Goal: Transaction & Acquisition: Purchase product/service

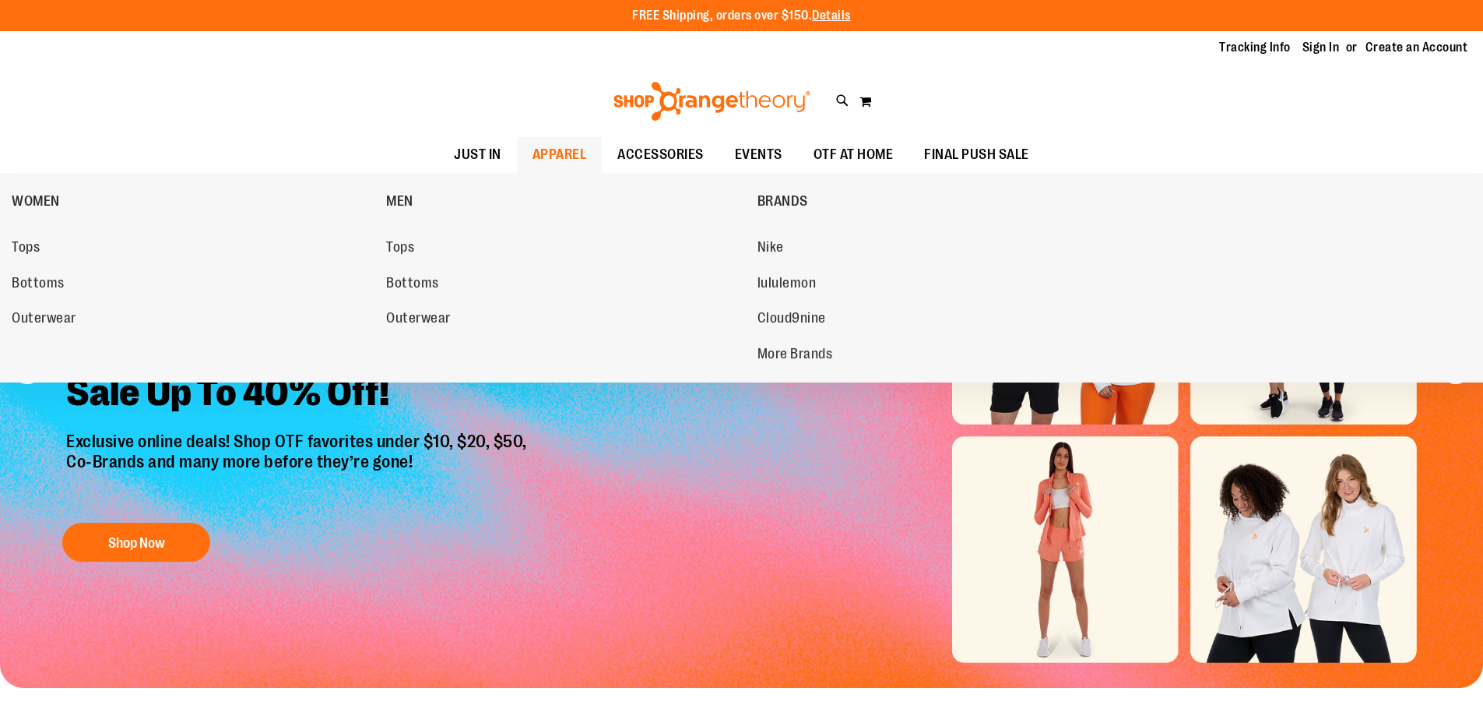
type input "**********"
click at [558, 151] on span "APPAREL" at bounding box center [560, 154] width 55 height 35
click at [414, 249] on span "Tops" at bounding box center [400, 248] width 28 height 19
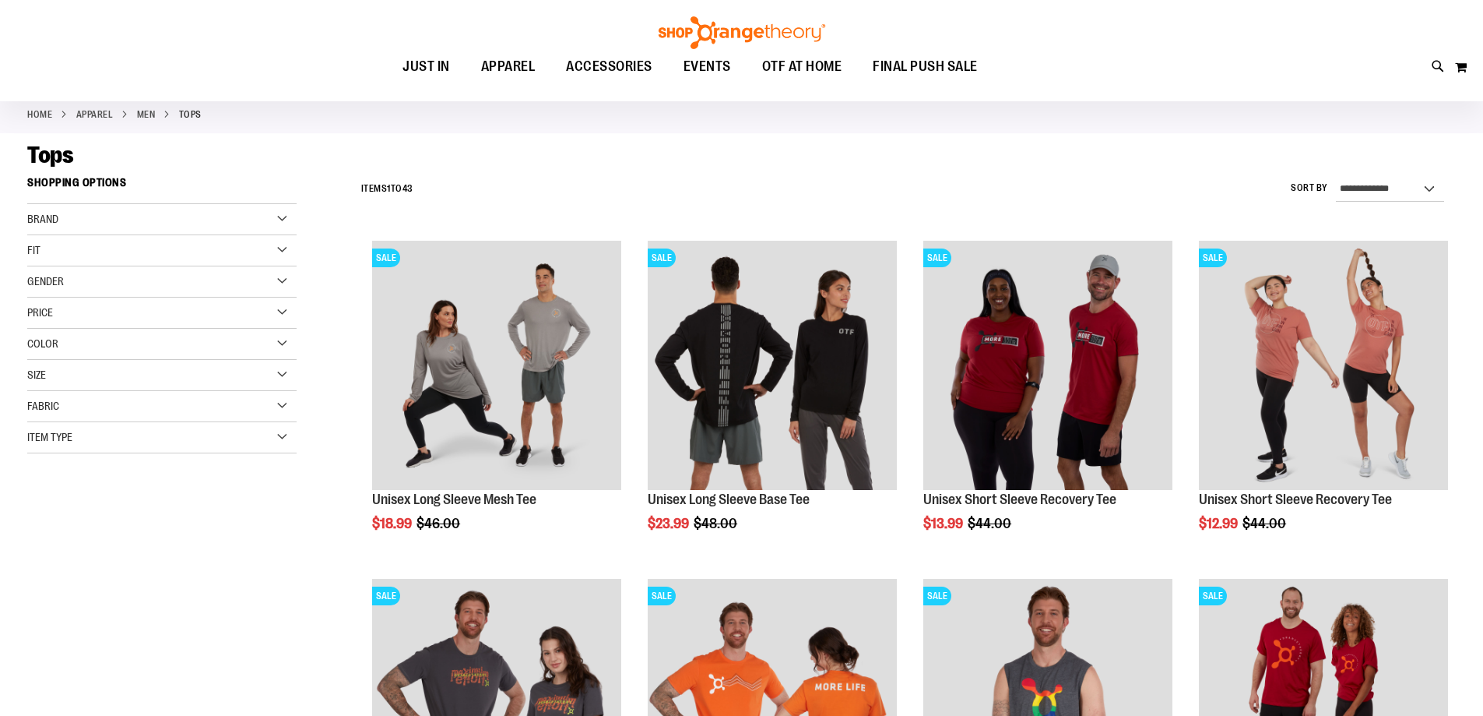
scroll to position [77, 0]
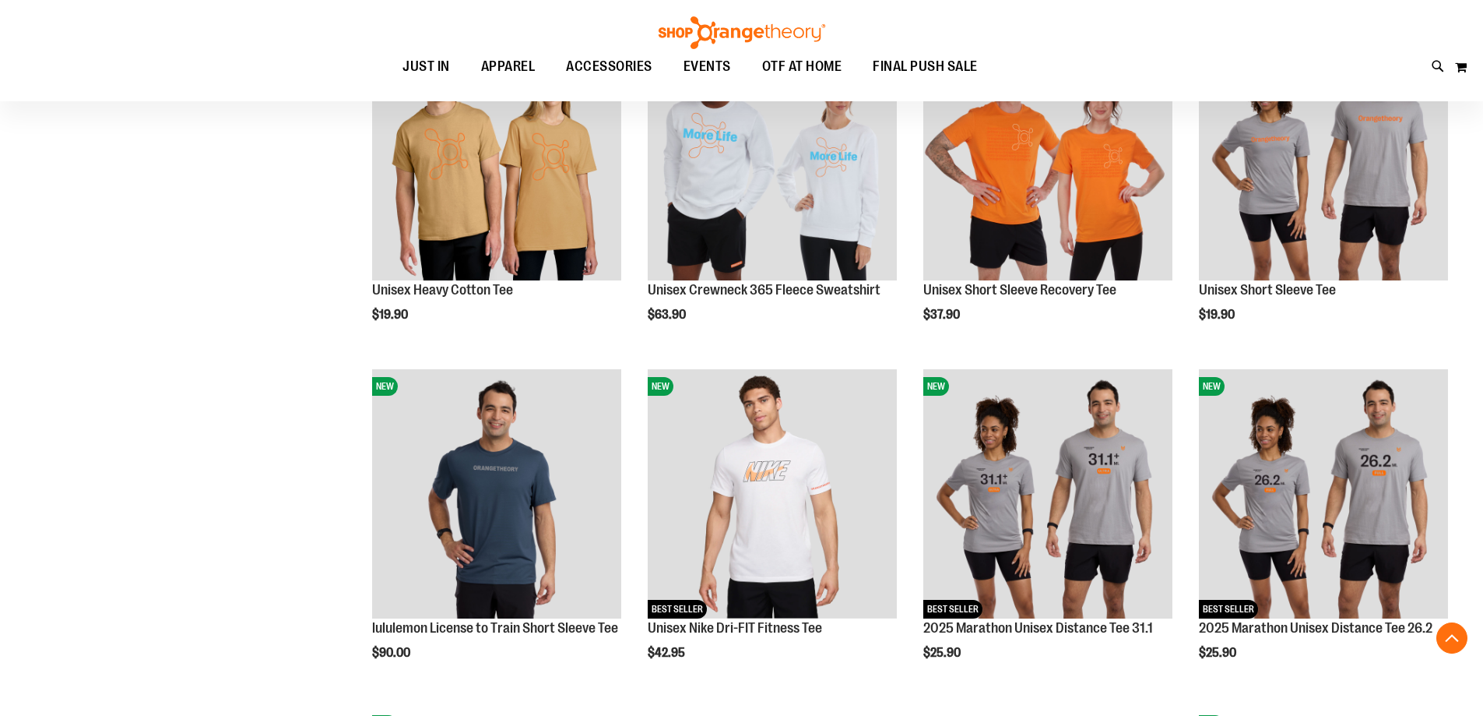
scroll to position [1323, 0]
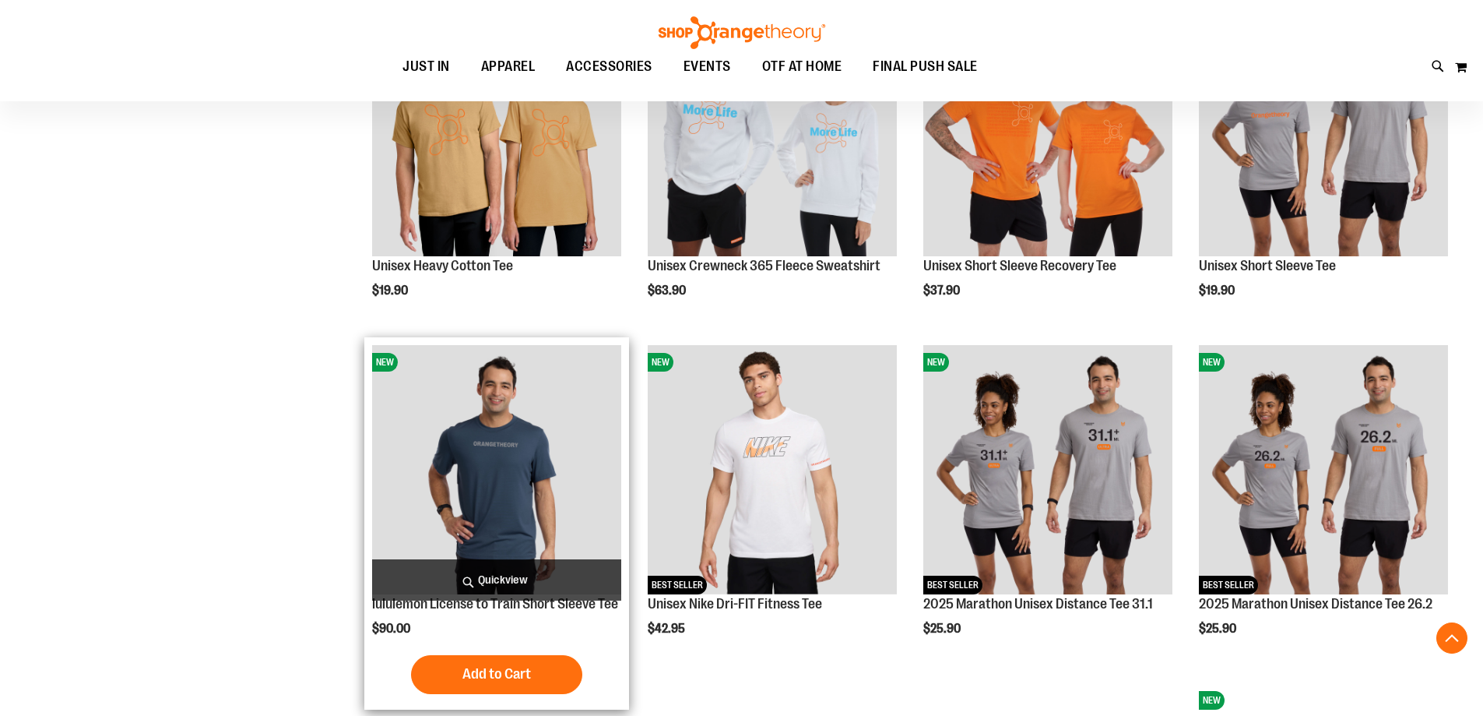
type input "**********"
click at [507, 464] on img "product" at bounding box center [496, 469] width 249 height 249
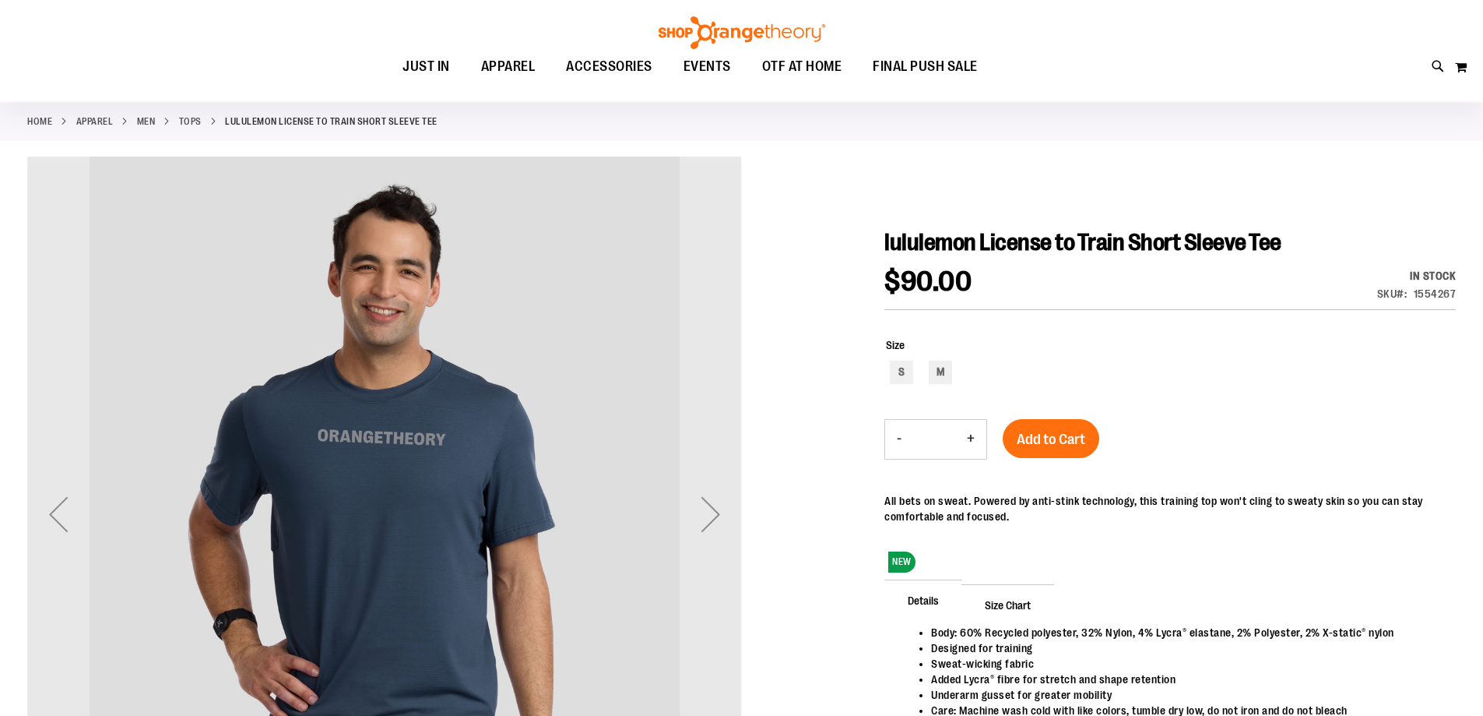
scroll to position [155, 0]
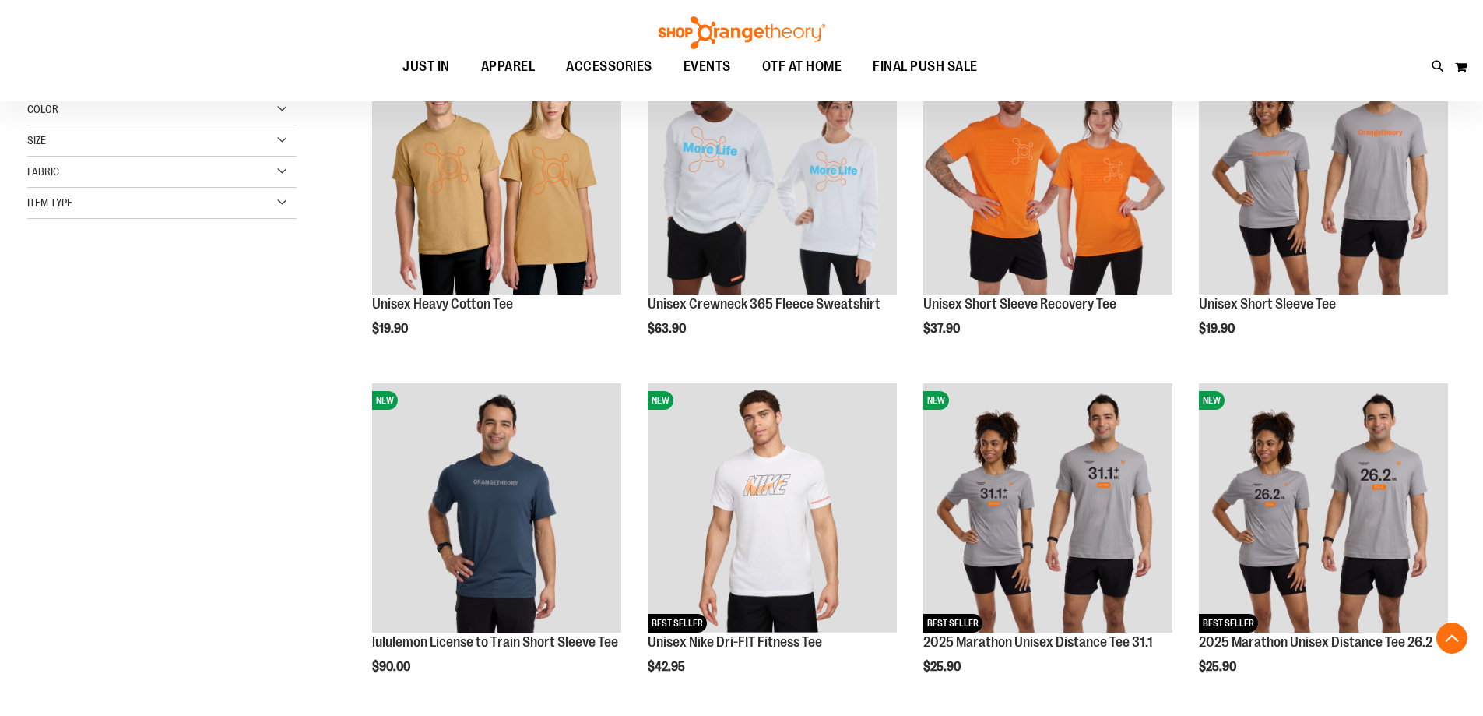
scroll to position [544, 0]
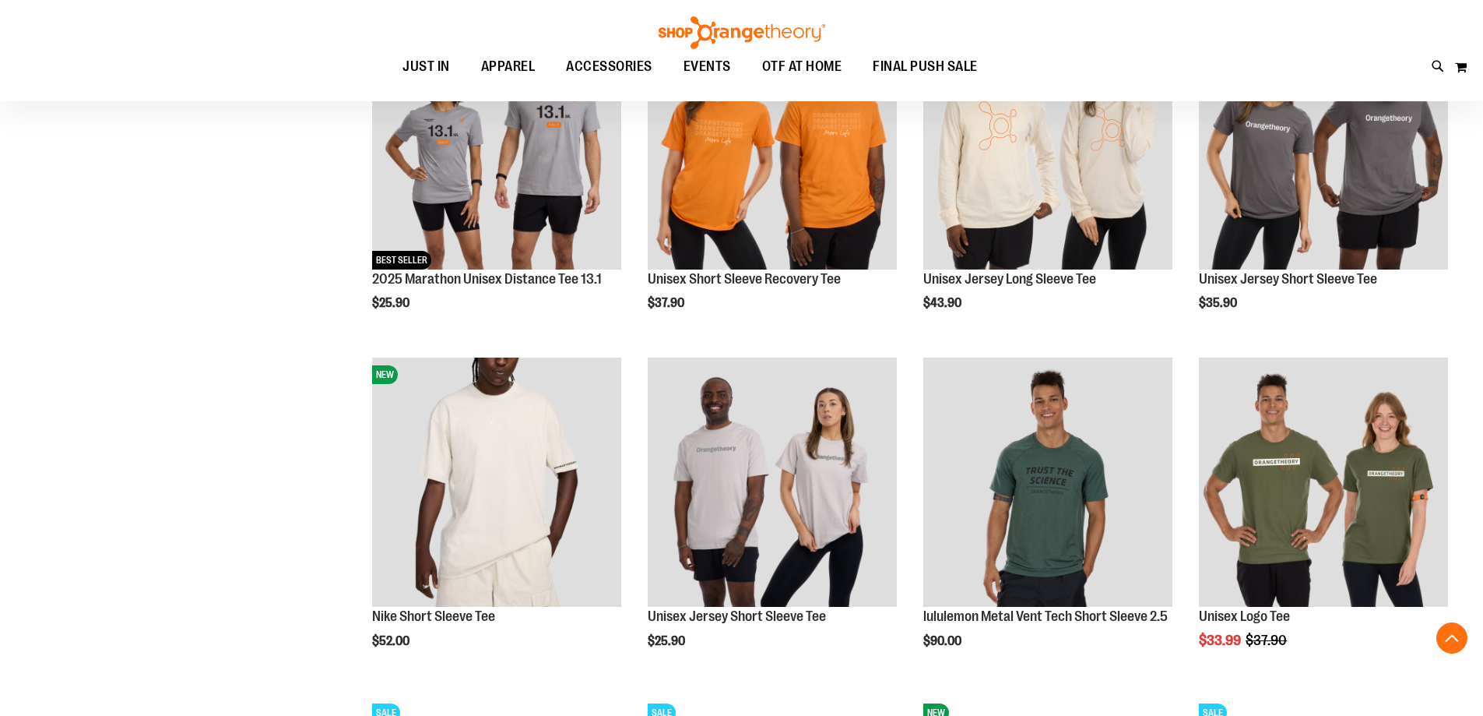
scroll to position [1089, 0]
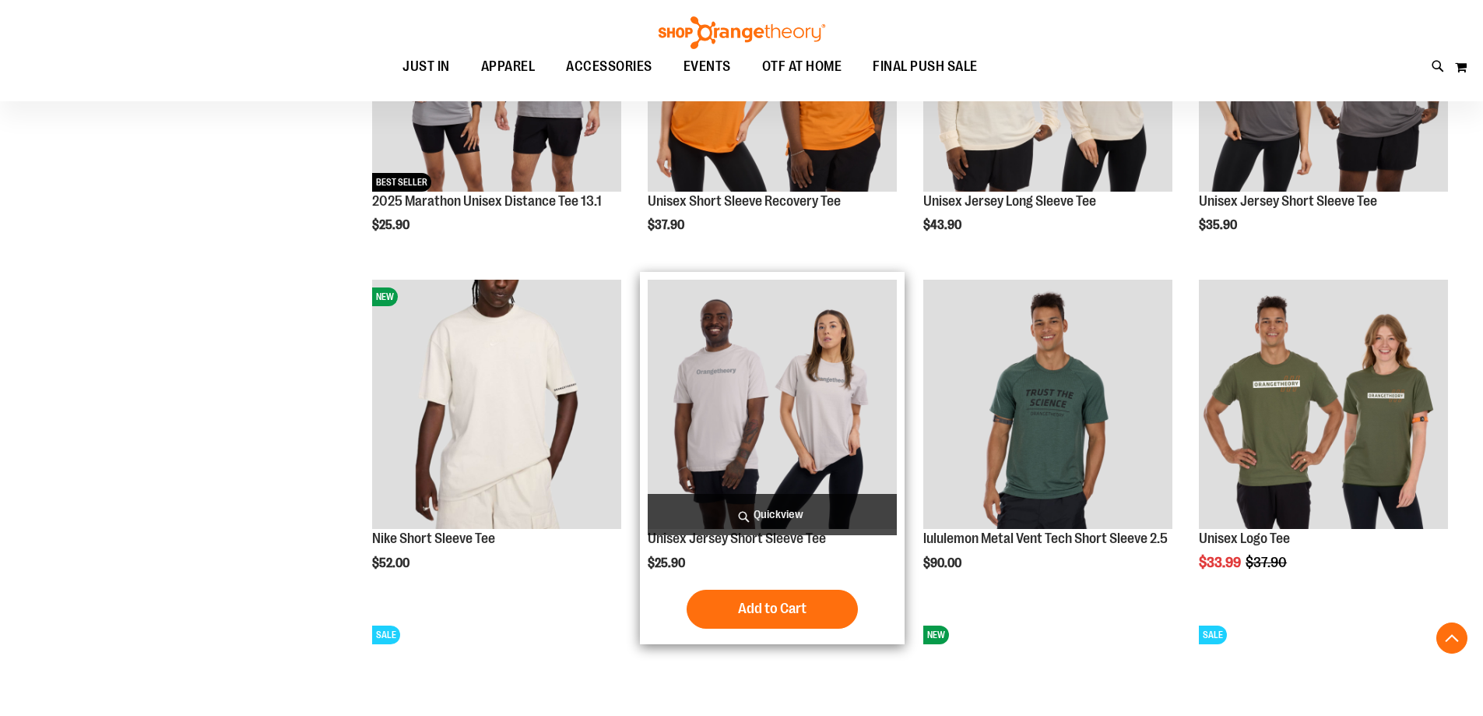
type input "**********"
click at [732, 439] on img "product" at bounding box center [772, 404] width 249 height 249
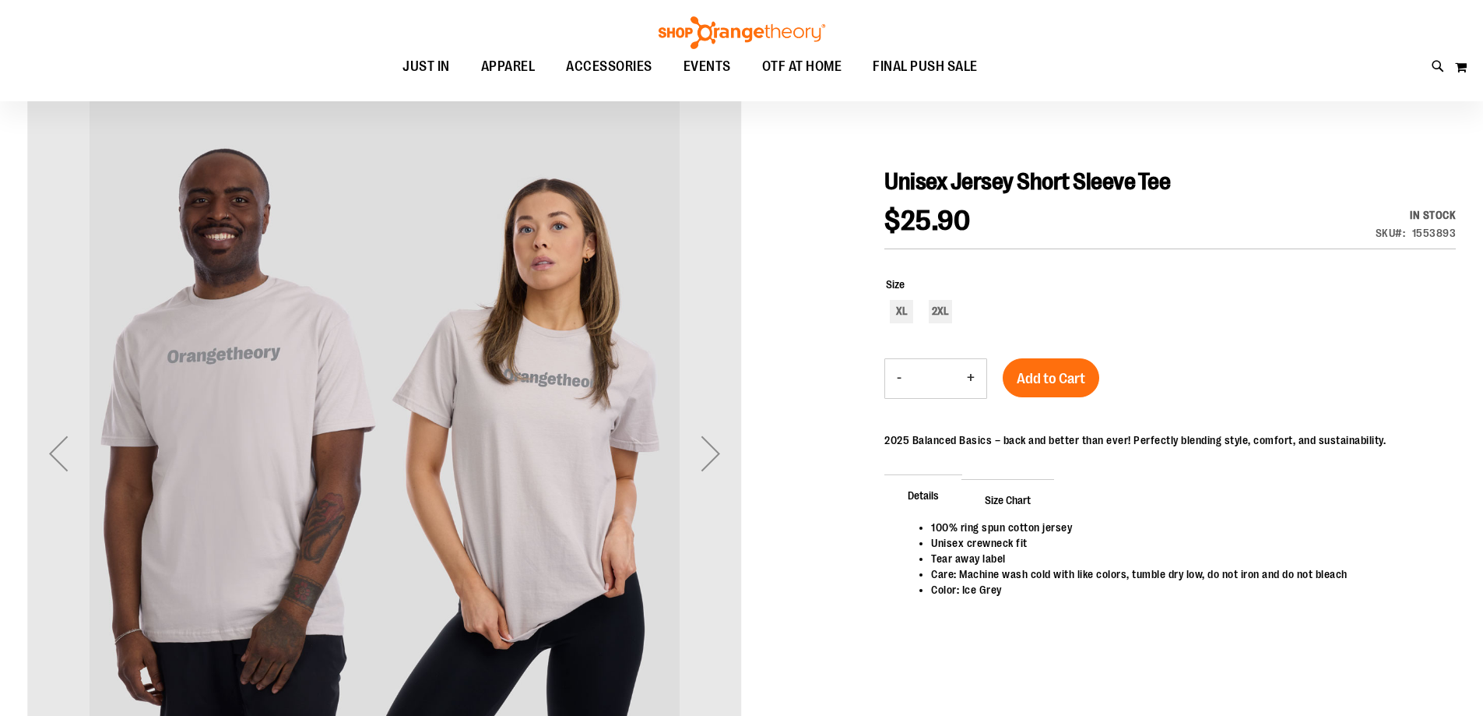
scroll to position [155, 0]
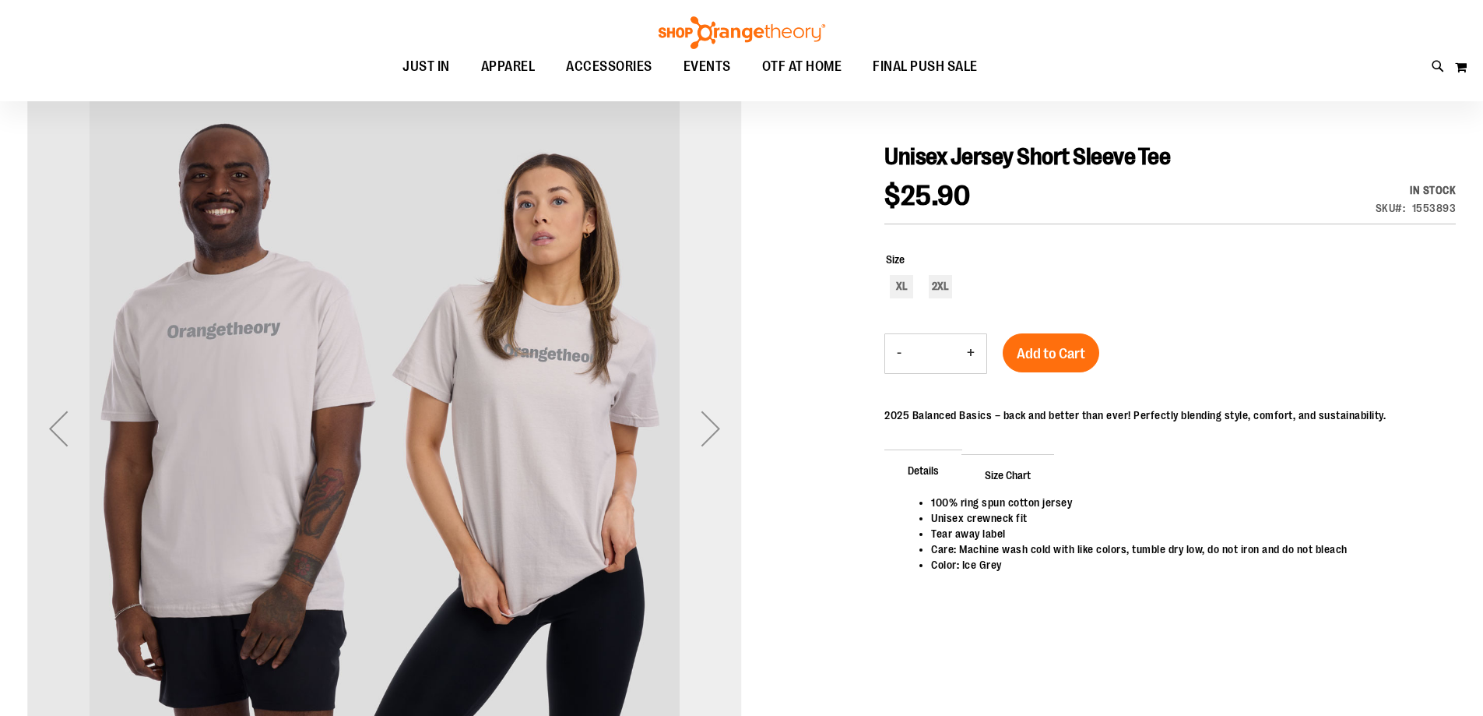
type input "**********"
click at [709, 433] on div "Next" at bounding box center [711, 428] width 62 height 62
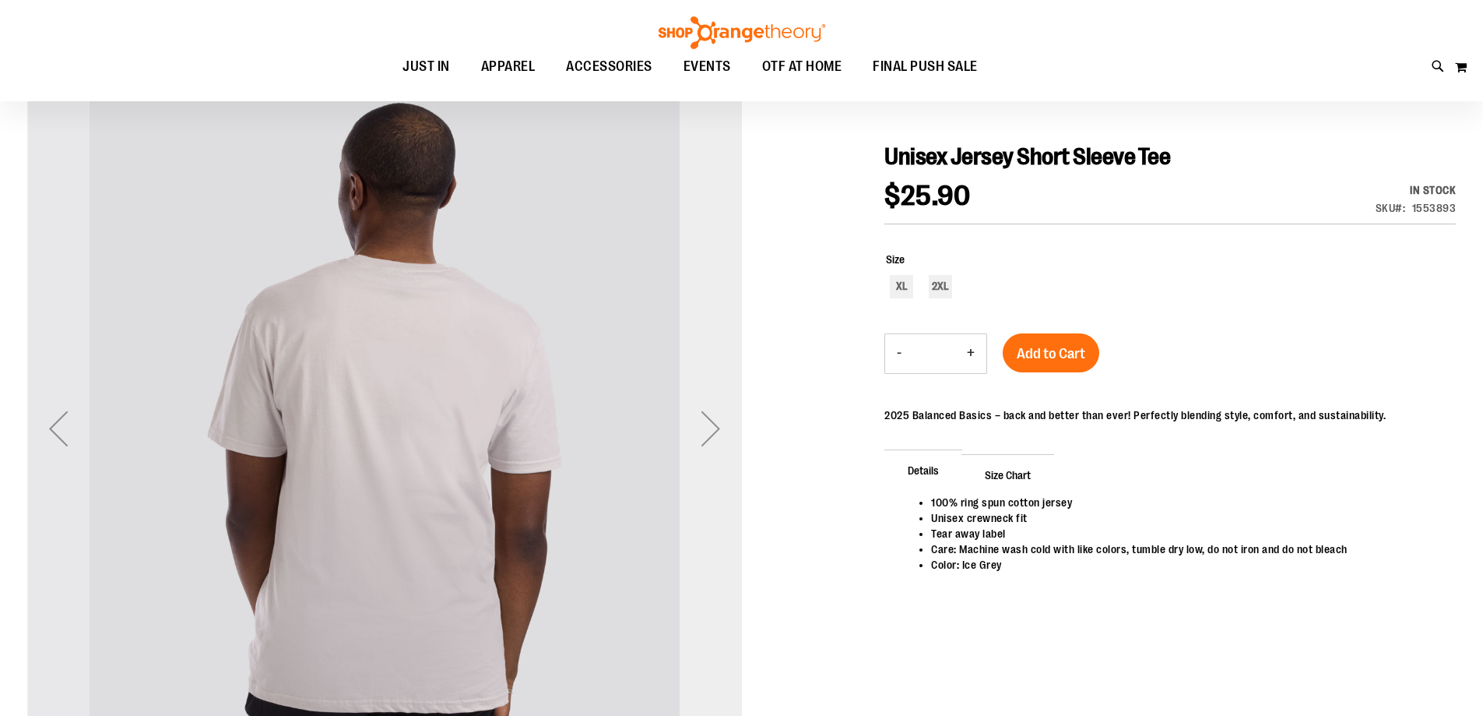
click at [709, 433] on div "Next" at bounding box center [711, 428] width 62 height 62
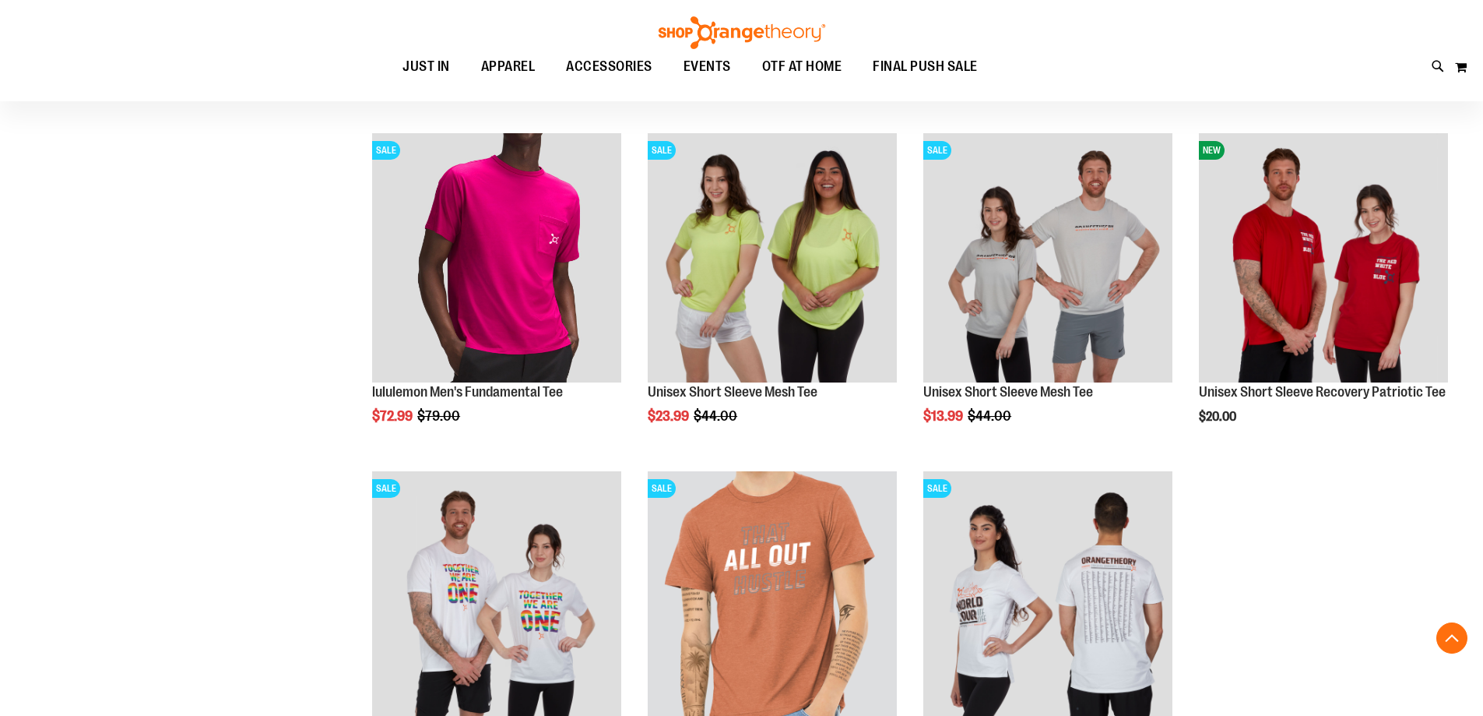
scroll to position [1147, 0]
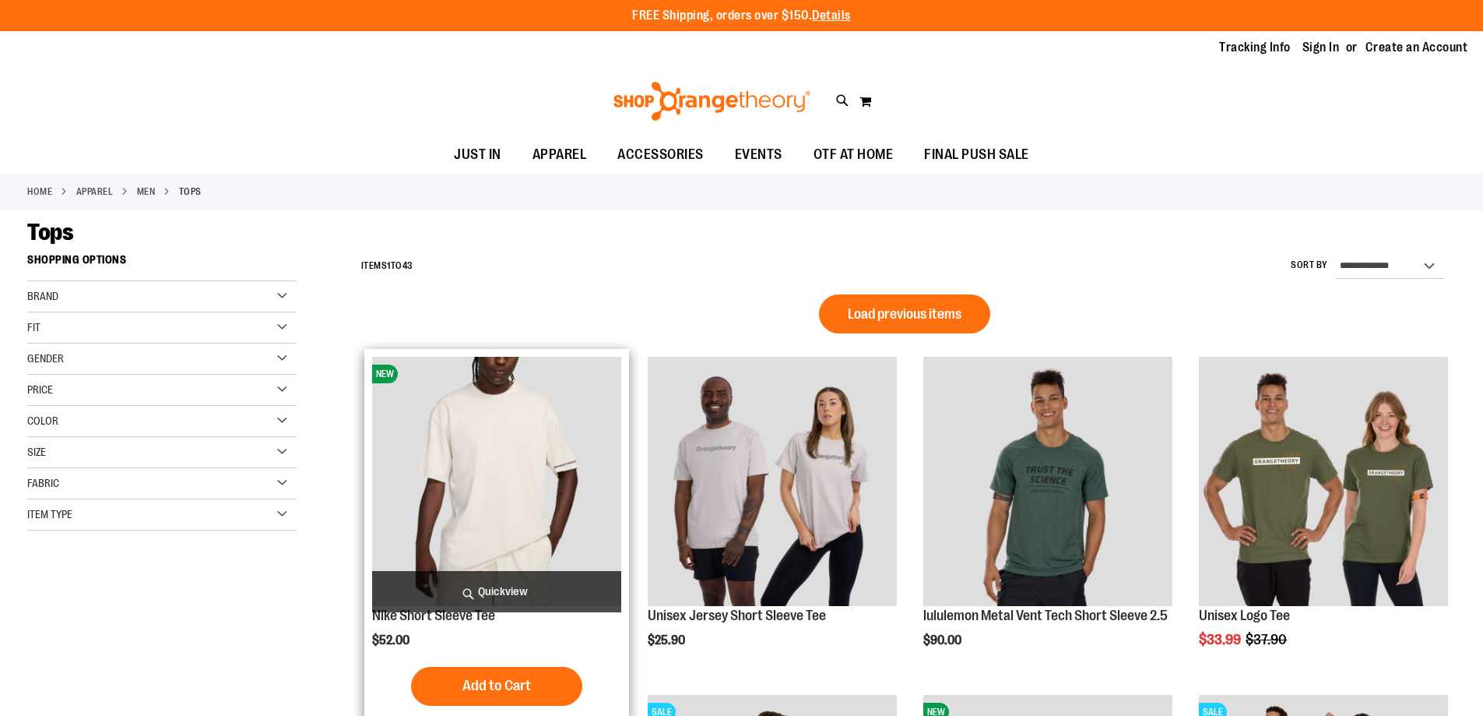
type input "**********"
click at [533, 448] on img "product" at bounding box center [496, 481] width 249 height 249
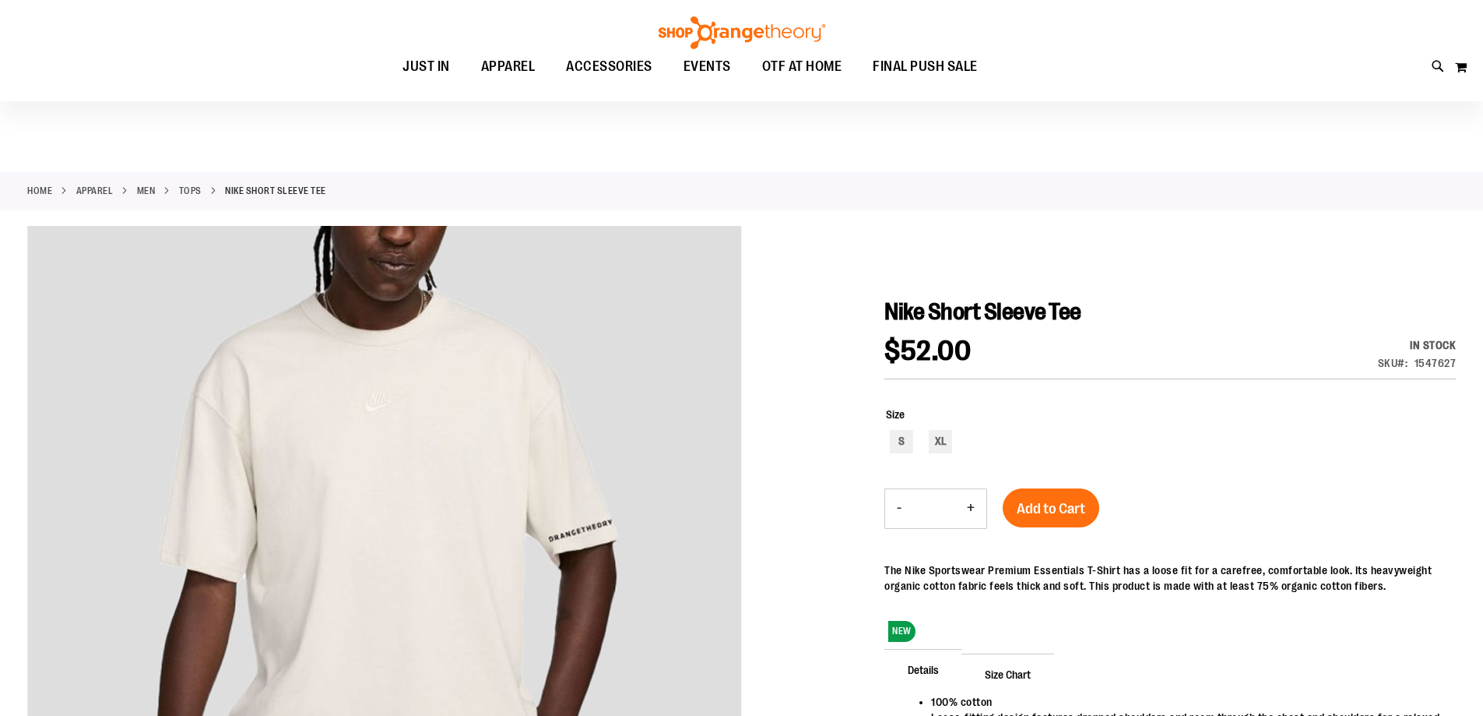
scroll to position [77, 0]
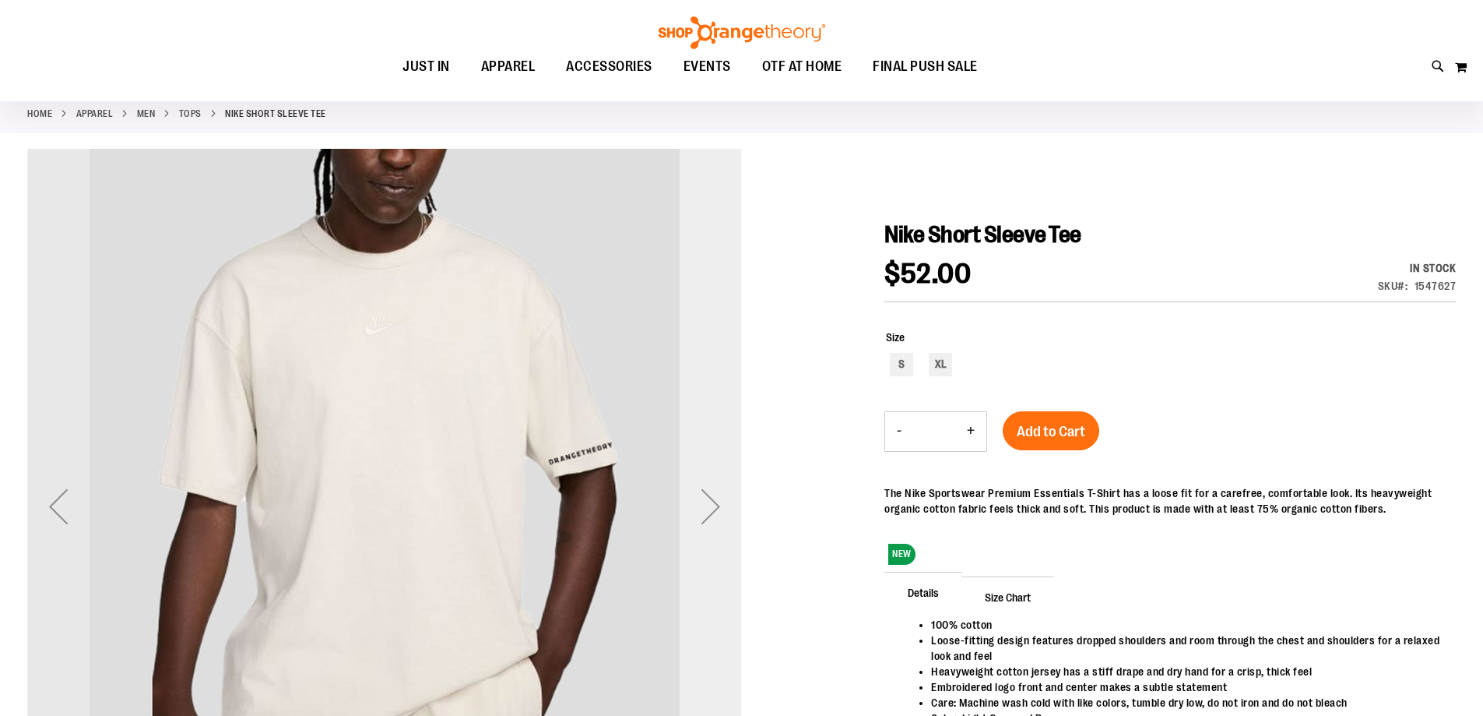
type input "**********"
click at [716, 487] on div "Next" at bounding box center [711, 506] width 62 height 62
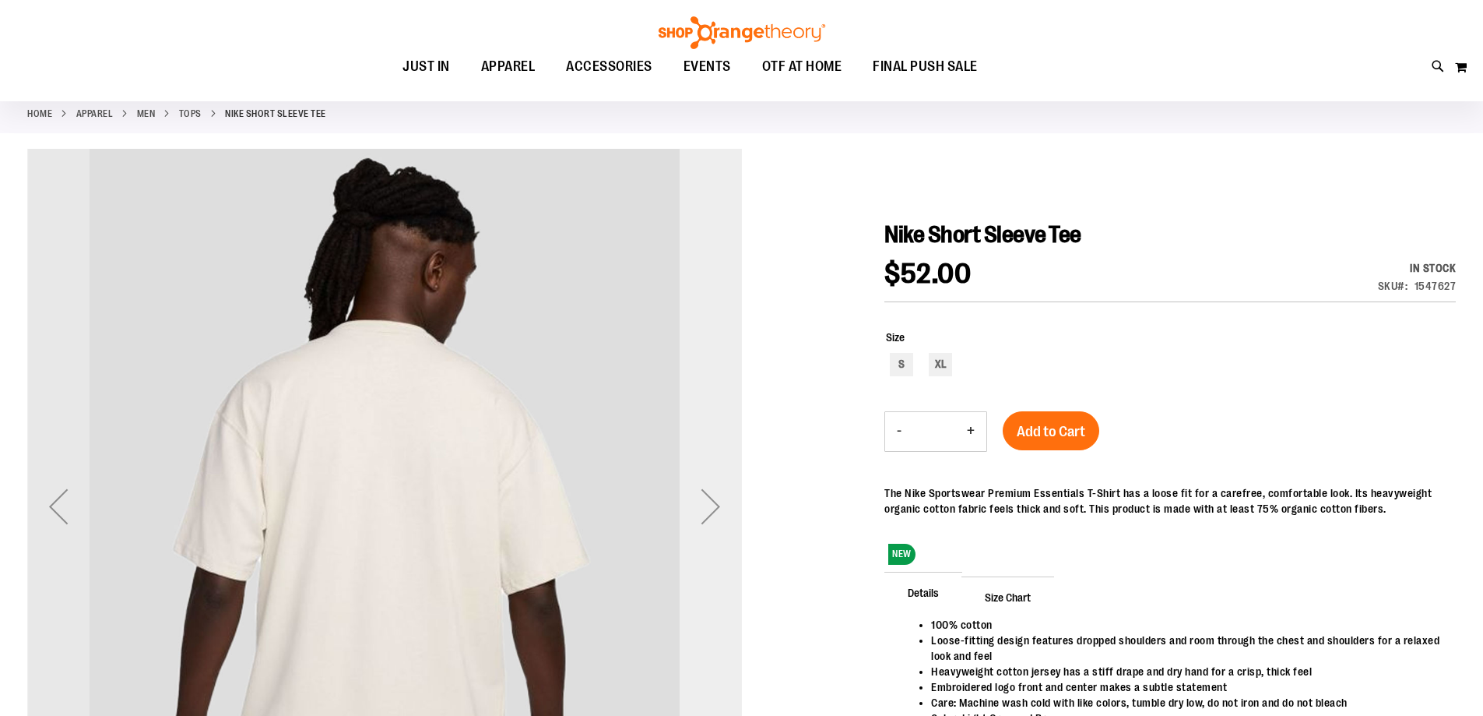
click at [716, 487] on div "Next" at bounding box center [711, 506] width 62 height 62
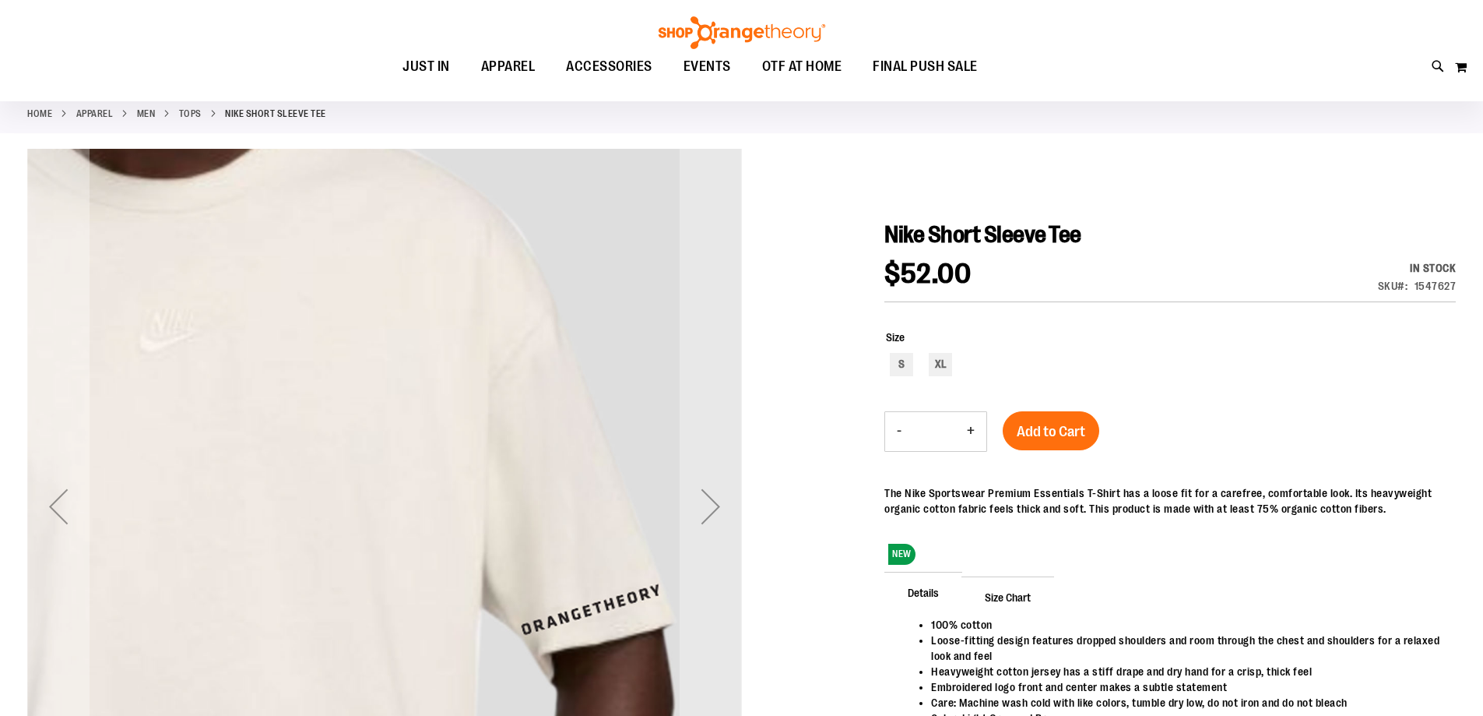
click at [39, 494] on div "Previous" at bounding box center [58, 506] width 62 height 62
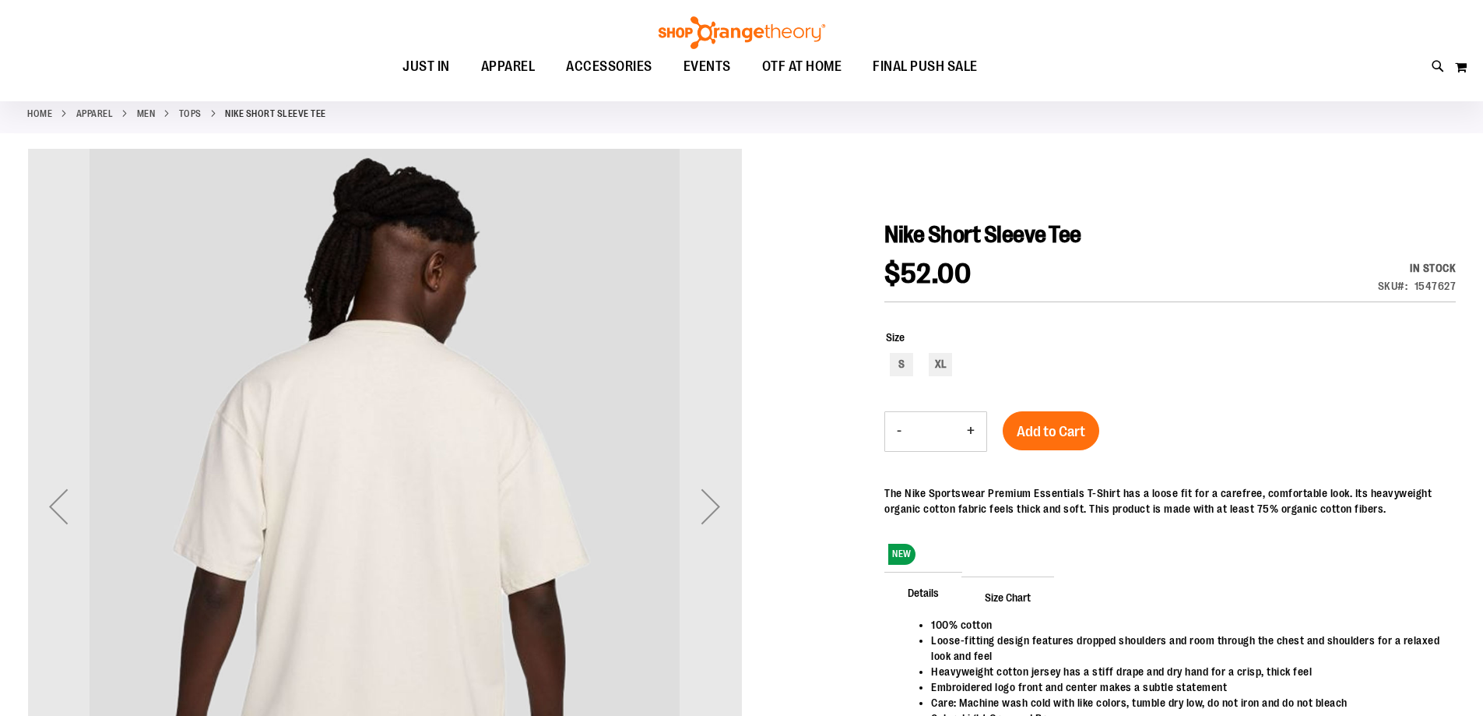
click at [39, 494] on div "Previous" at bounding box center [58, 506] width 62 height 62
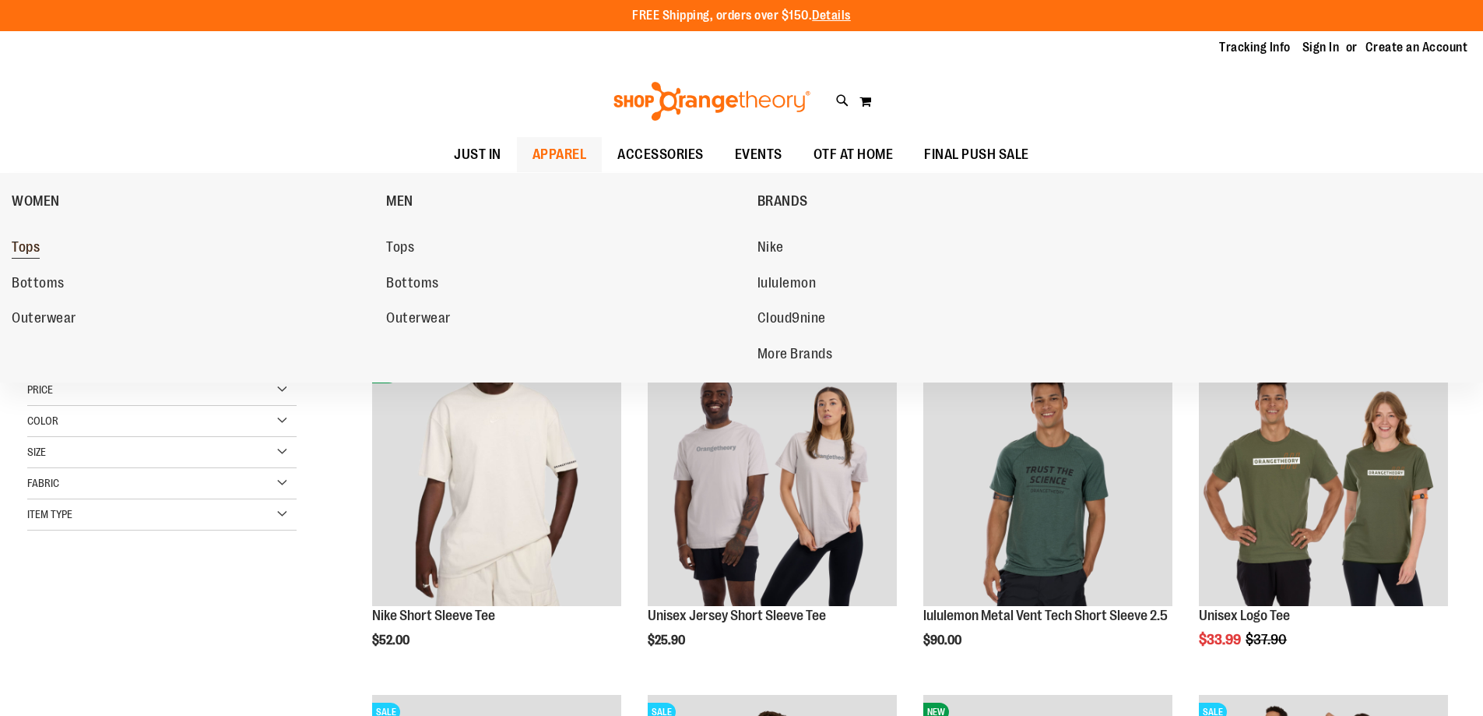
type input "**********"
click at [24, 242] on span "Tops" at bounding box center [26, 248] width 28 height 19
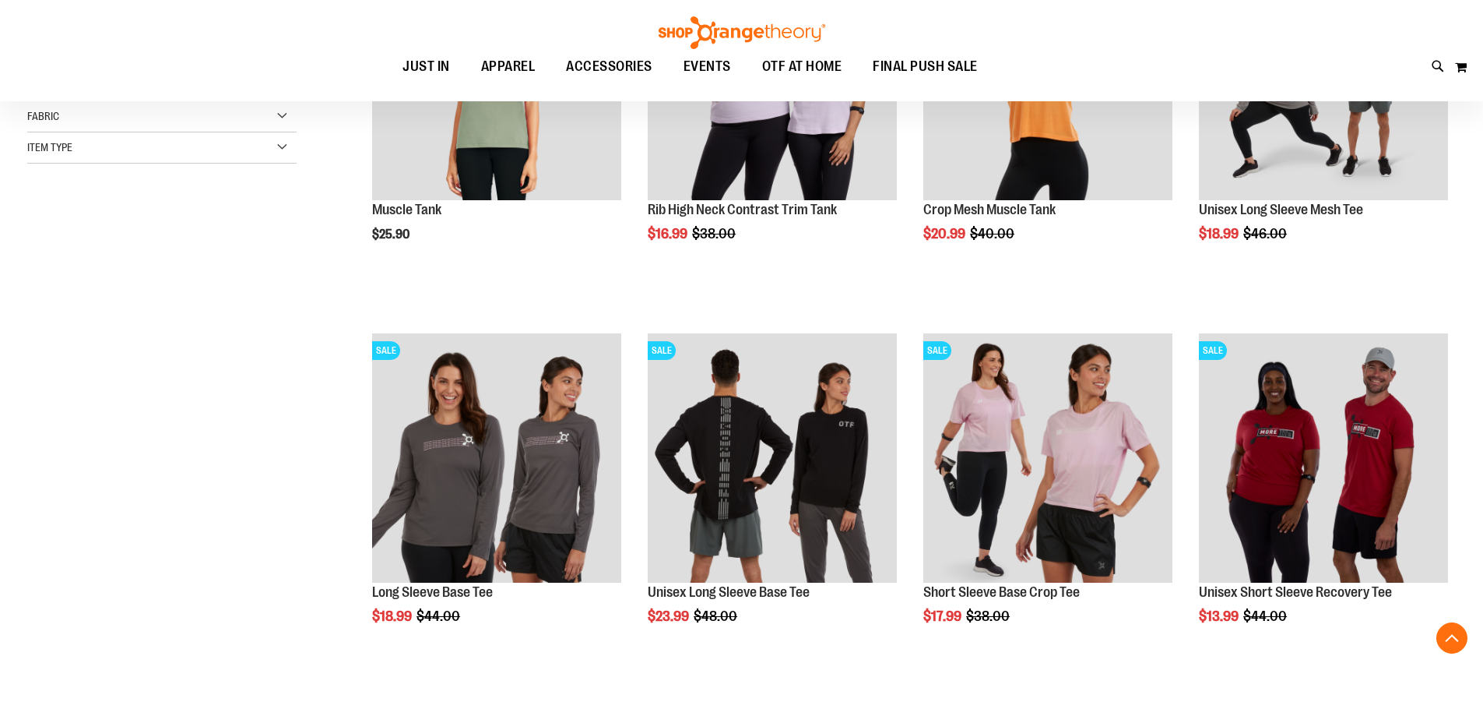
scroll to position [389, 0]
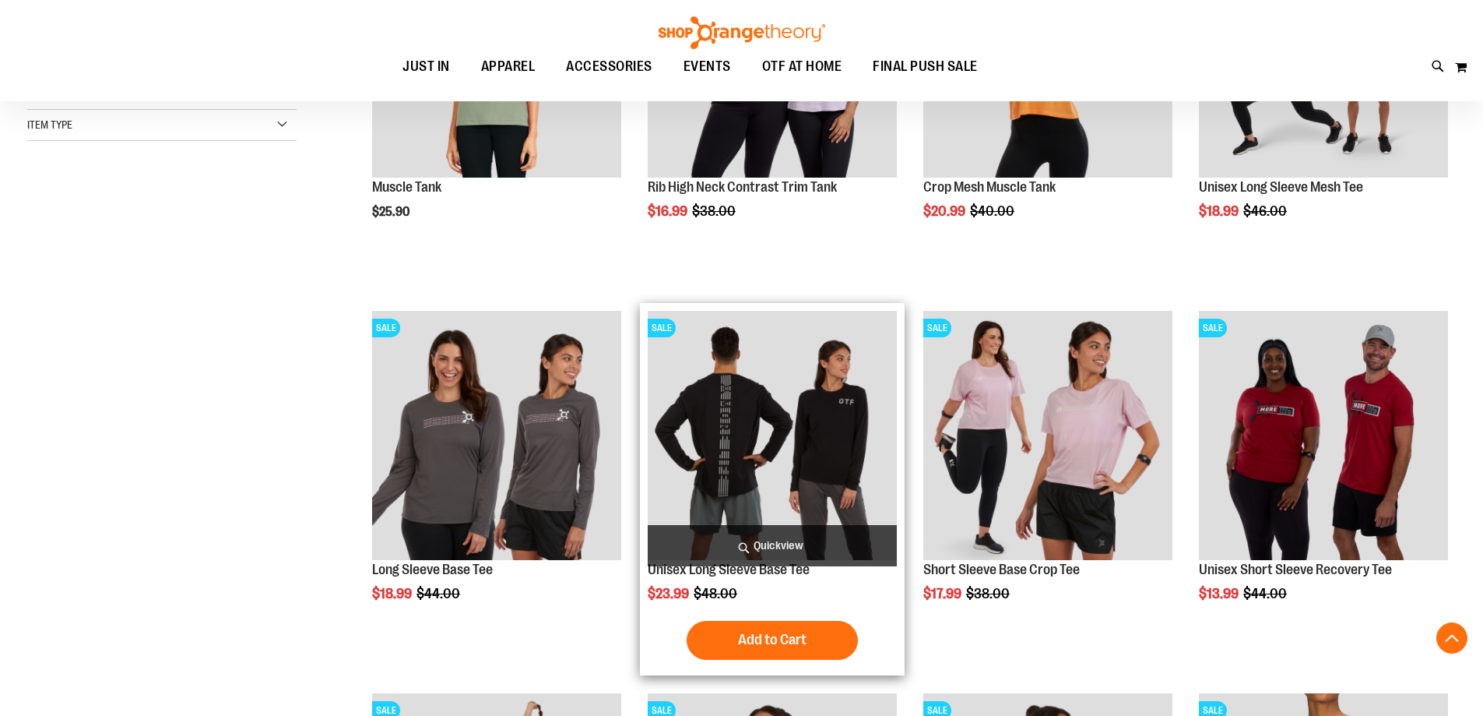
type input "**********"
click at [780, 413] on img "product" at bounding box center [772, 435] width 249 height 249
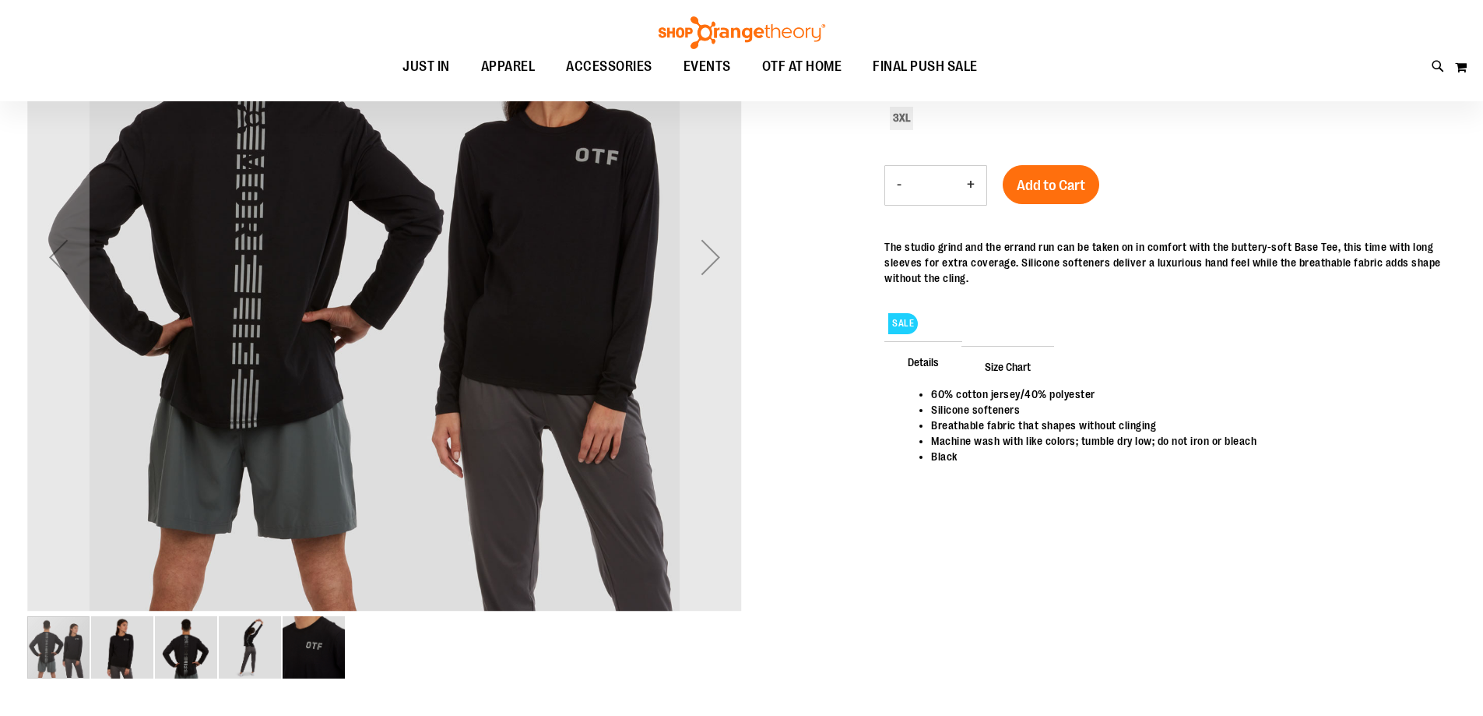
type input "**********"
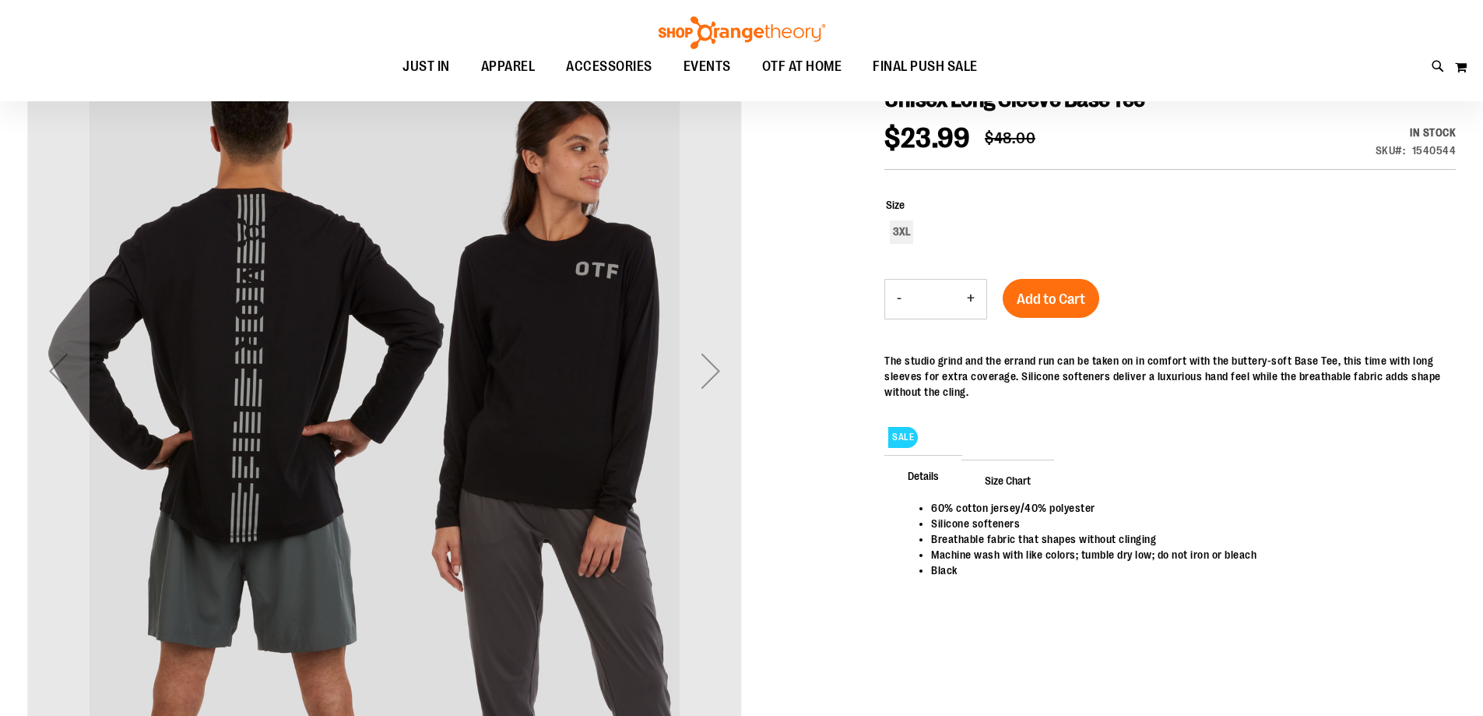
scroll to position [77, 0]
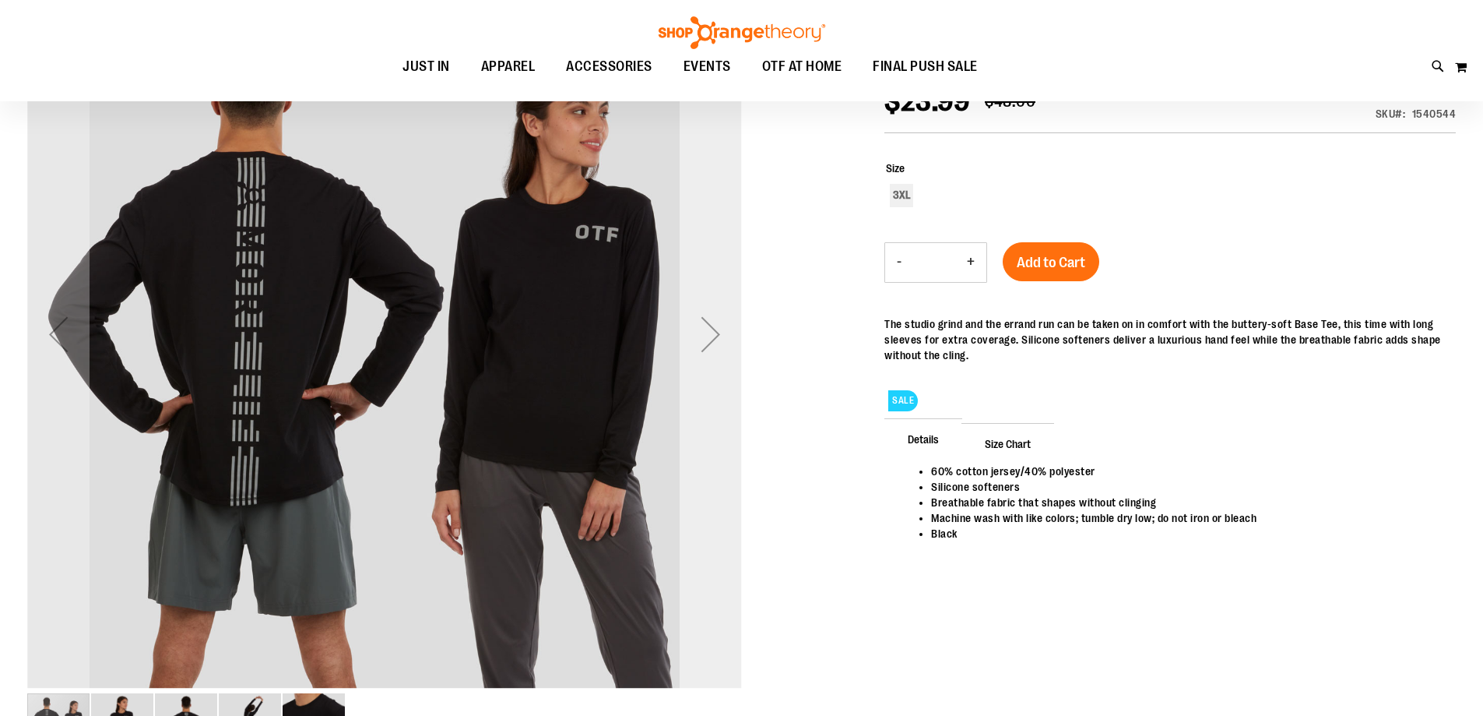
click at [721, 329] on div "Next" at bounding box center [711, 334] width 62 height 62
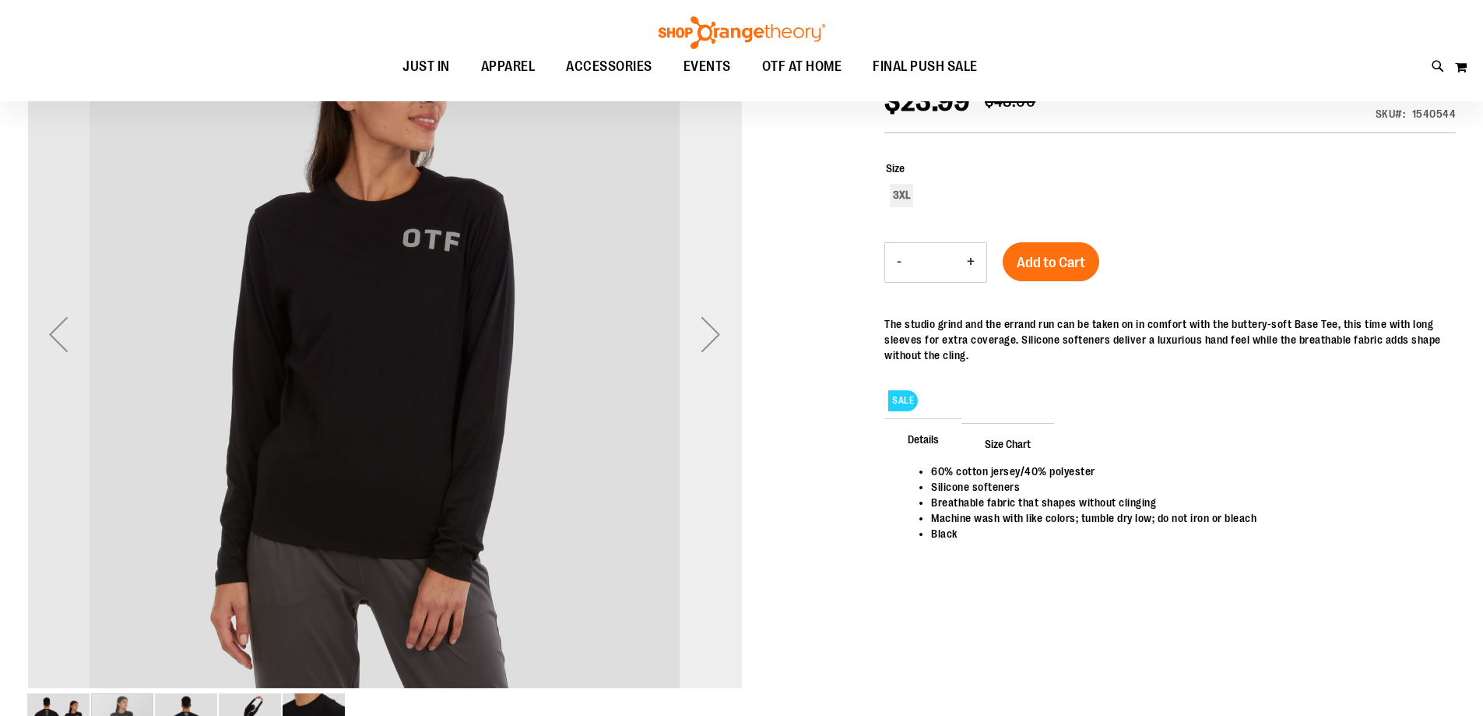
click at [721, 329] on div "Next" at bounding box center [711, 334] width 62 height 62
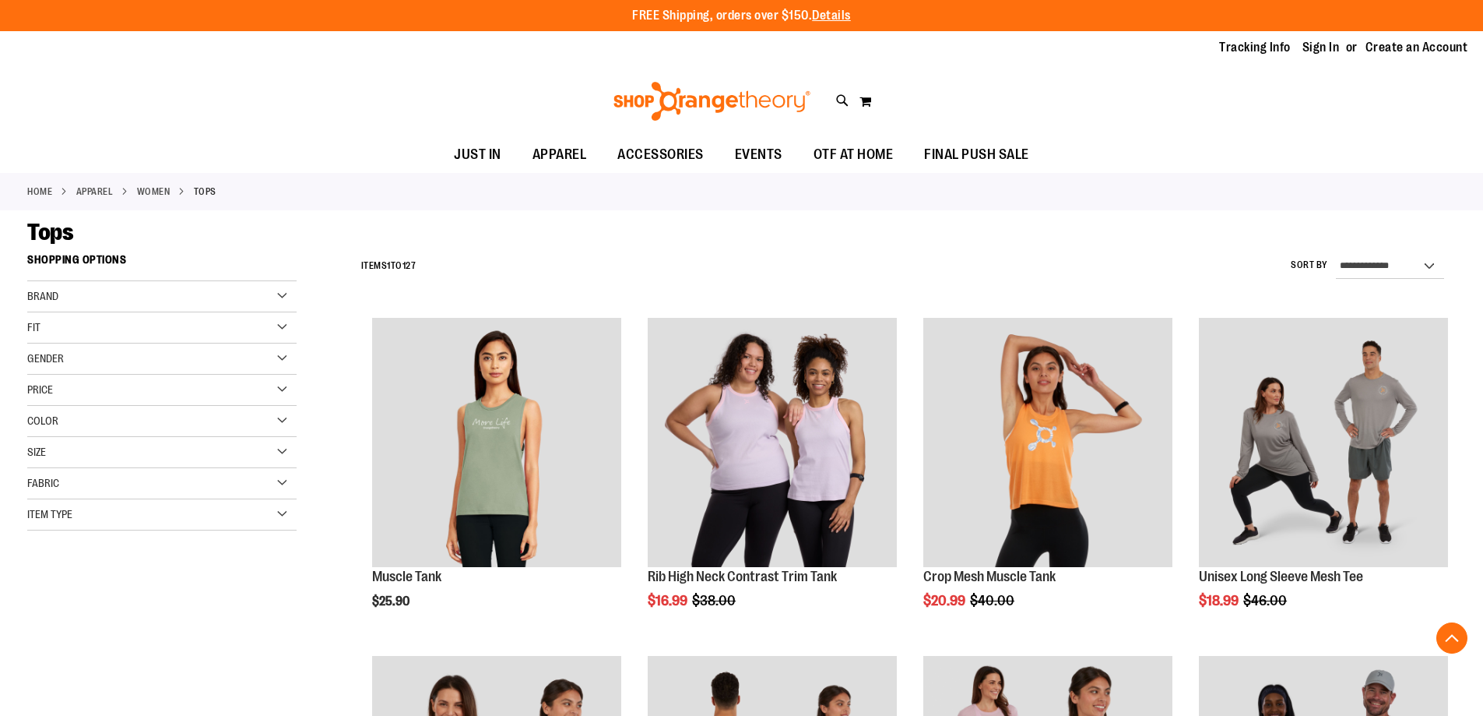
scroll to position [389, 0]
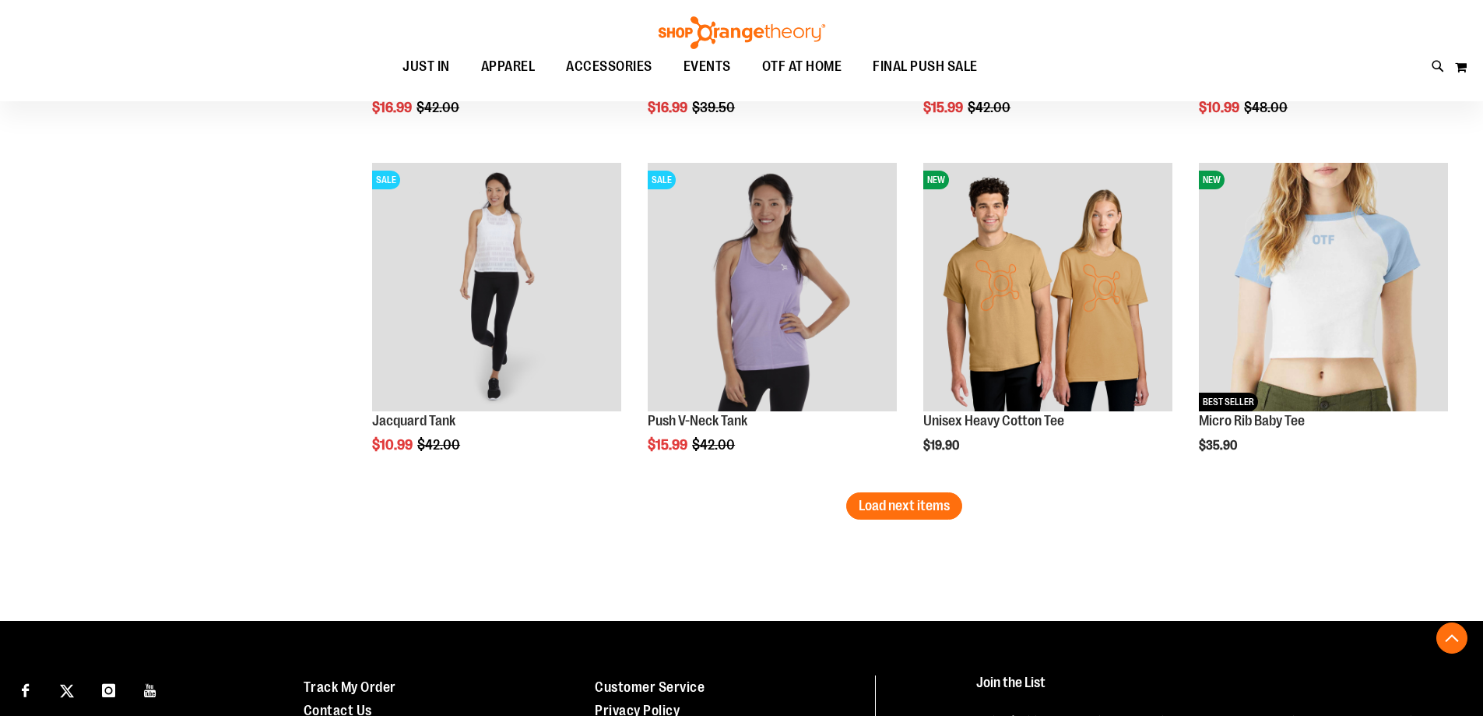
scroll to position [2881, 0]
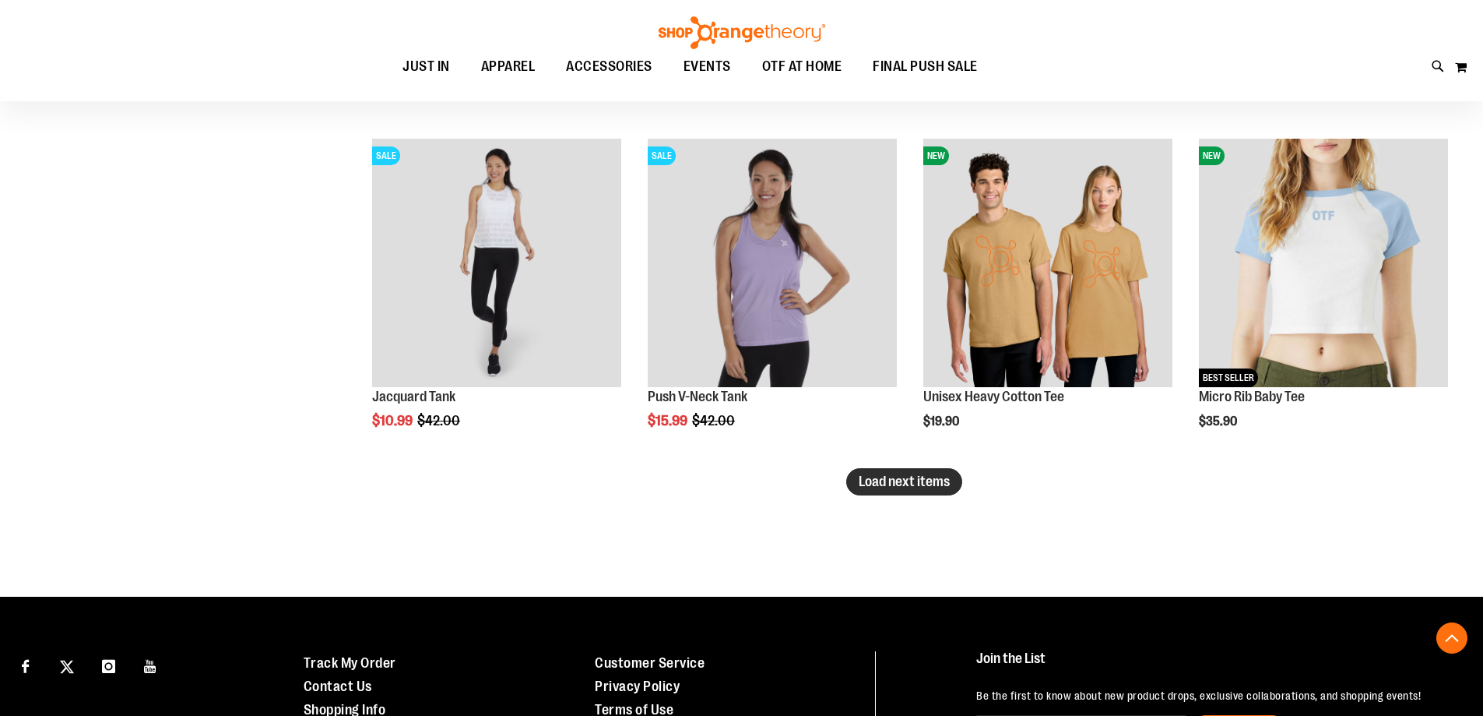
type input "**********"
click at [934, 491] on button "Load next items" at bounding box center [904, 481] width 116 height 27
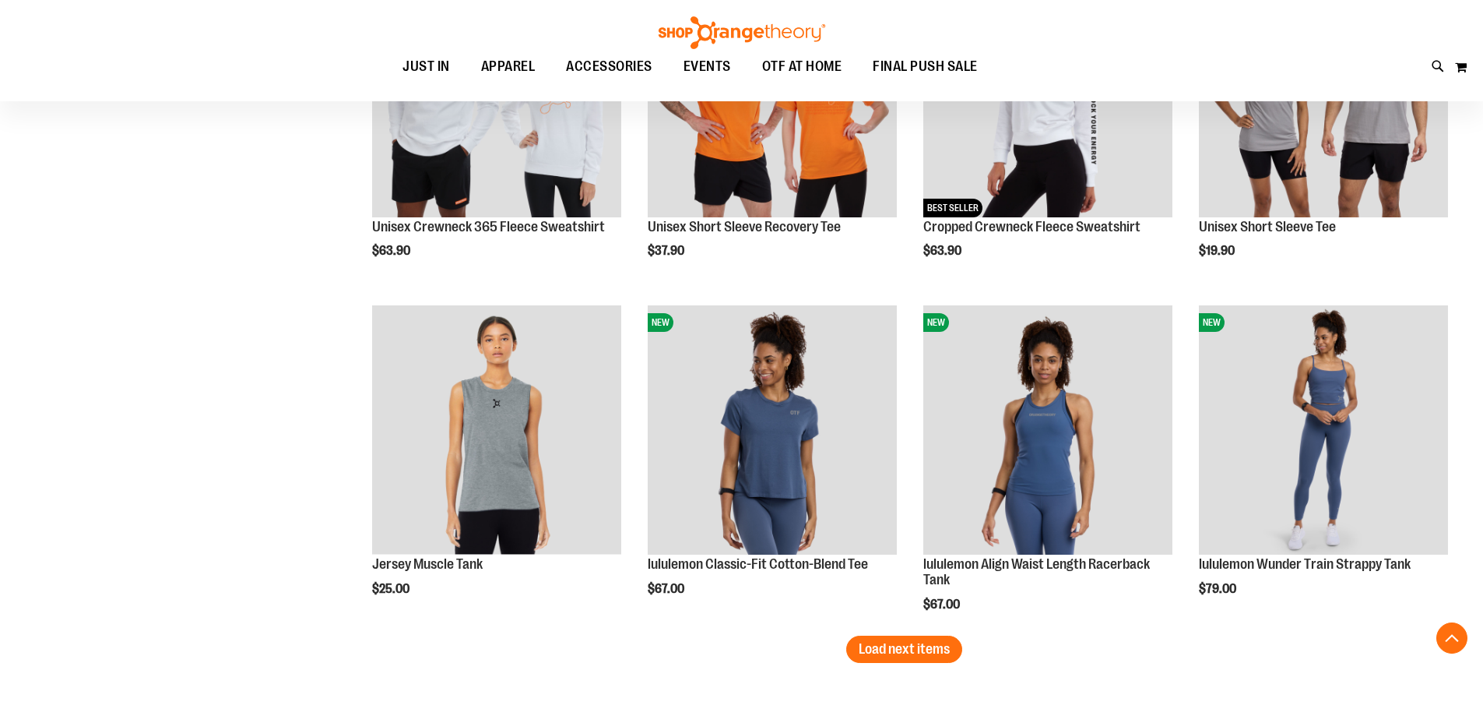
scroll to position [3815, 0]
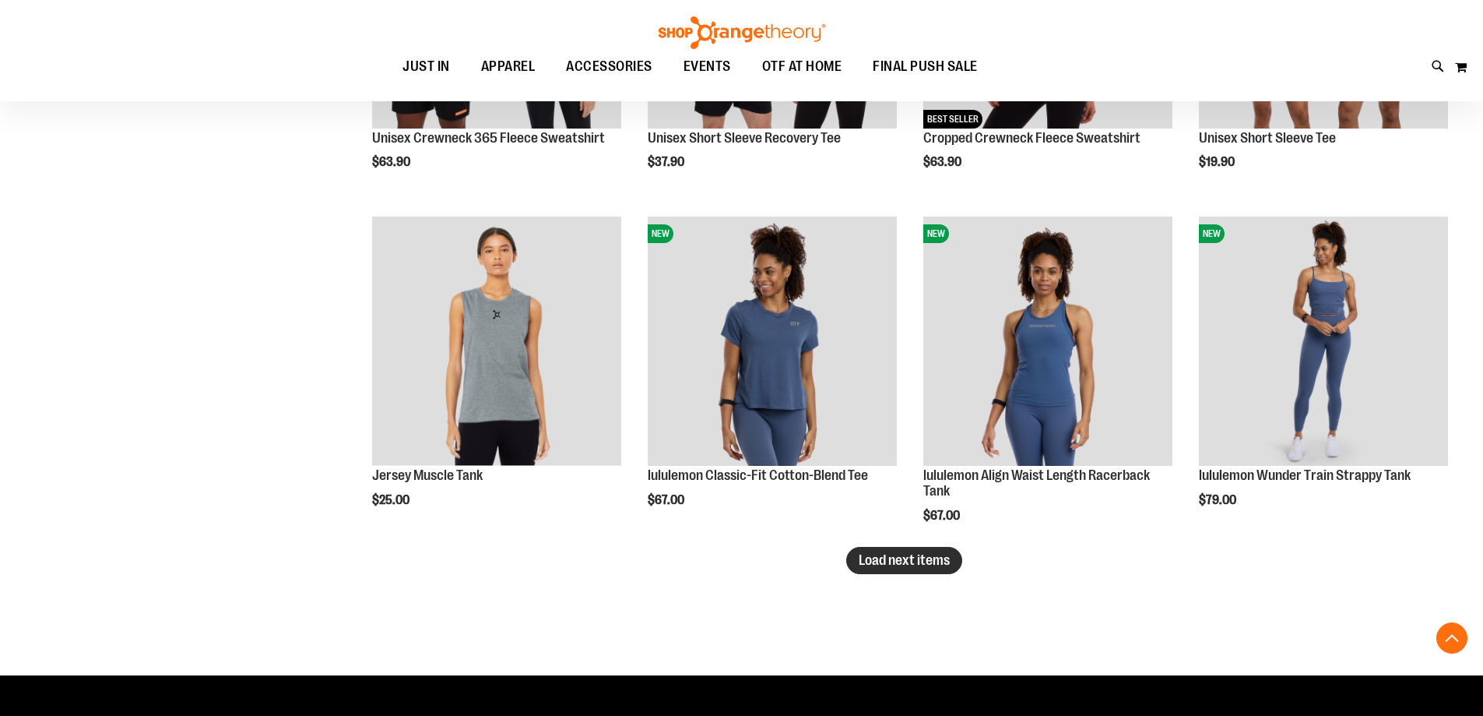
click at [912, 572] on button "Load next items" at bounding box center [904, 560] width 116 height 27
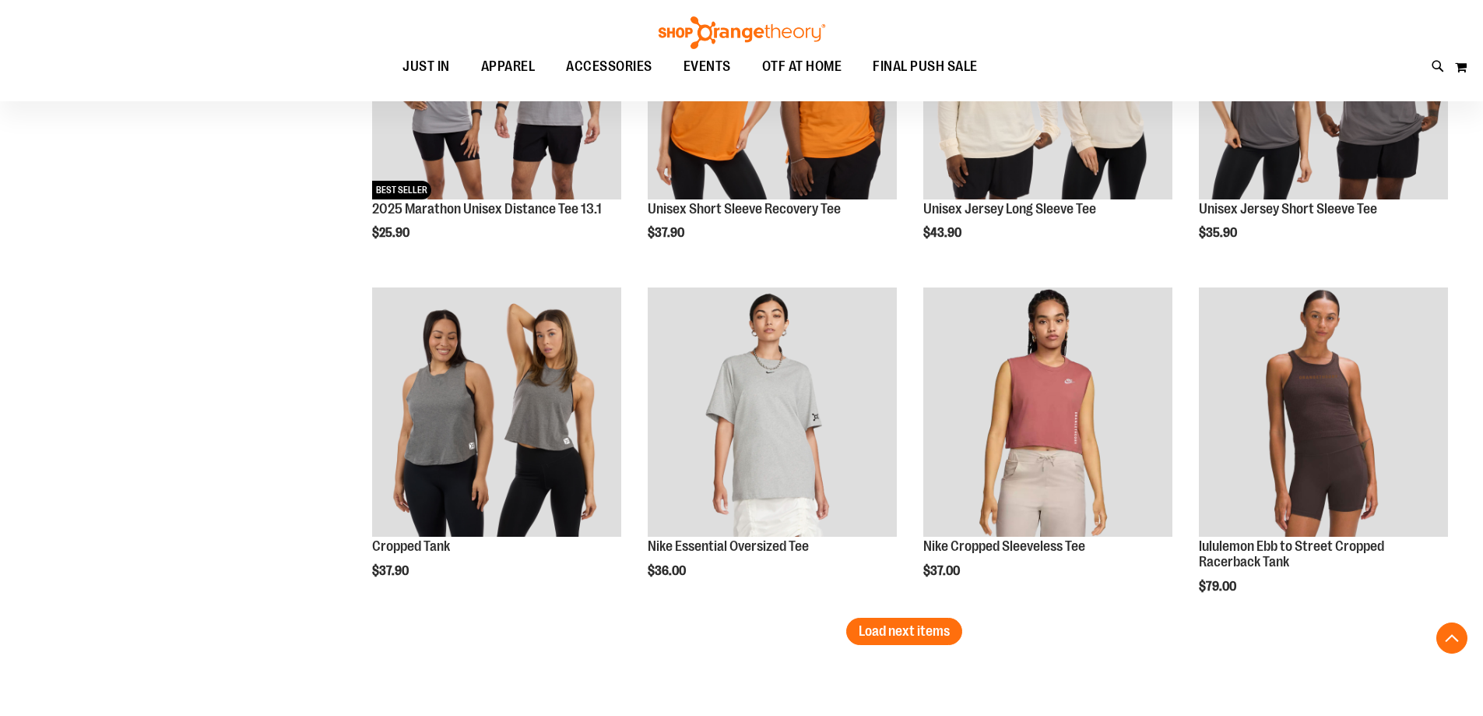
scroll to position [4827, 0]
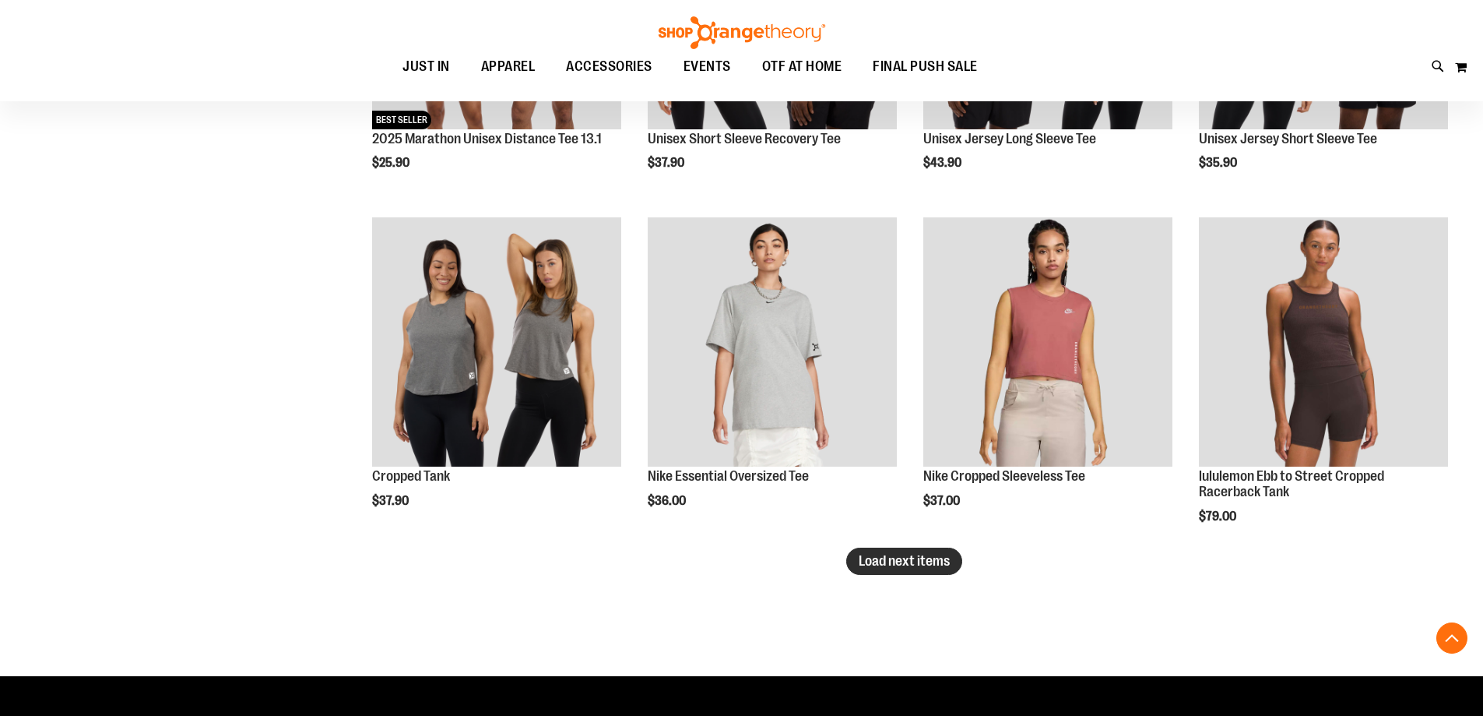
click at [862, 558] on span "Load next items" at bounding box center [904, 561] width 91 height 16
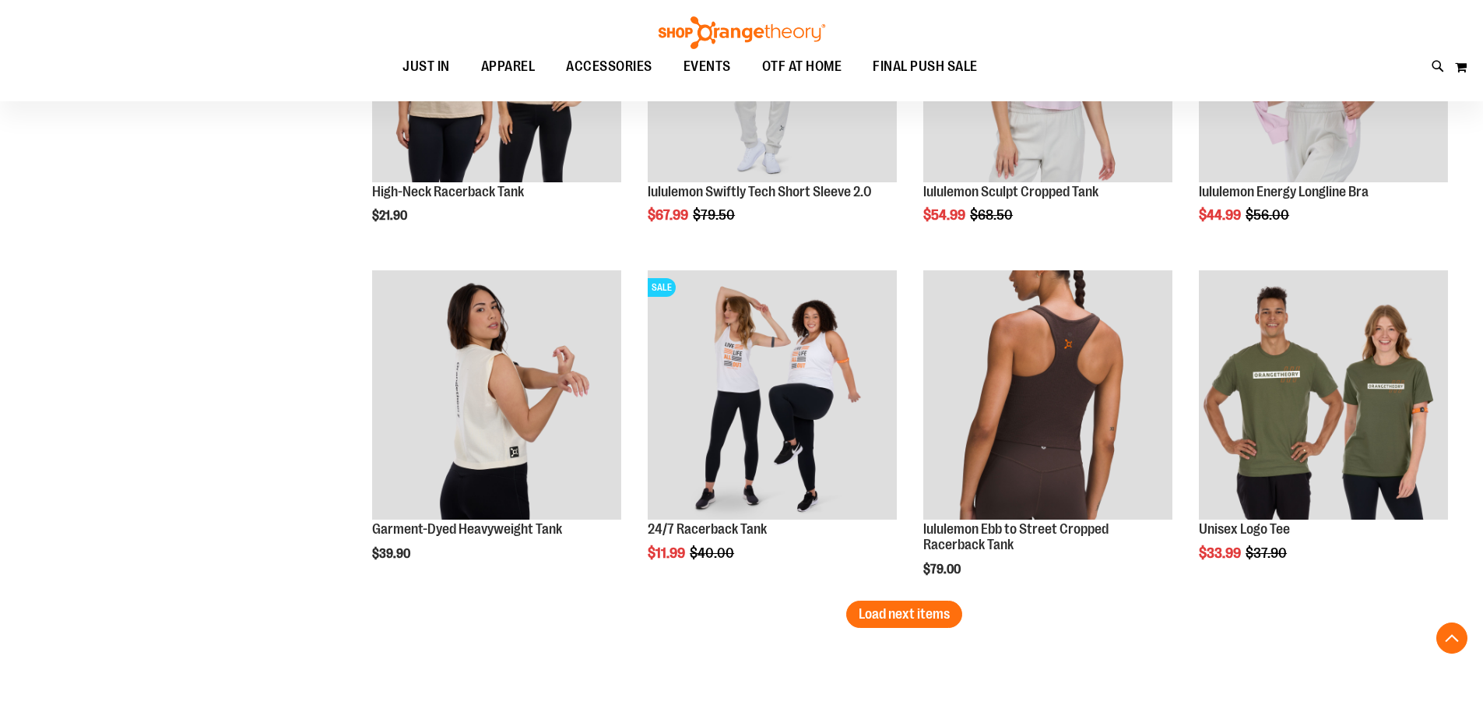
scroll to position [5918, 0]
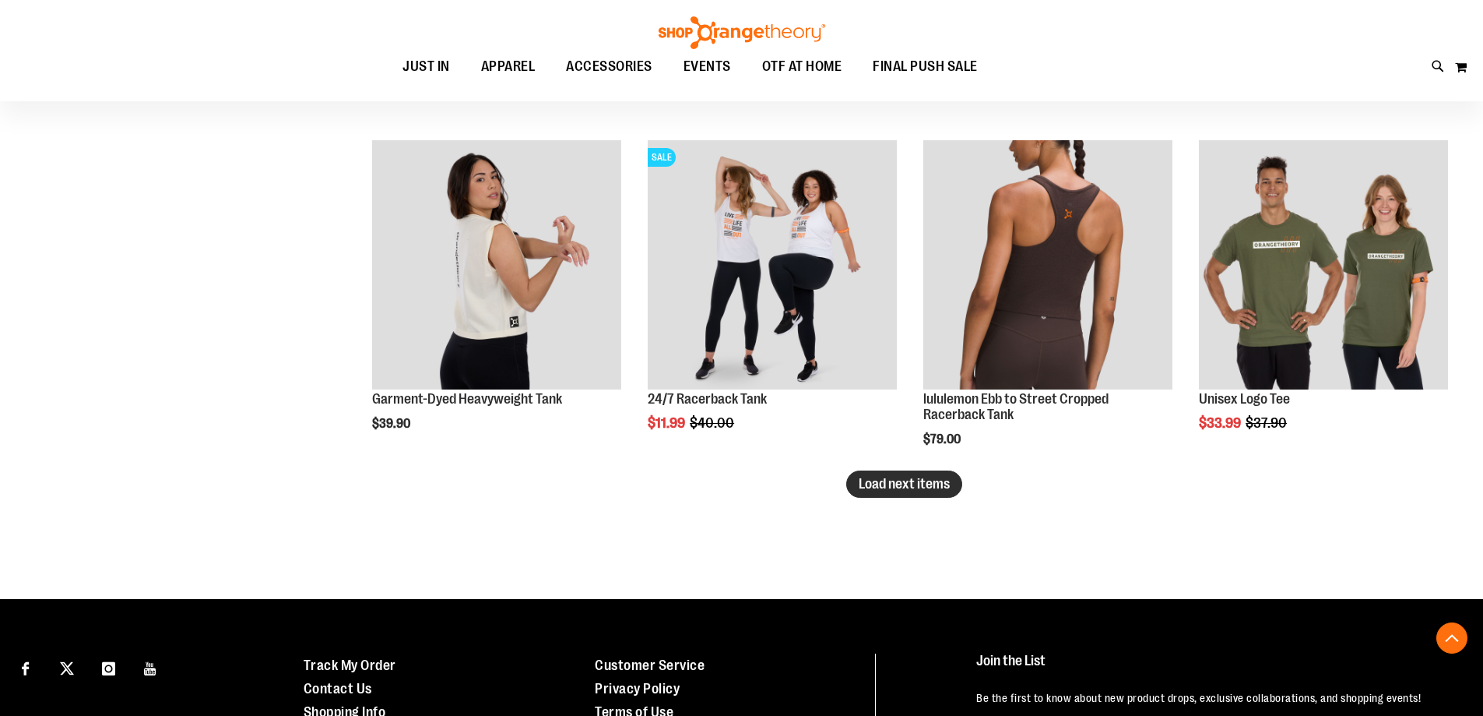
click at [905, 488] on span "Load next items" at bounding box center [904, 484] width 91 height 16
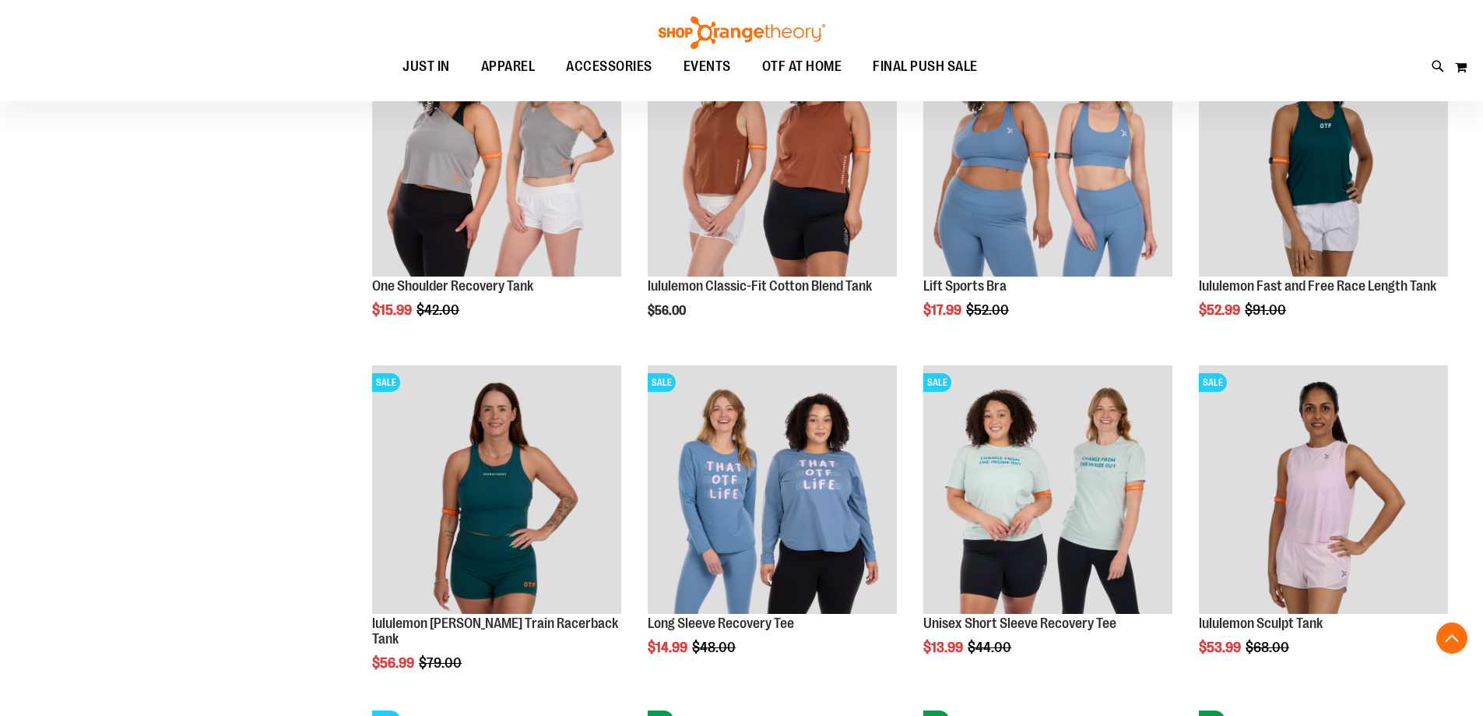
scroll to position [6385, 0]
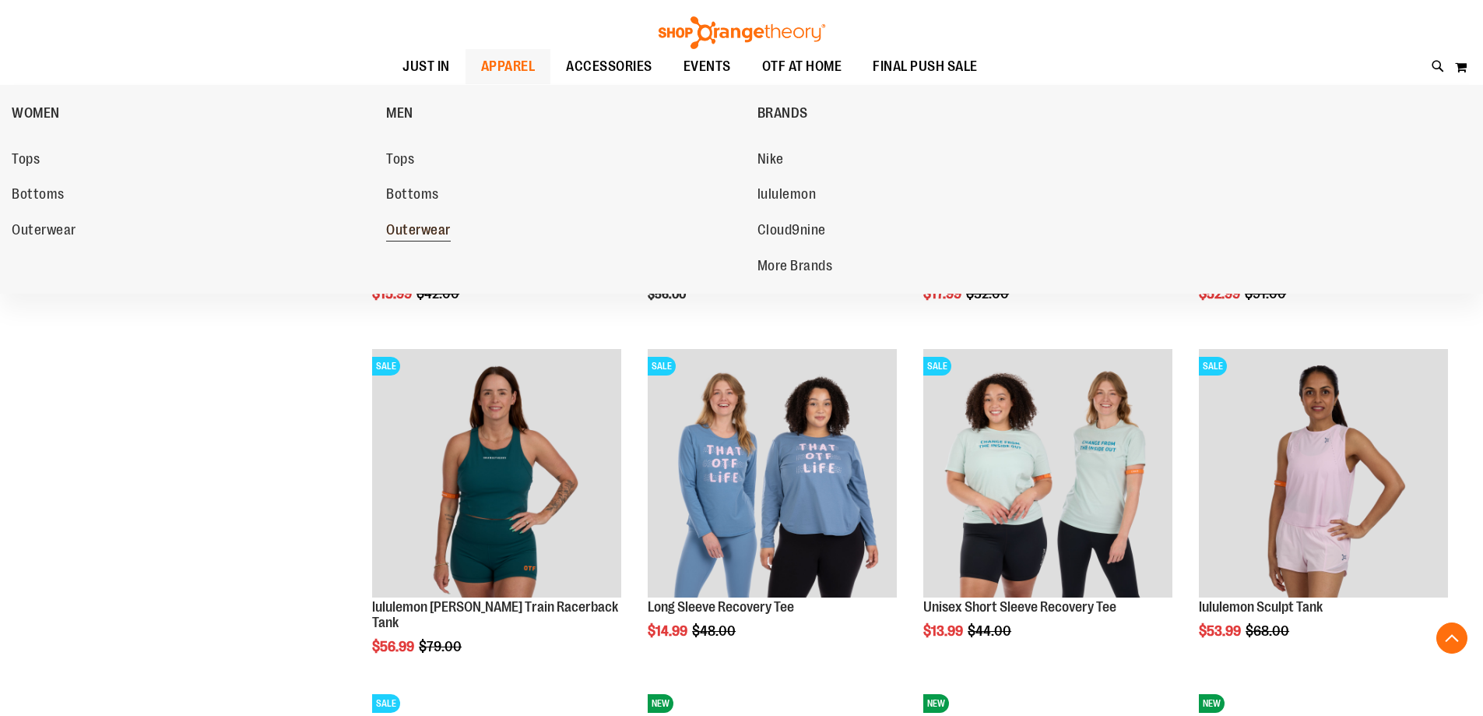
click at [399, 224] on span "Outerwear" at bounding box center [418, 231] width 65 height 19
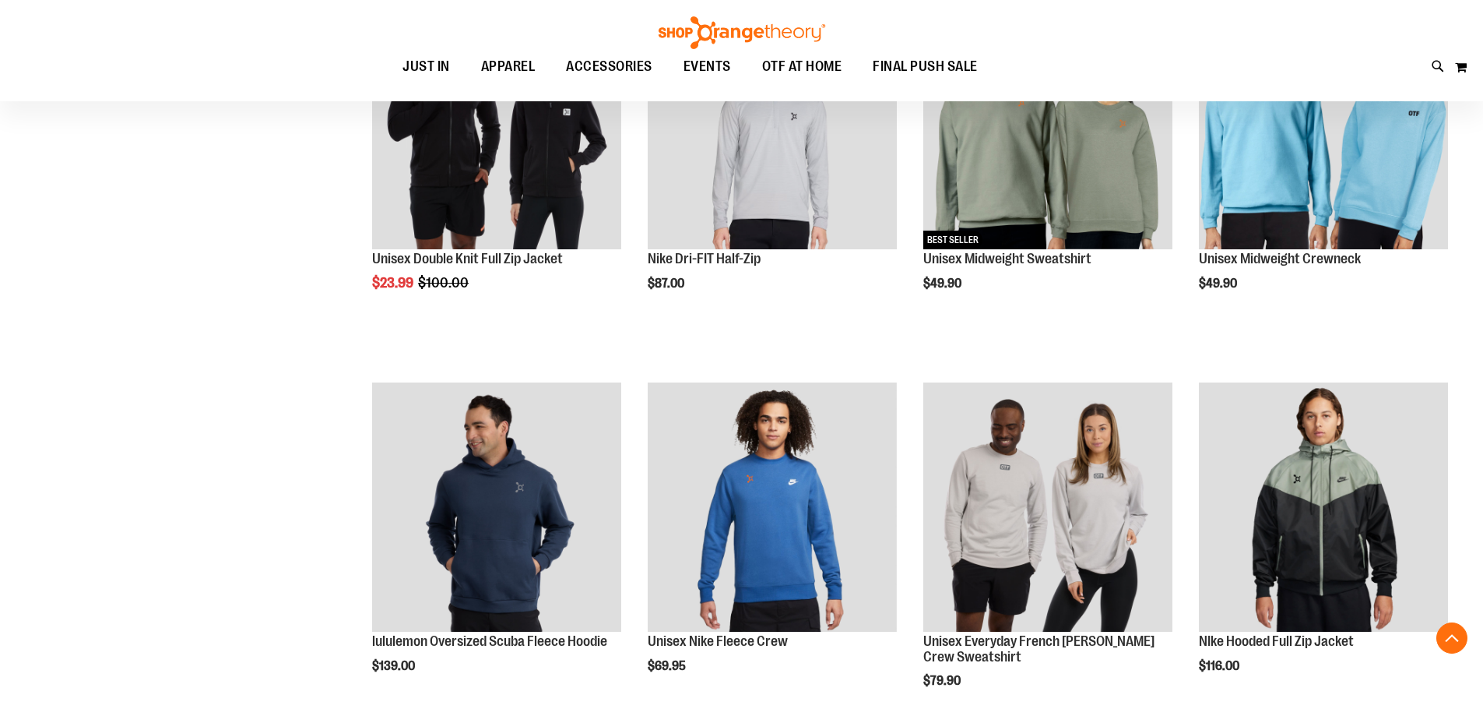
scroll to position [1086, 0]
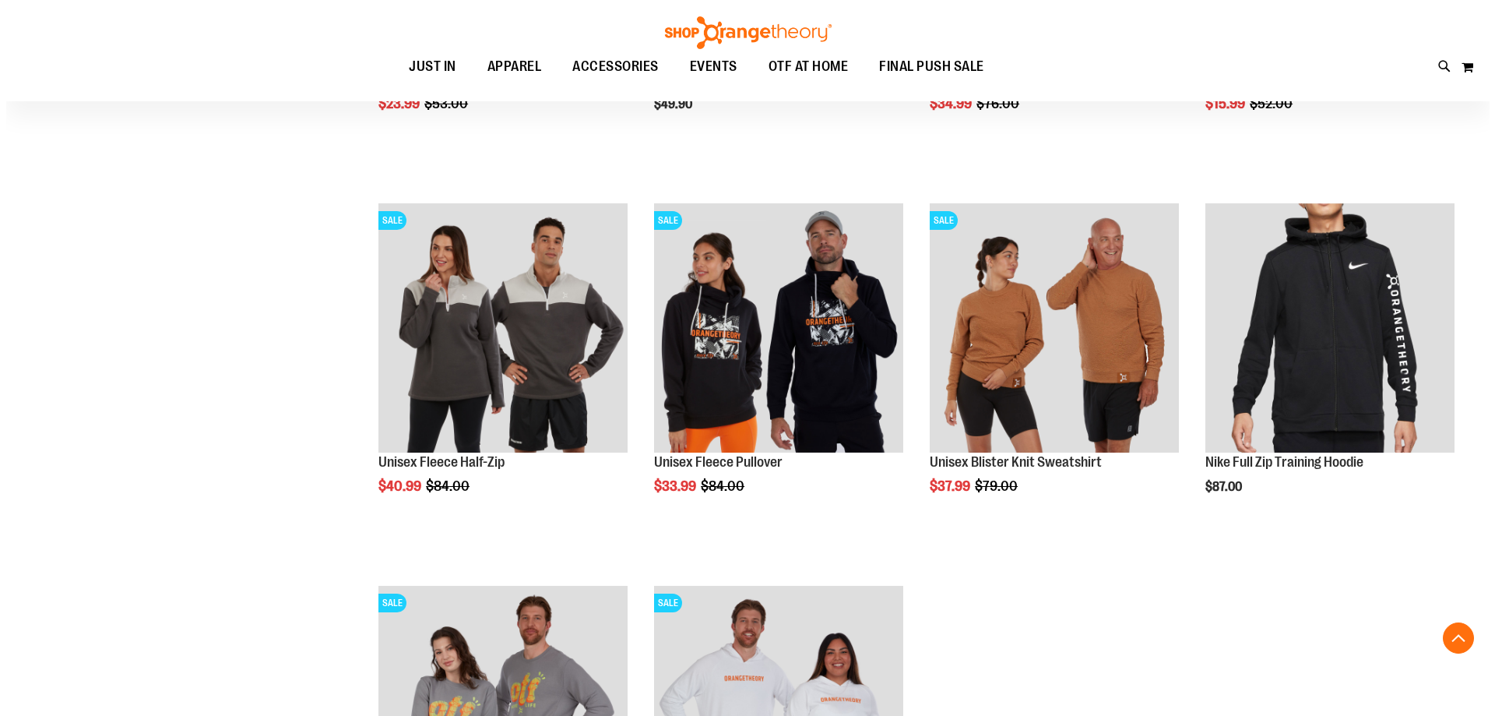
scroll to position [2410, 0]
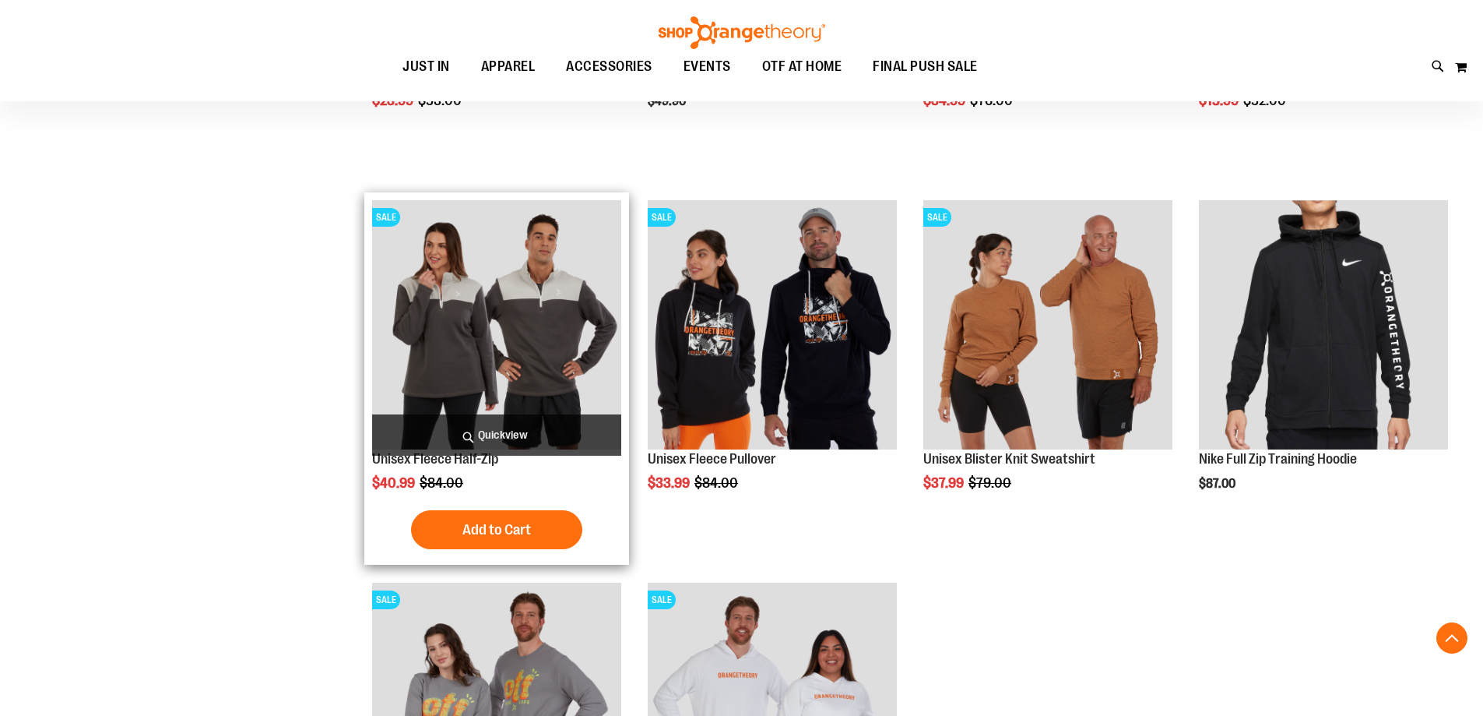
type input "**********"
click at [493, 431] on span "Quickview" at bounding box center [496, 434] width 249 height 41
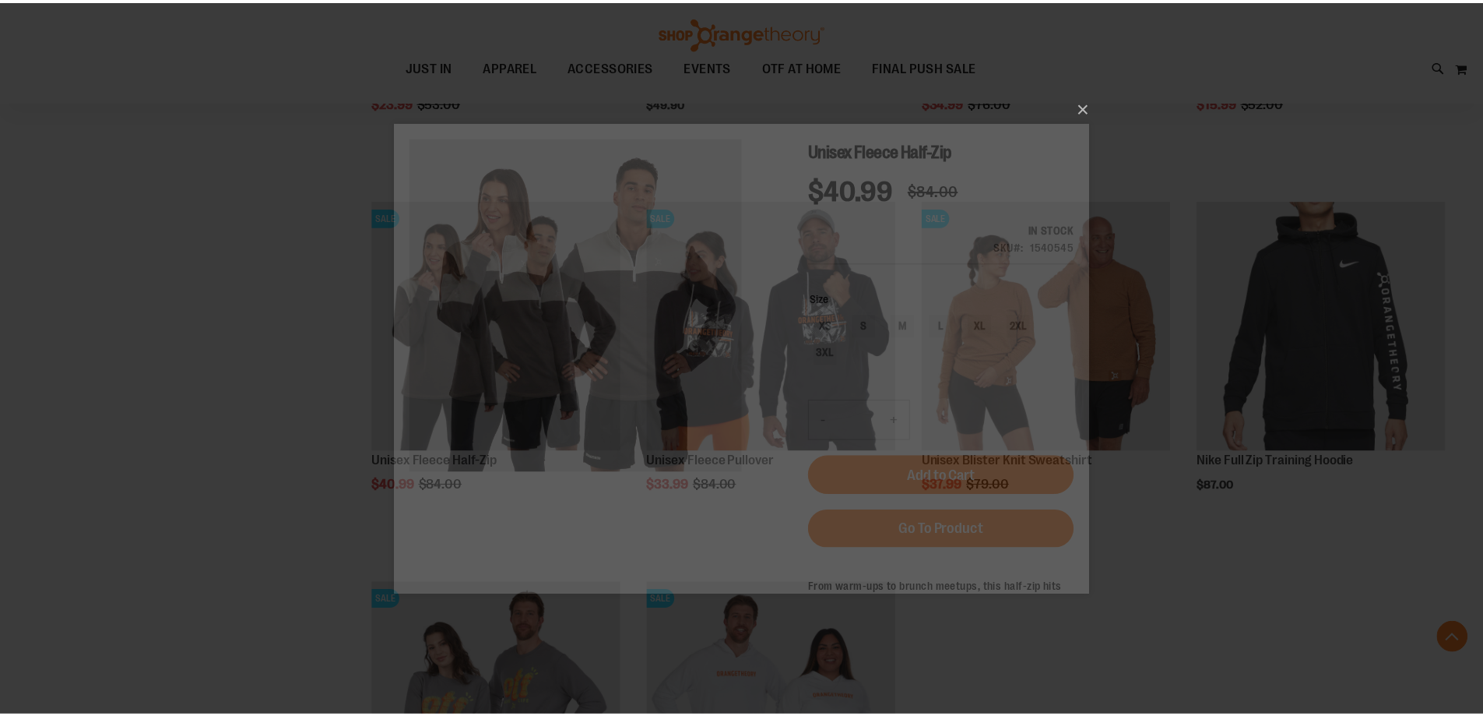
scroll to position [0, 0]
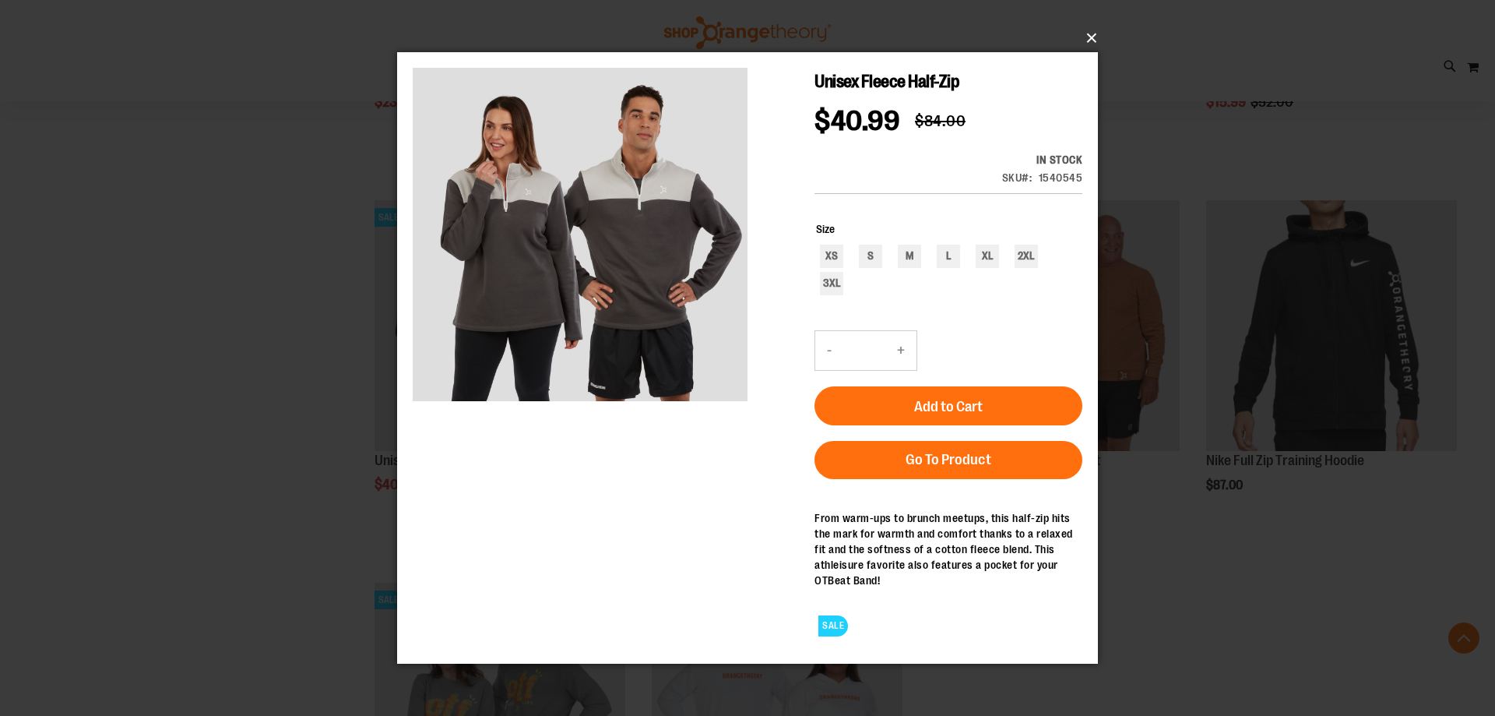
click at [1083, 37] on button "×" at bounding box center [752, 38] width 701 height 34
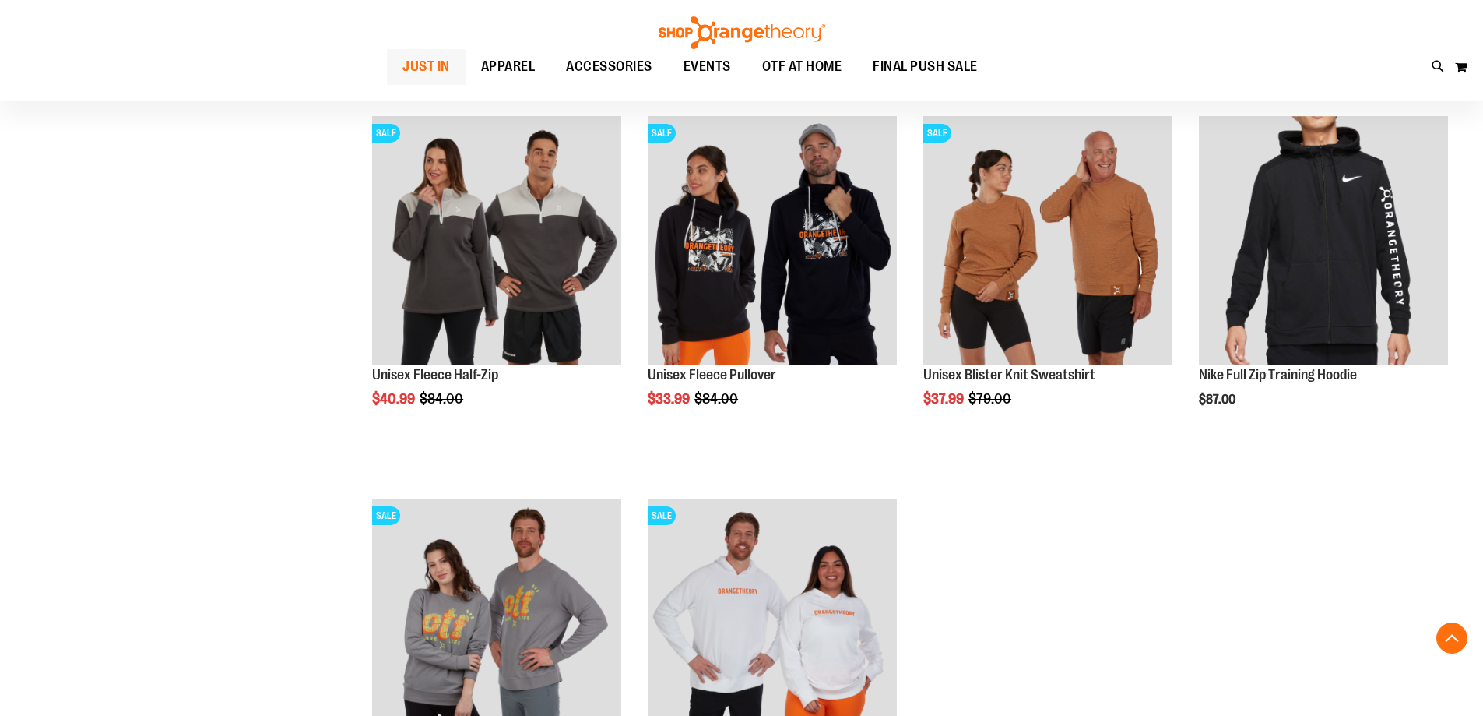
scroll to position [2488, 0]
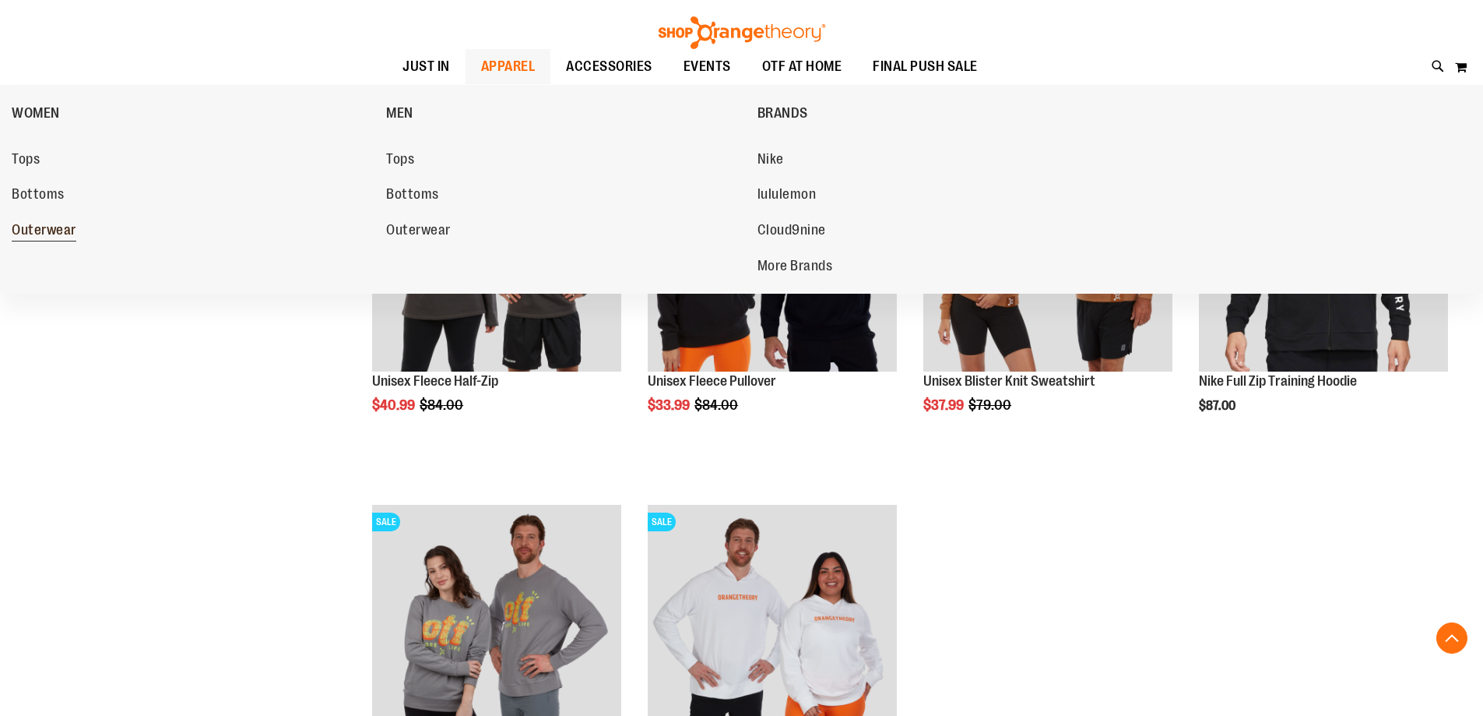
click at [34, 223] on span "Outerwear" at bounding box center [44, 231] width 65 height 19
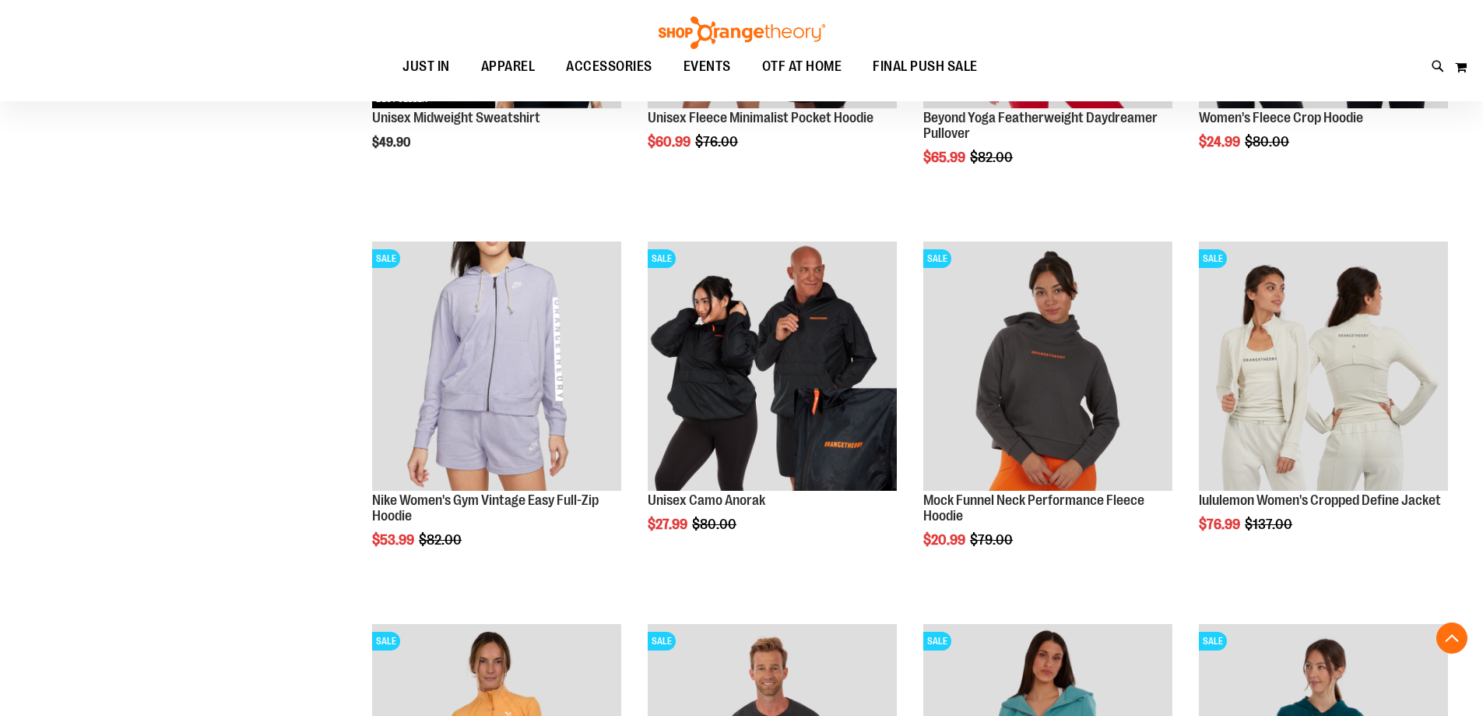
scroll to position [466, 0]
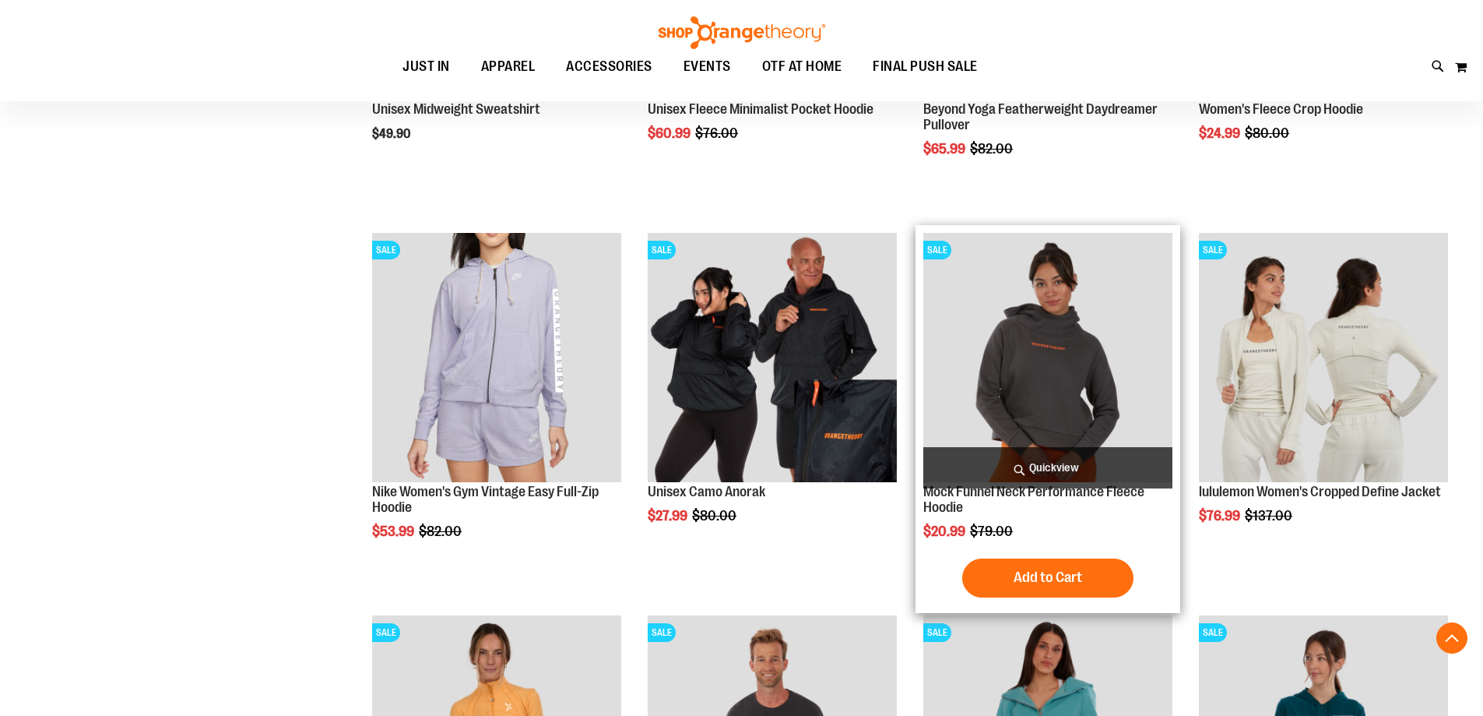
type input "**********"
click at [1121, 349] on img "product" at bounding box center [1048, 357] width 249 height 249
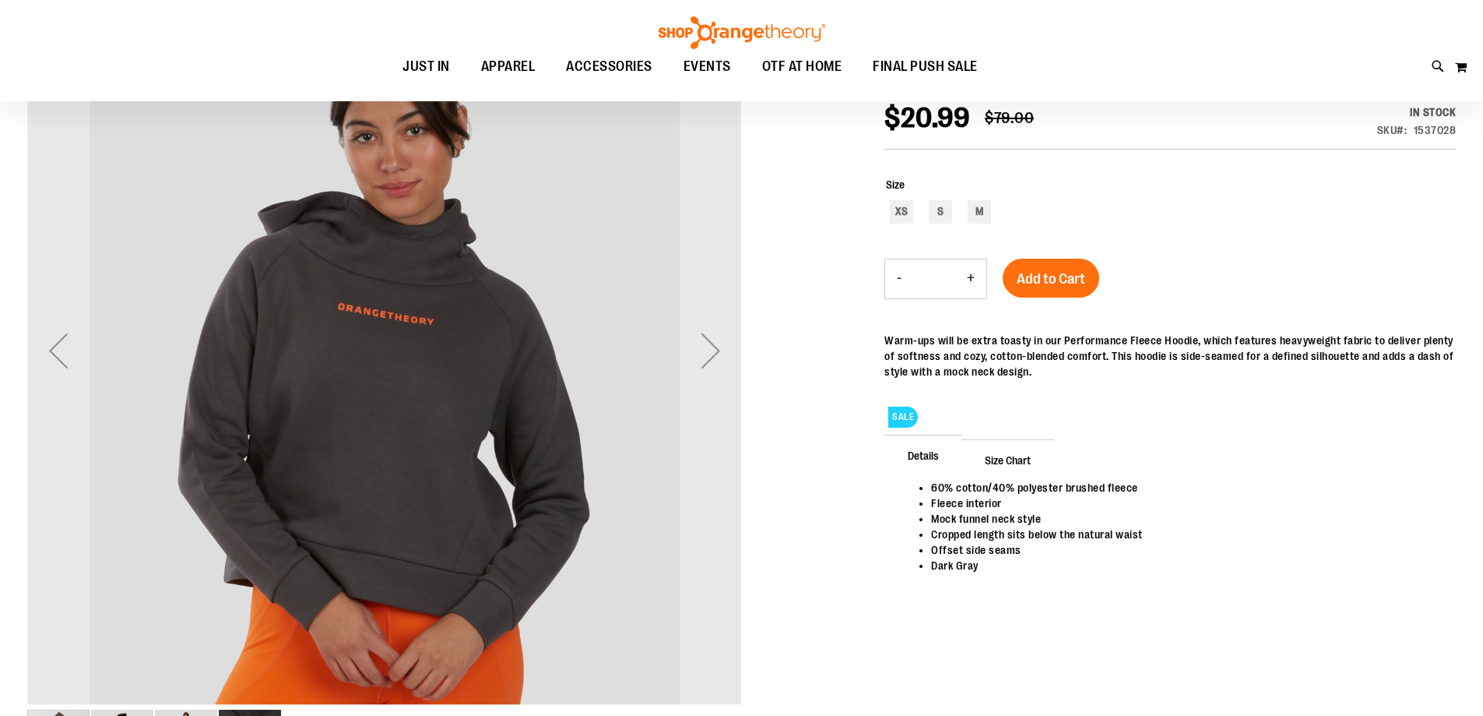
scroll to position [232, 0]
type input "**********"
click at [713, 357] on div "Next" at bounding box center [711, 351] width 62 height 62
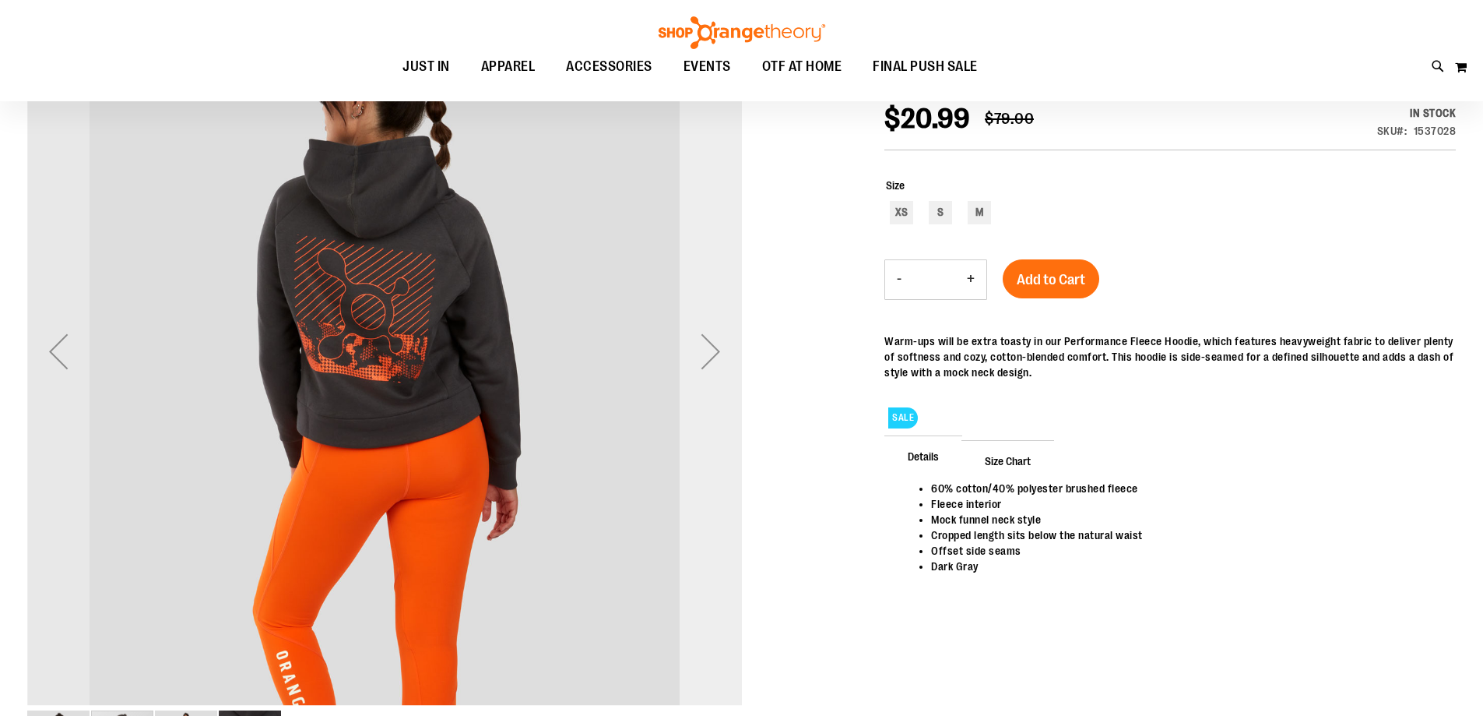
click at [713, 357] on div "Next" at bounding box center [711, 351] width 62 height 62
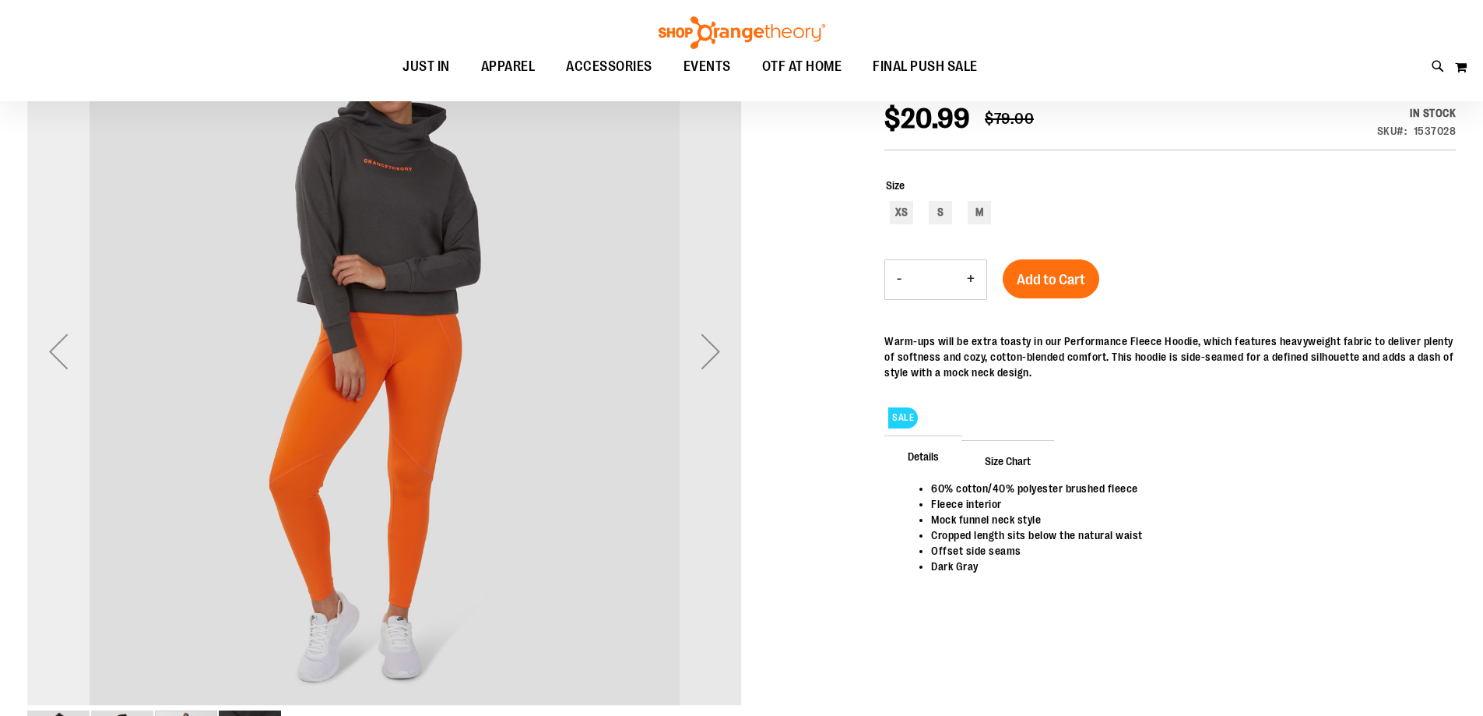
click at [60, 333] on div "Previous" at bounding box center [58, 351] width 62 height 62
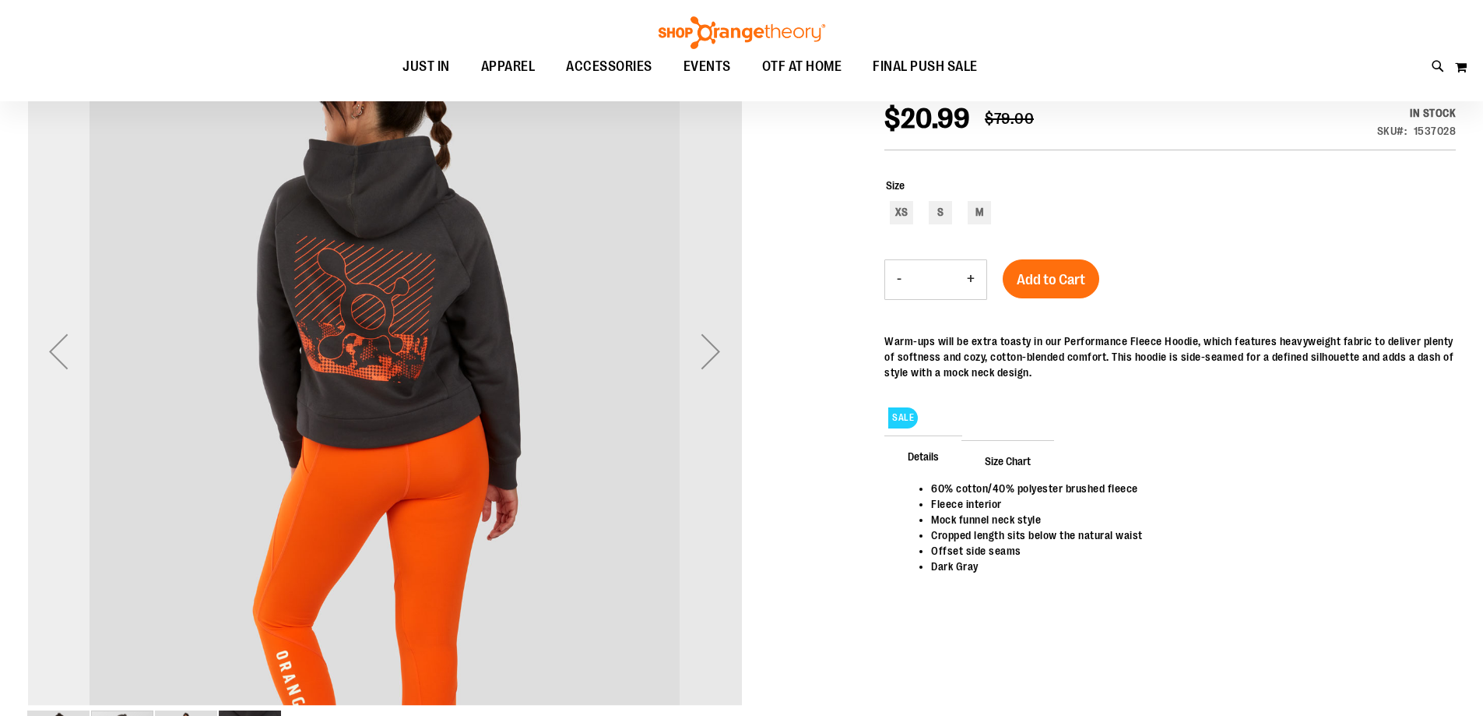
click at [60, 333] on div "Previous" at bounding box center [58, 351] width 62 height 62
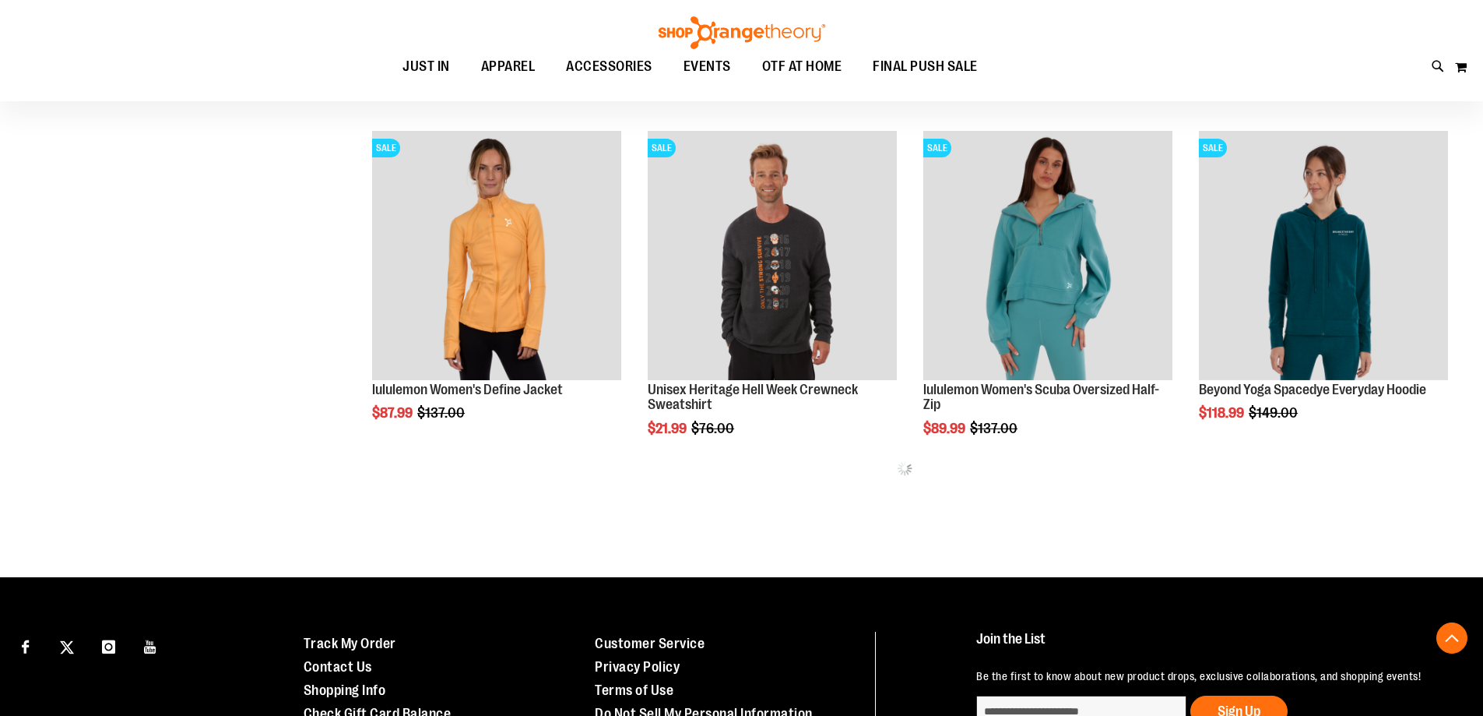
scroll to position [940, 0]
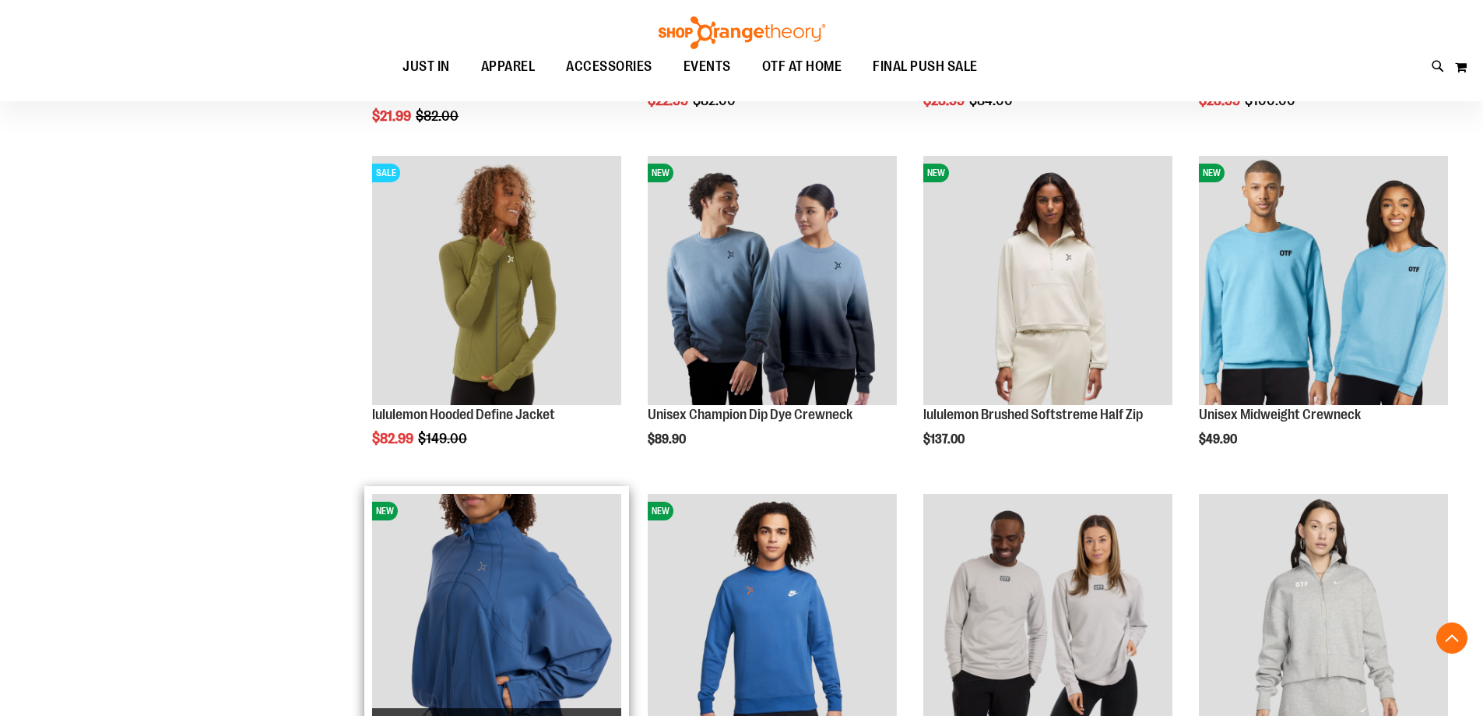
scroll to position [2186, 0]
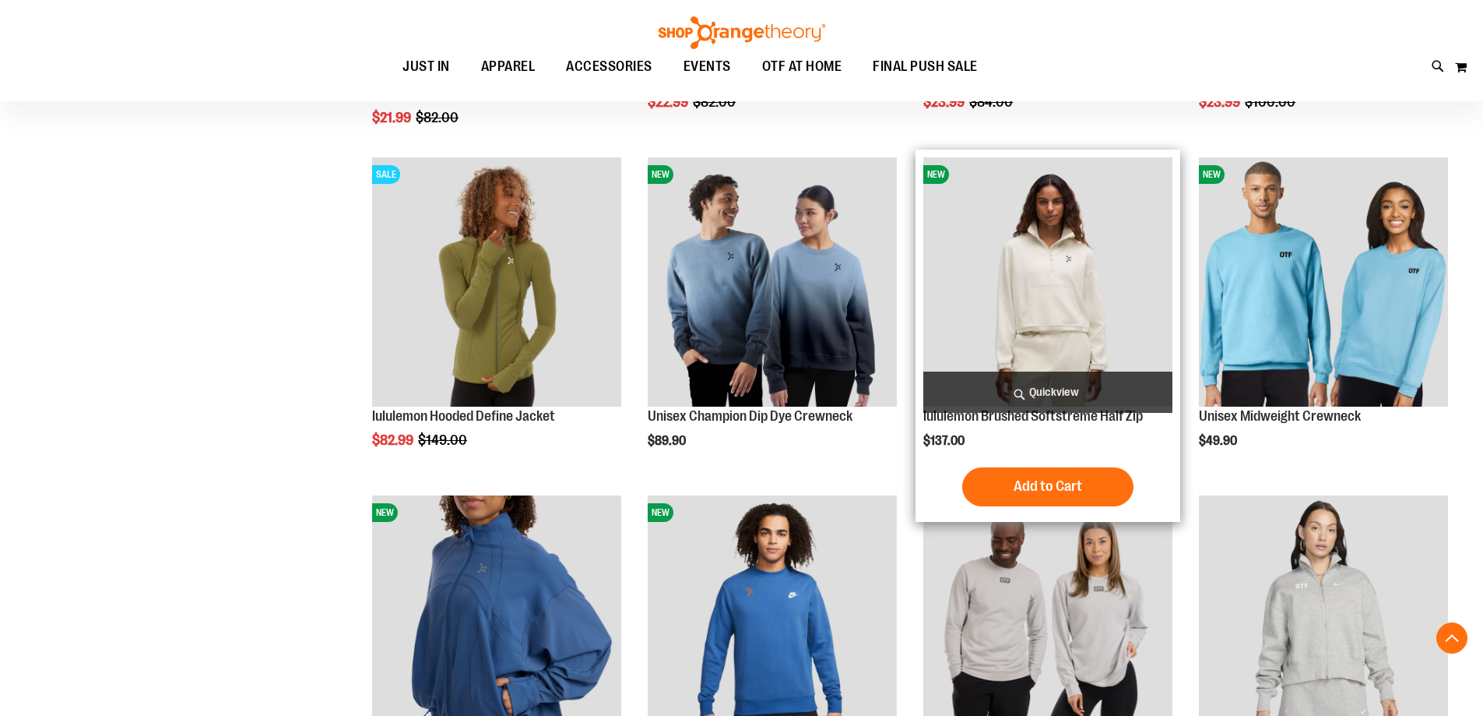
type input "**********"
click at [1036, 253] on img "product" at bounding box center [1048, 281] width 249 height 249
click at [1068, 403] on span "Quickview" at bounding box center [1048, 391] width 249 height 41
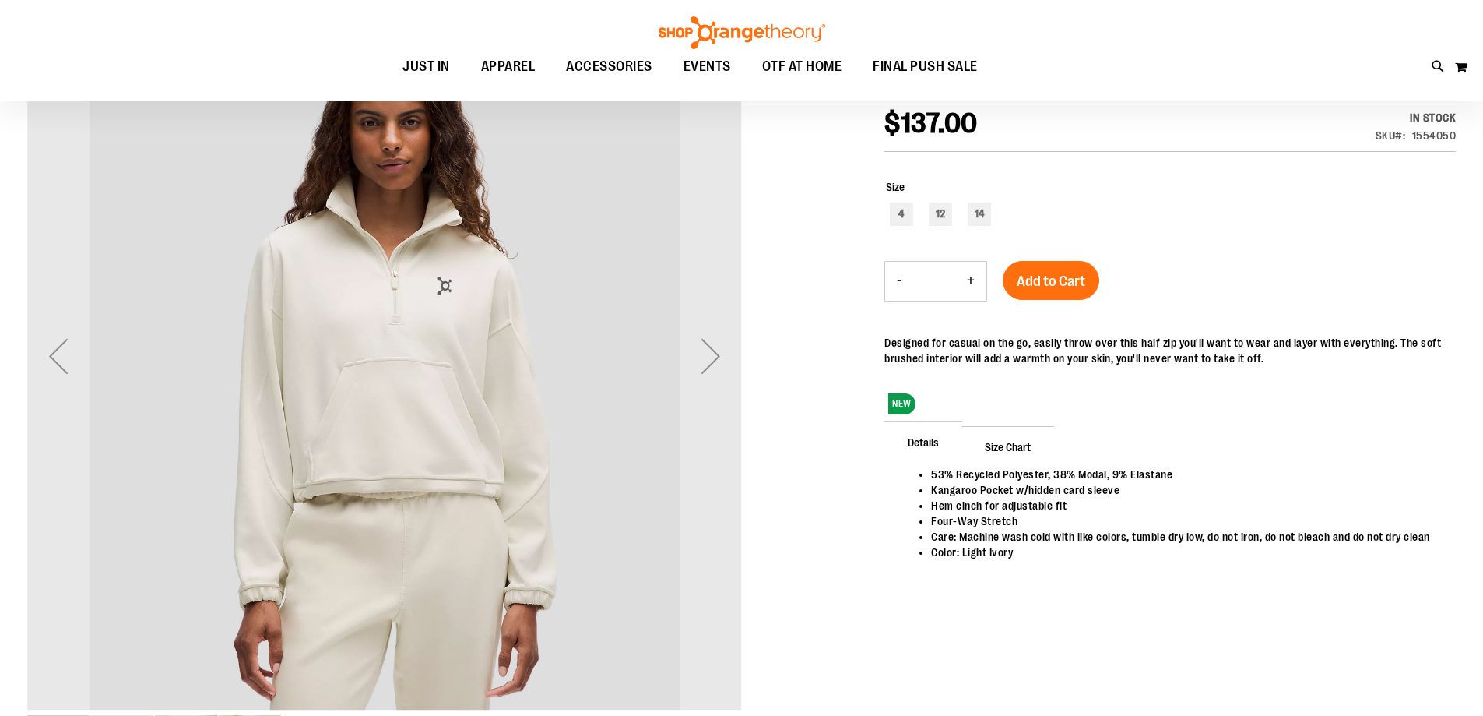
scroll to position [234, 0]
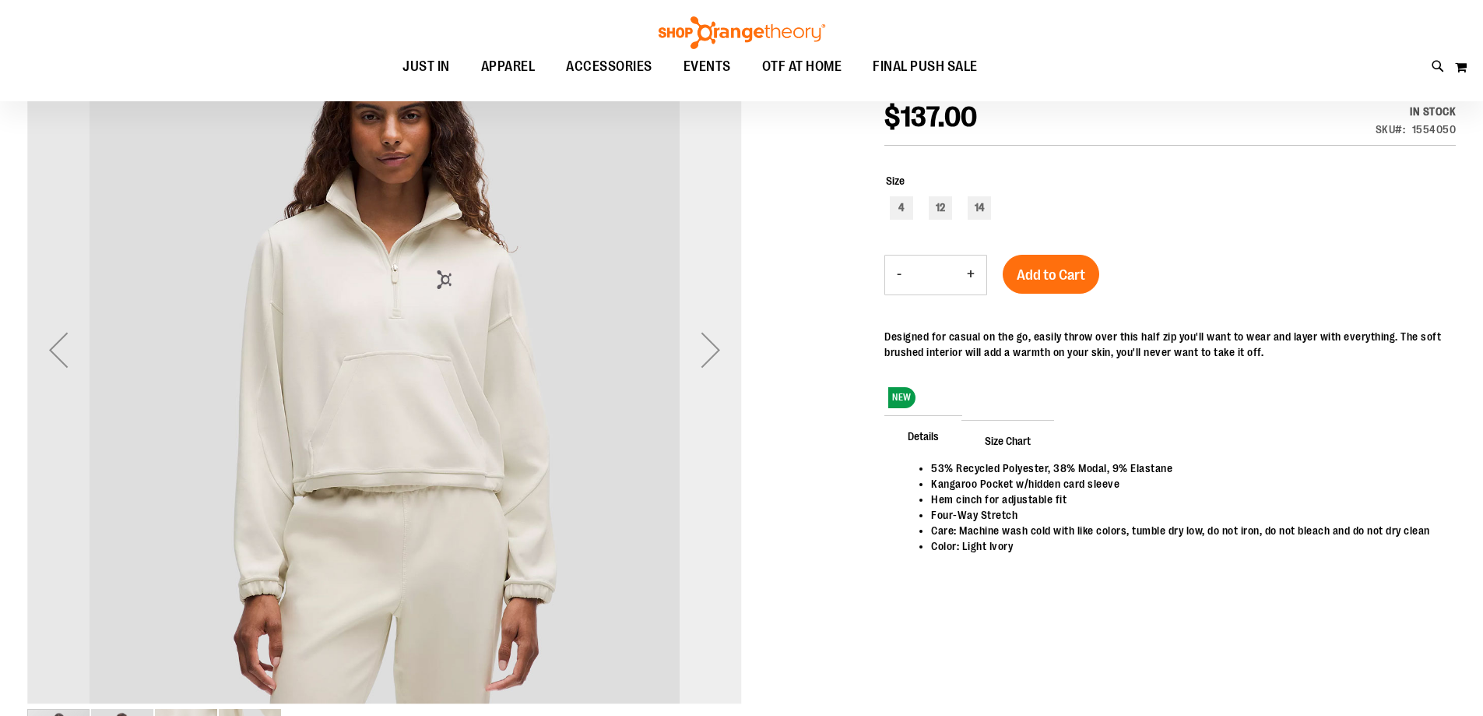
type input "**********"
click at [734, 368] on div "Next" at bounding box center [711, 350] width 62 height 62
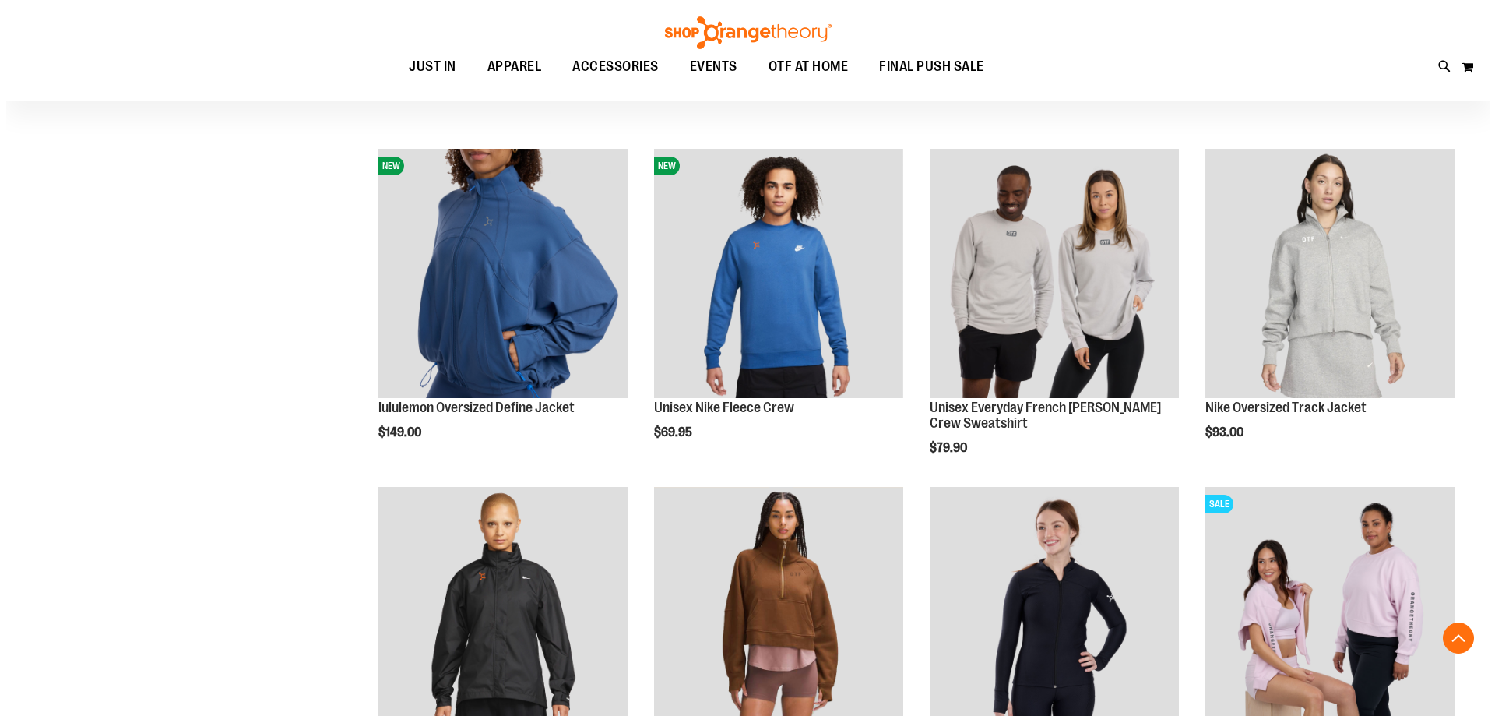
scroll to position [544, 0]
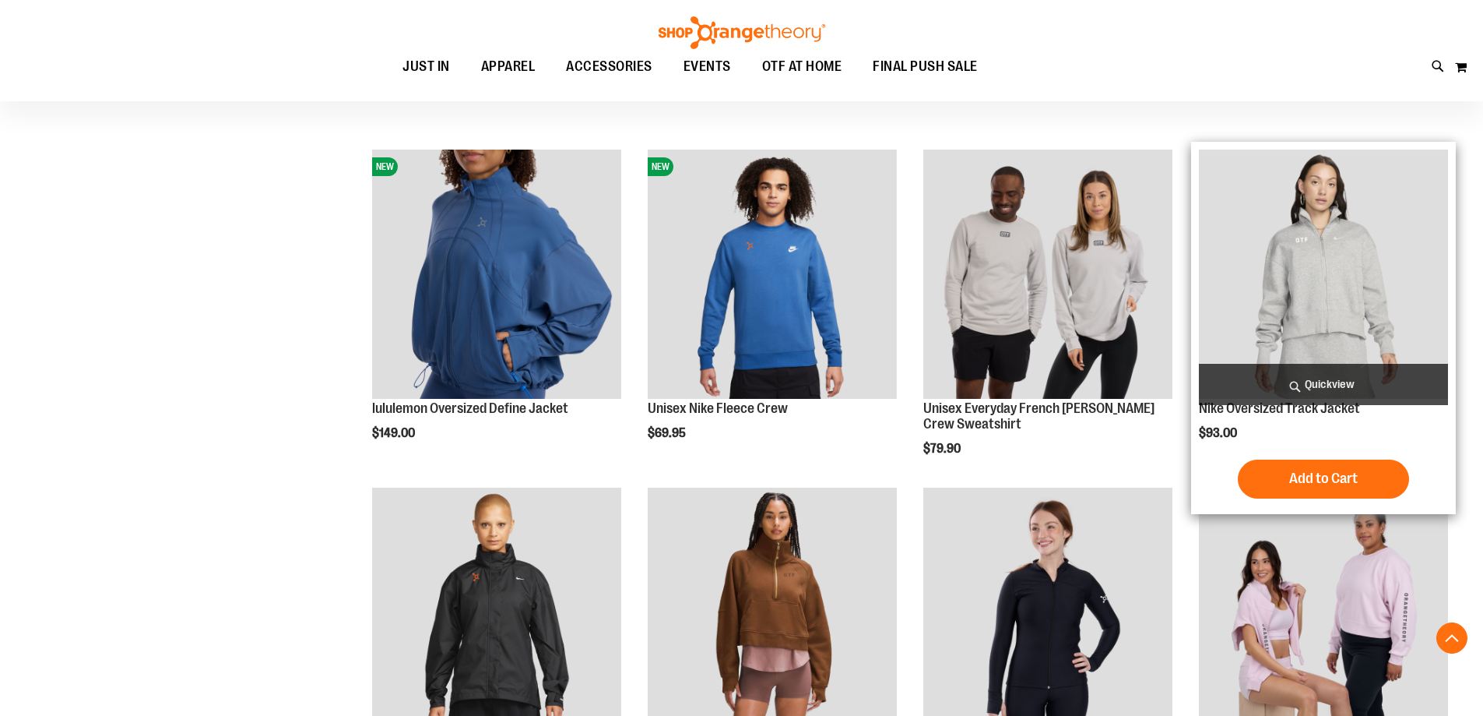
type input "**********"
click at [1317, 380] on span "Quickview" at bounding box center [1323, 384] width 249 height 41
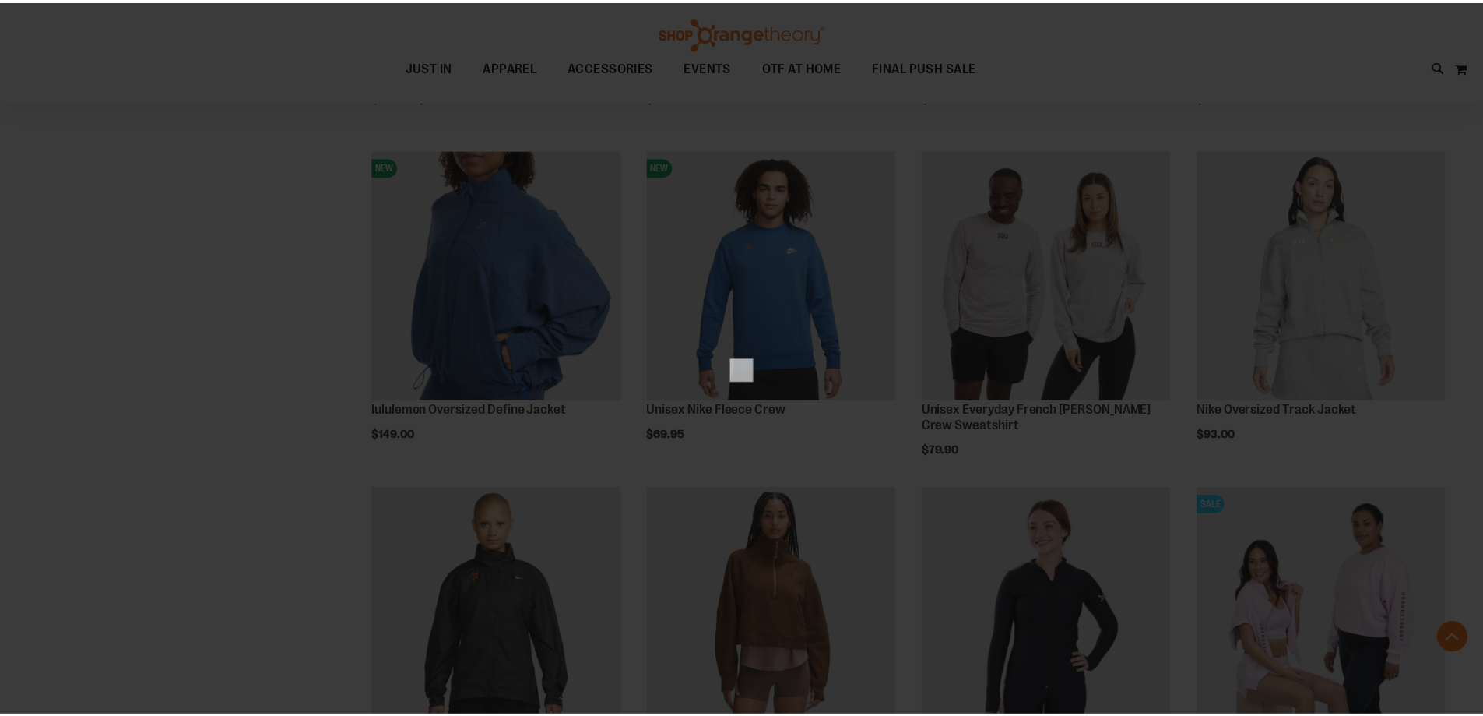
scroll to position [0, 0]
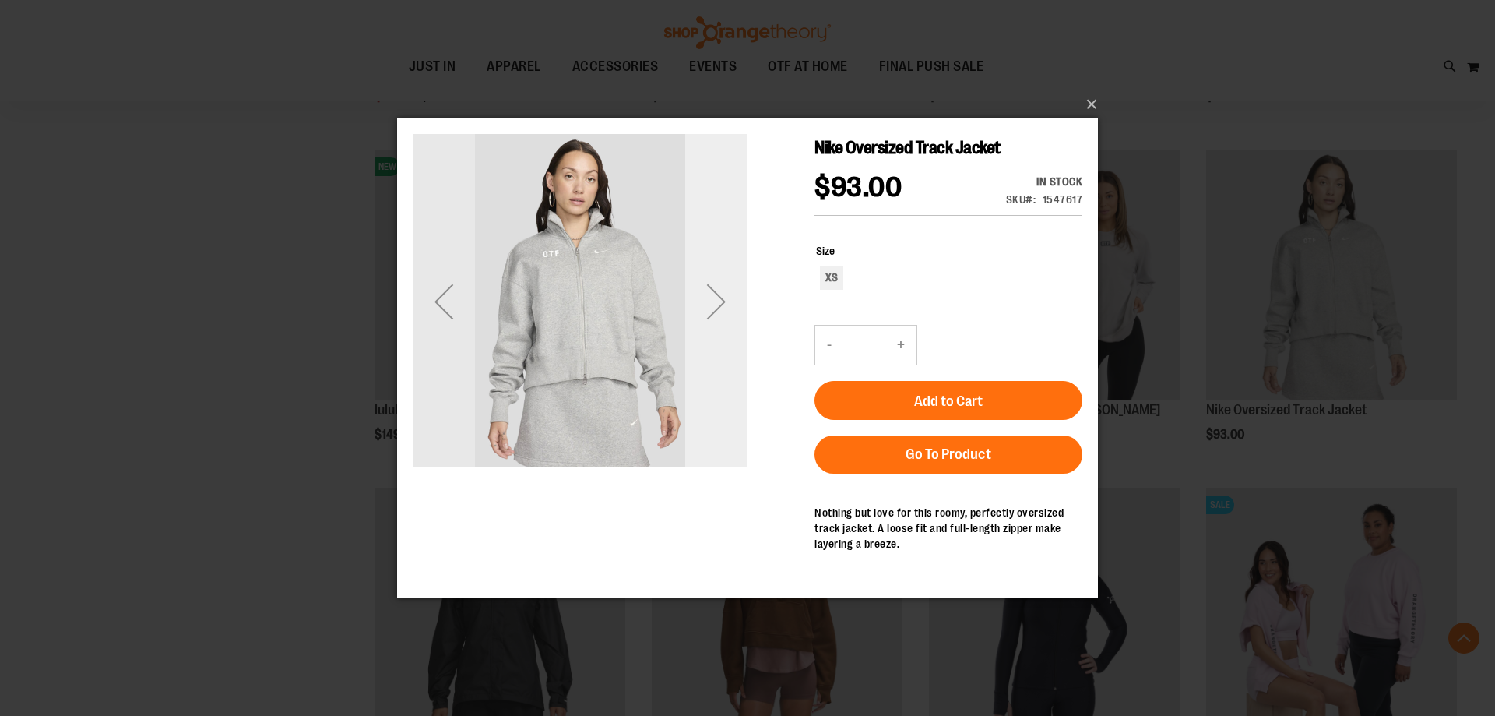
click at [723, 304] on div "Next" at bounding box center [716, 300] width 62 height 62
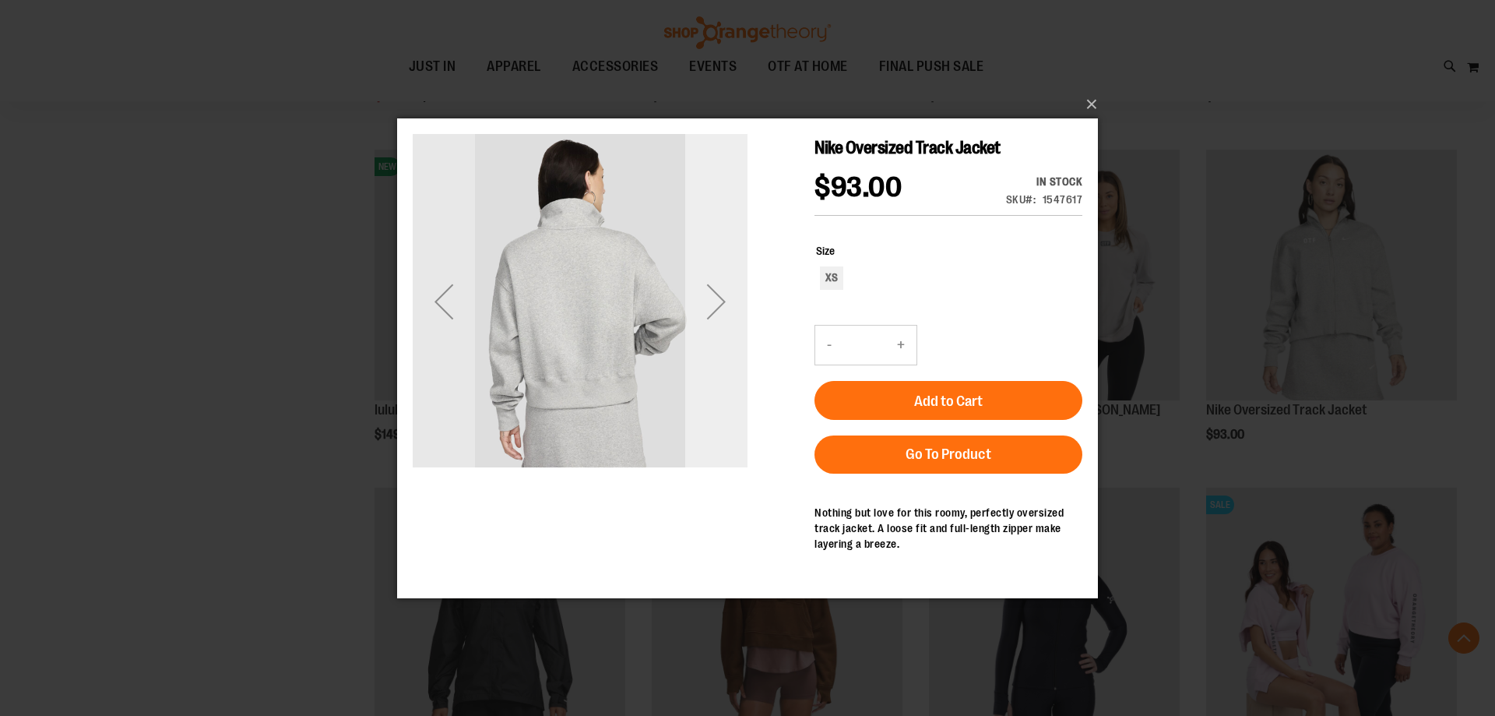
click at [723, 304] on div "Next" at bounding box center [716, 300] width 62 height 62
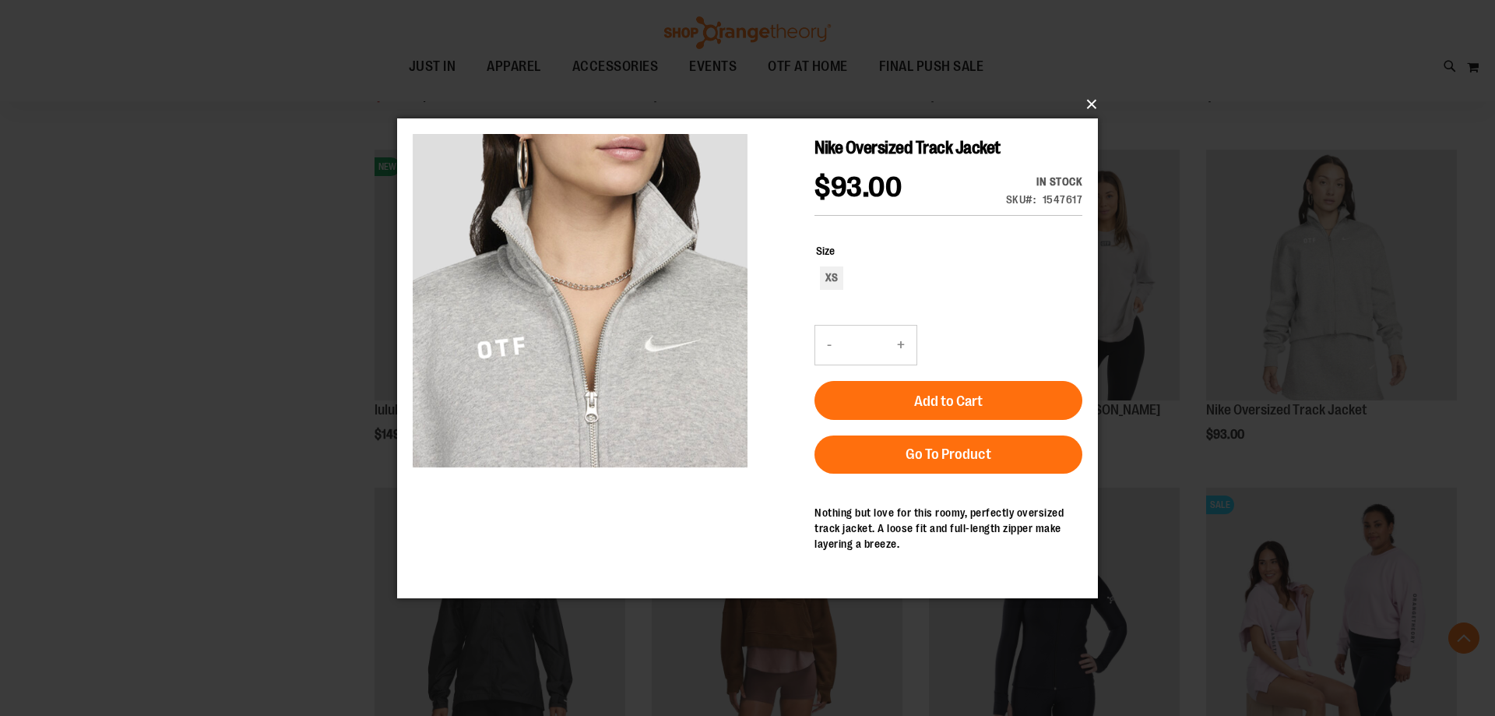
click at [1085, 103] on button "×" at bounding box center [752, 104] width 701 height 34
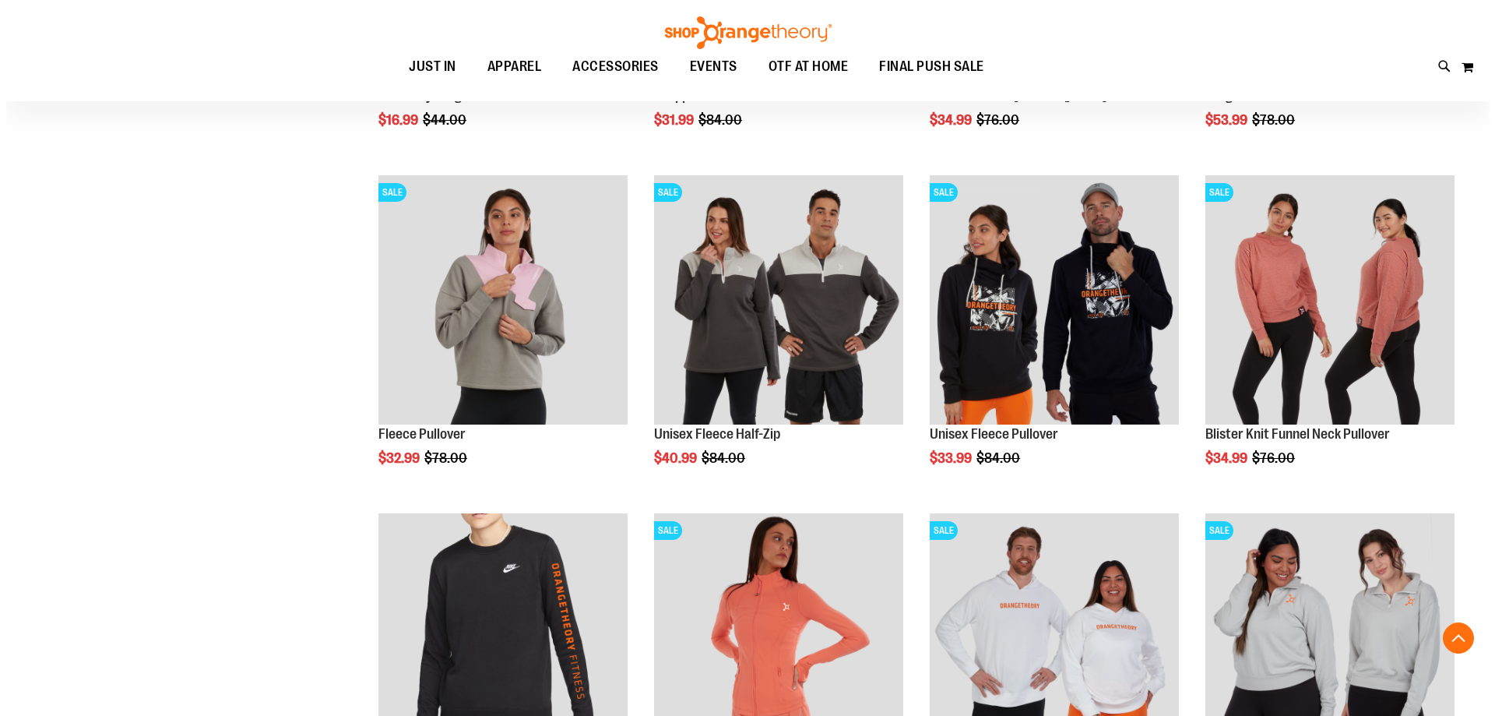
scroll to position [2569, 0]
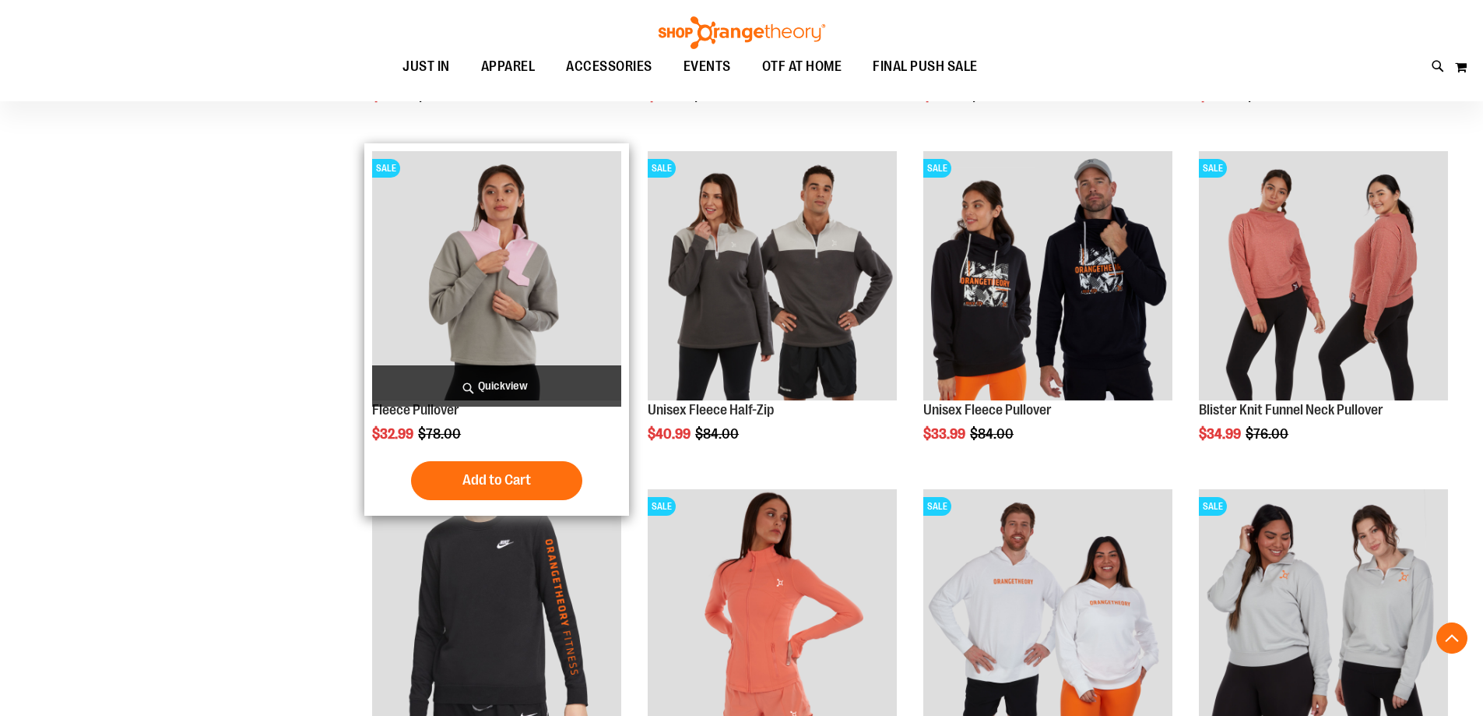
click at [506, 370] on span "Quickview" at bounding box center [496, 385] width 249 height 41
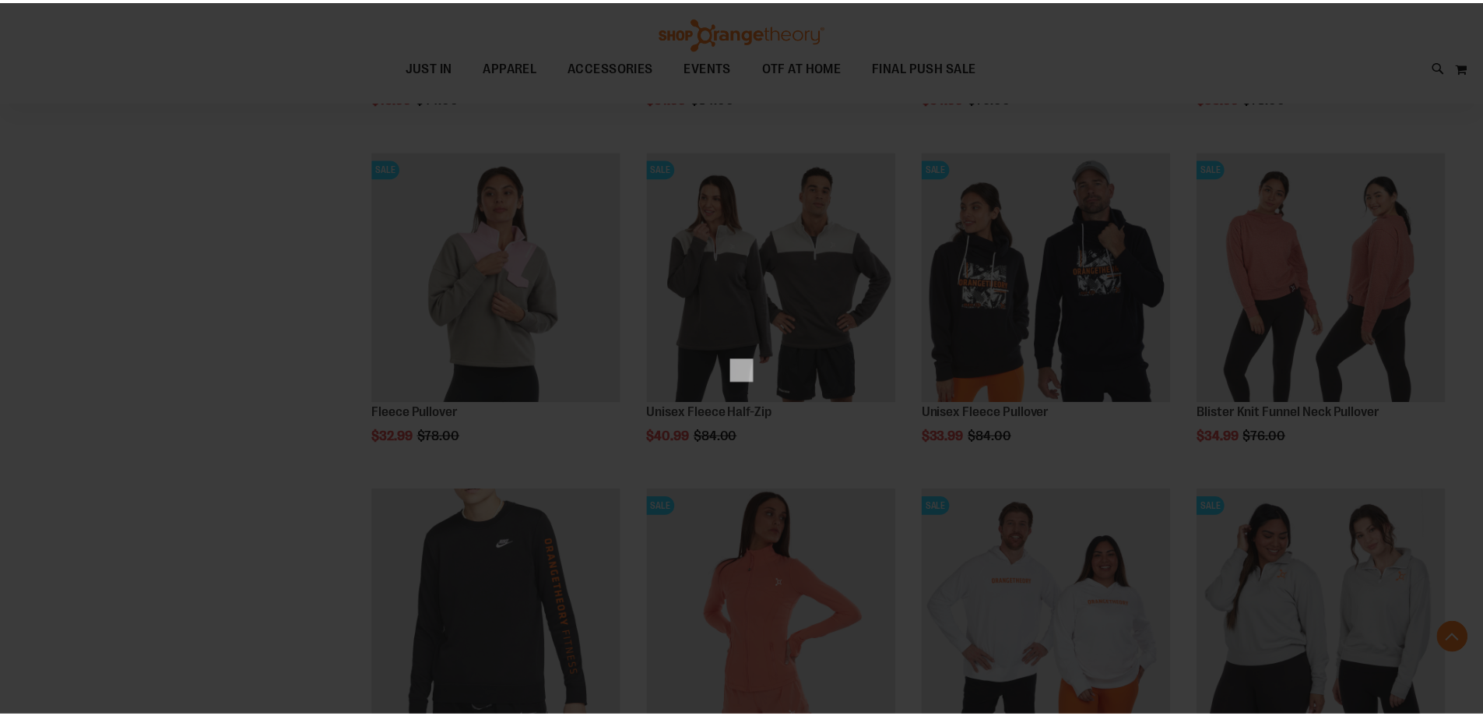
scroll to position [0, 0]
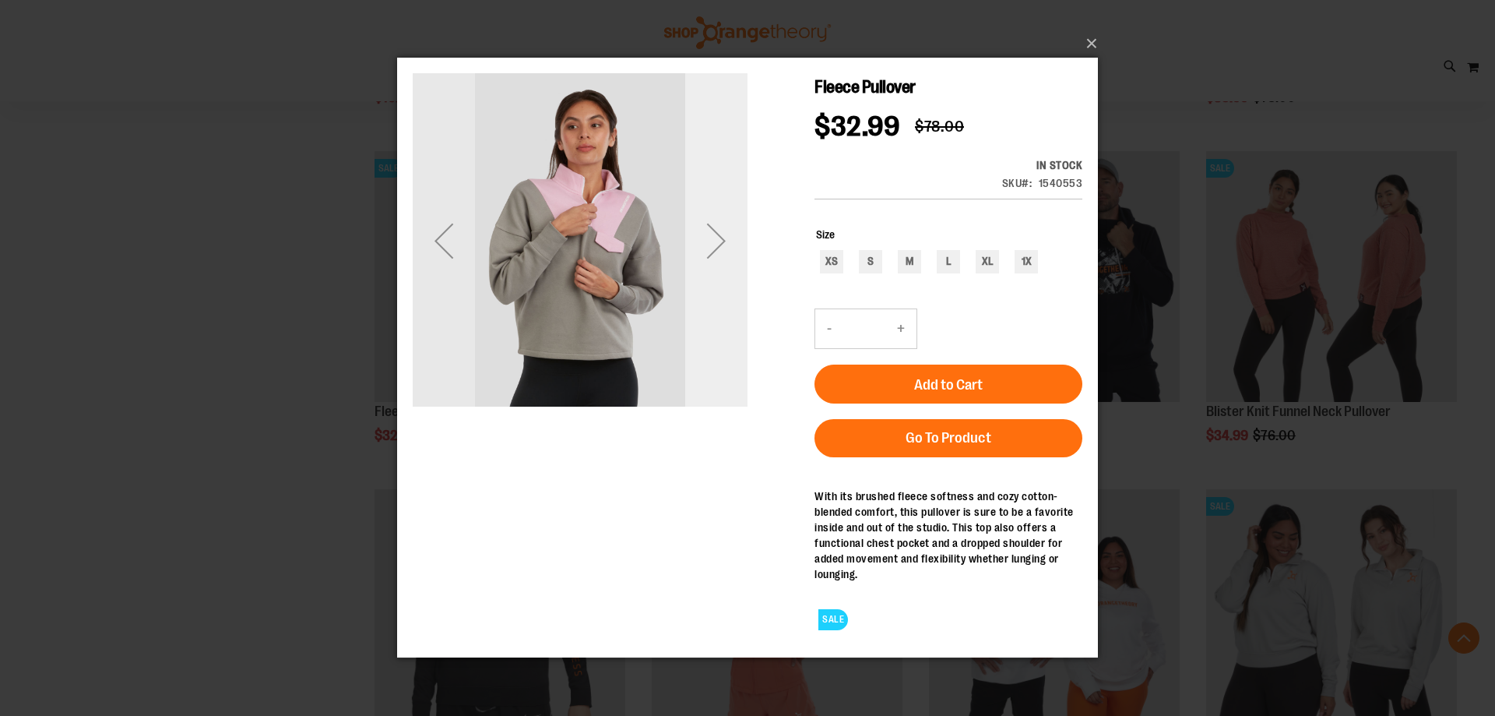
click at [717, 281] on div "Next" at bounding box center [716, 240] width 62 height 335
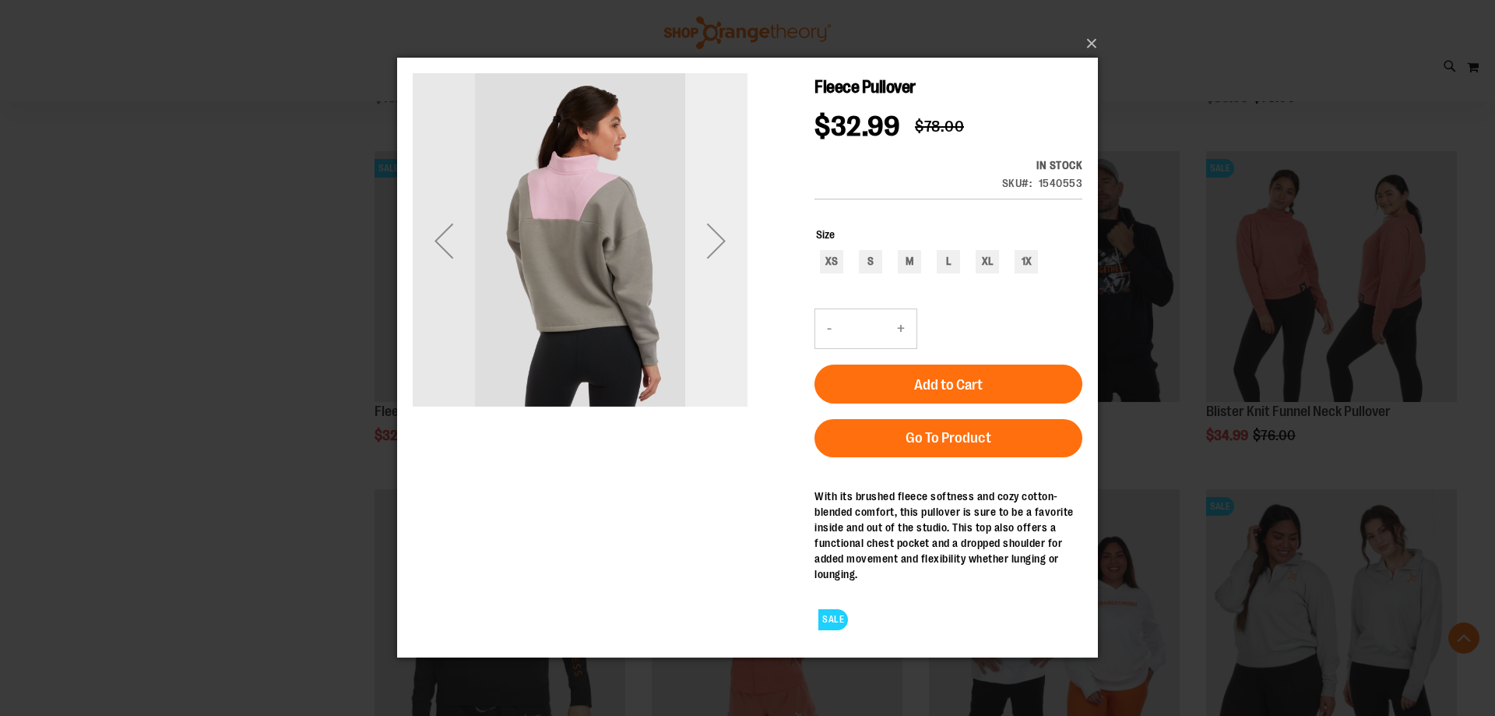
click at [718, 269] on div "Next" at bounding box center [716, 240] width 62 height 62
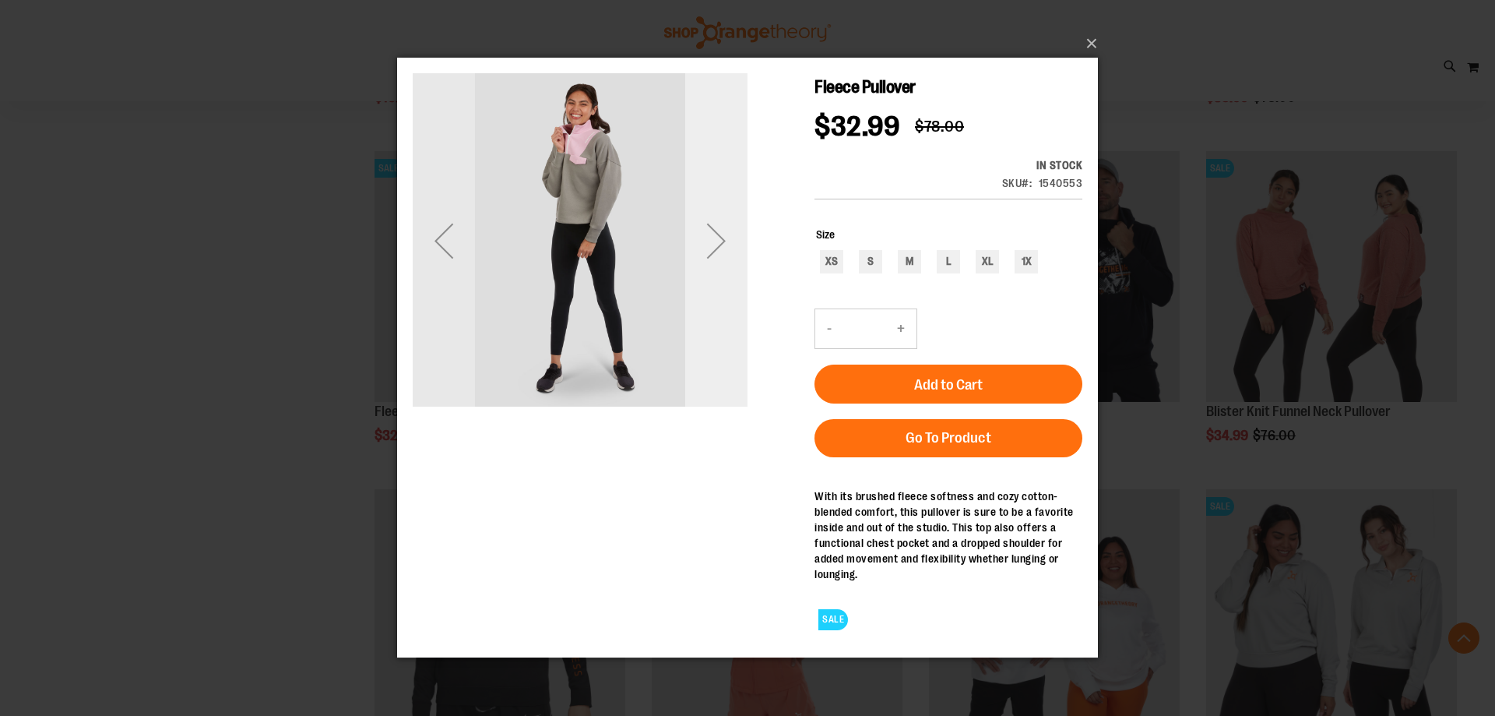
click at [718, 269] on div "Next" at bounding box center [716, 240] width 62 height 62
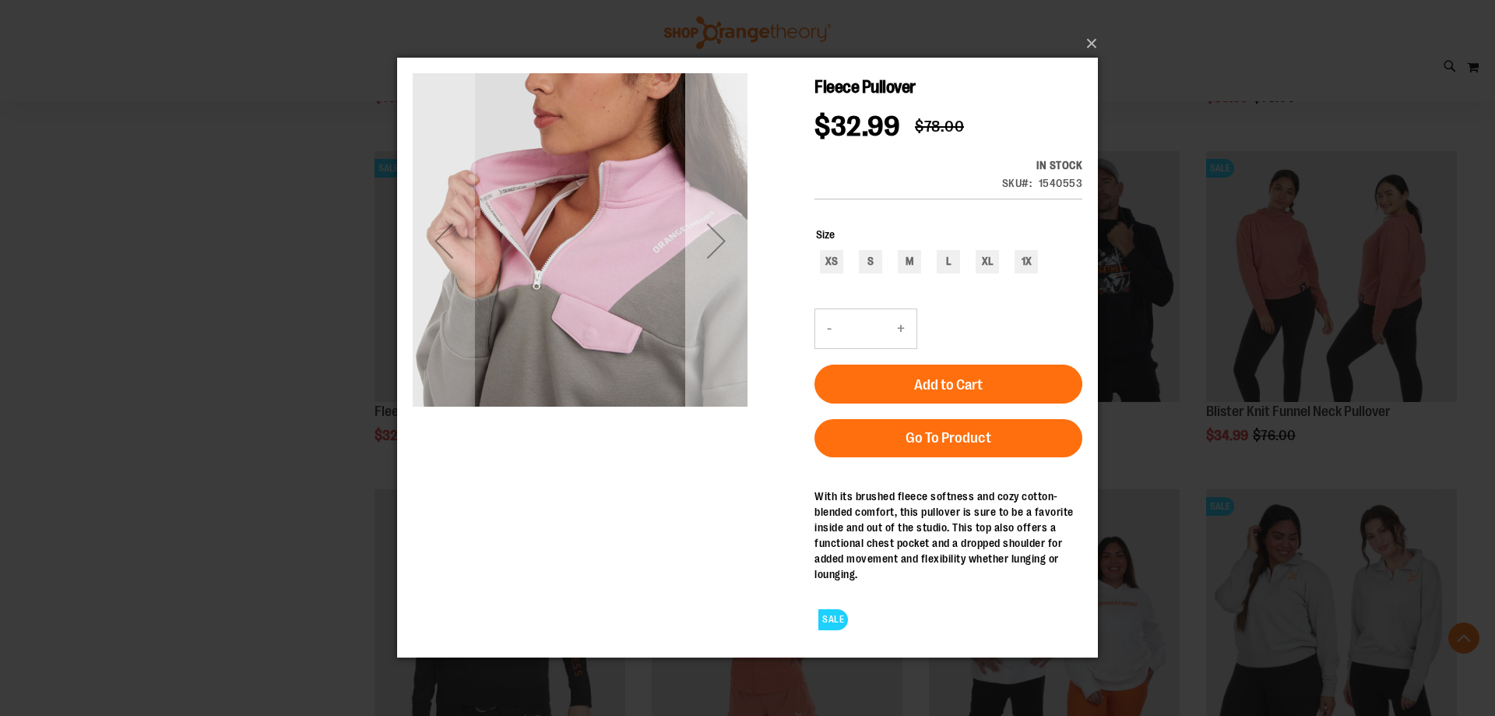
click at [718, 269] on div "Next" at bounding box center [716, 240] width 62 height 62
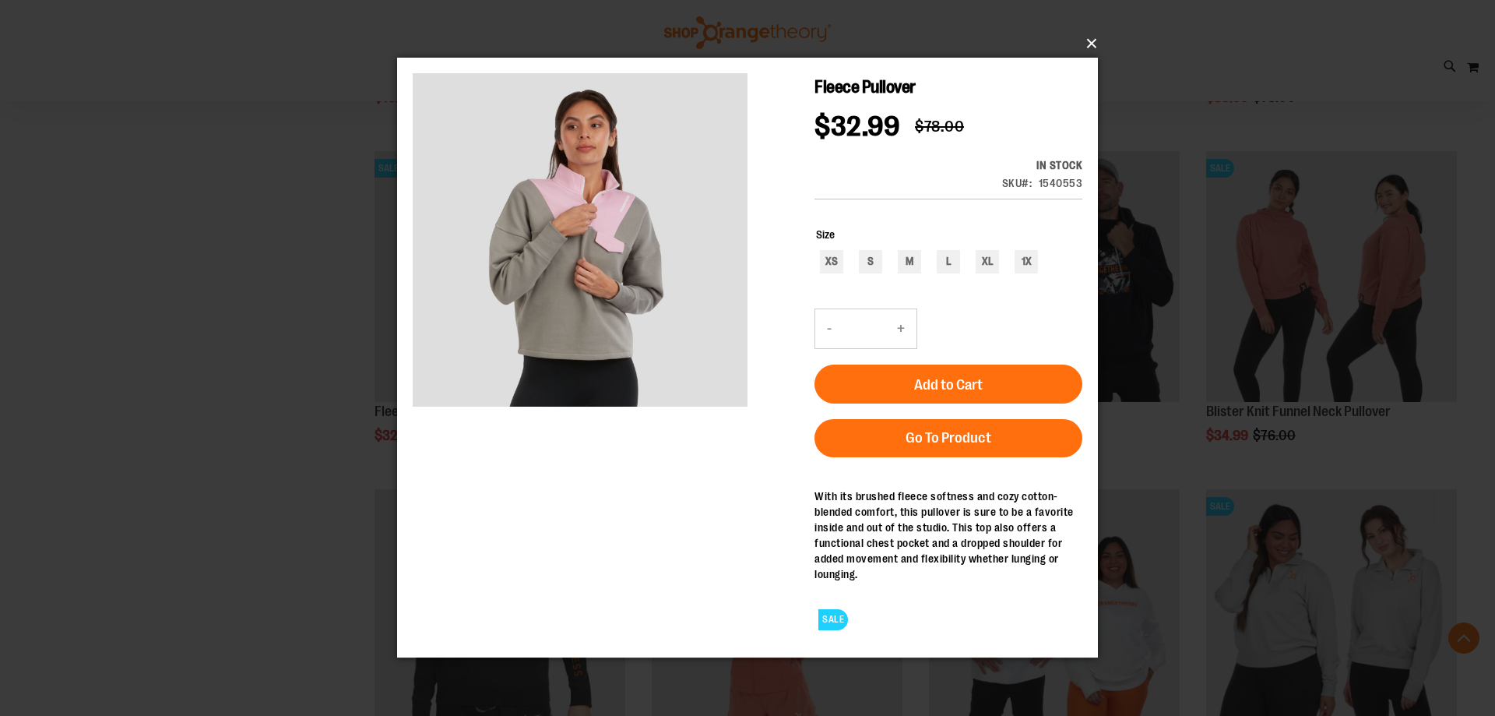
click at [1093, 43] on button "×" at bounding box center [752, 43] width 701 height 34
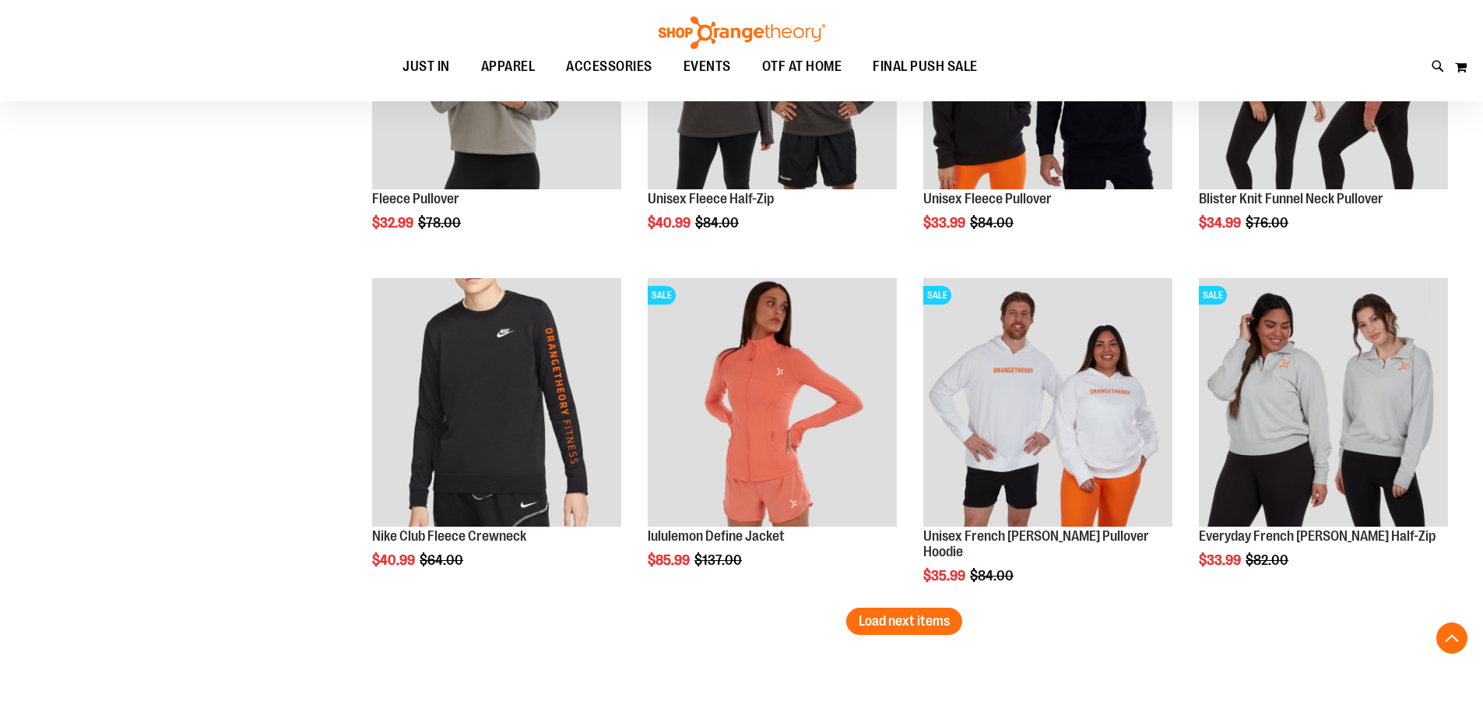
scroll to position [2881, 0]
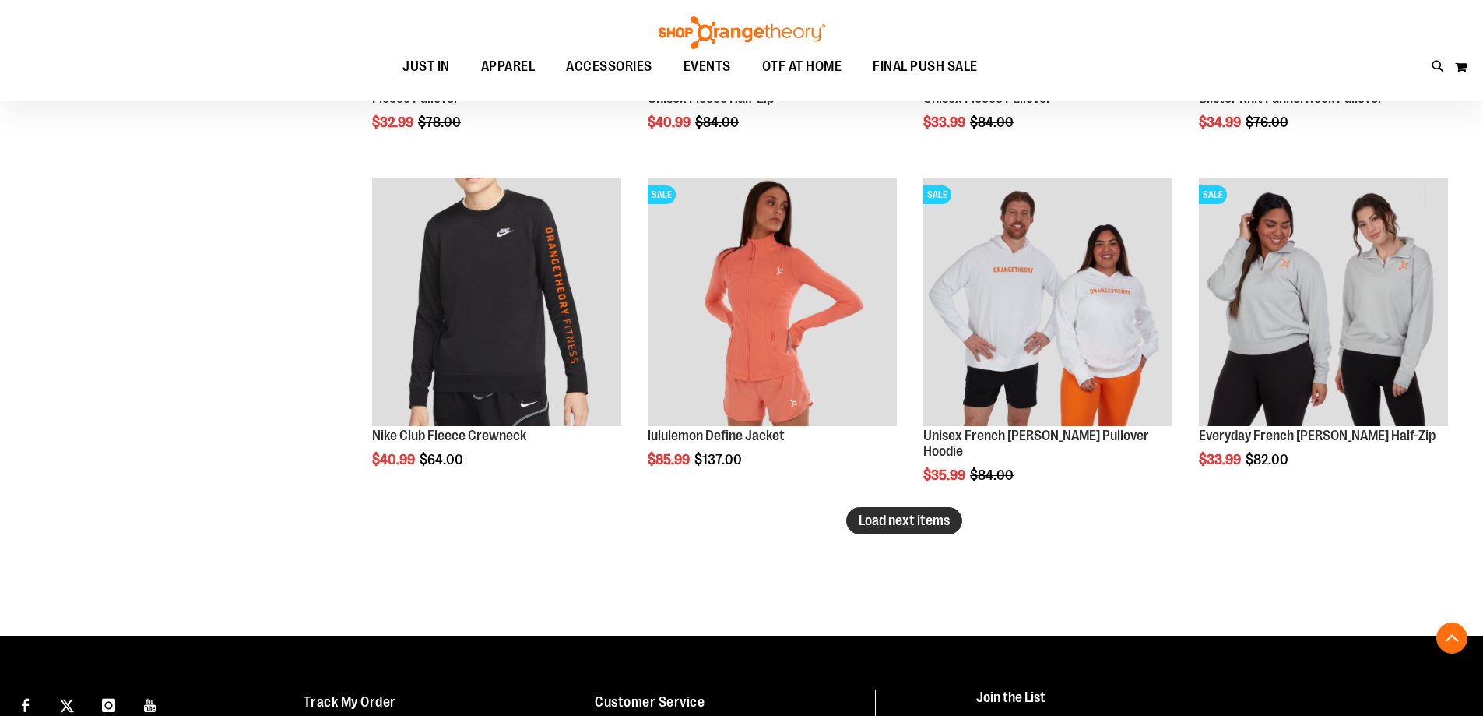
click at [883, 530] on button "Load next items" at bounding box center [904, 520] width 116 height 27
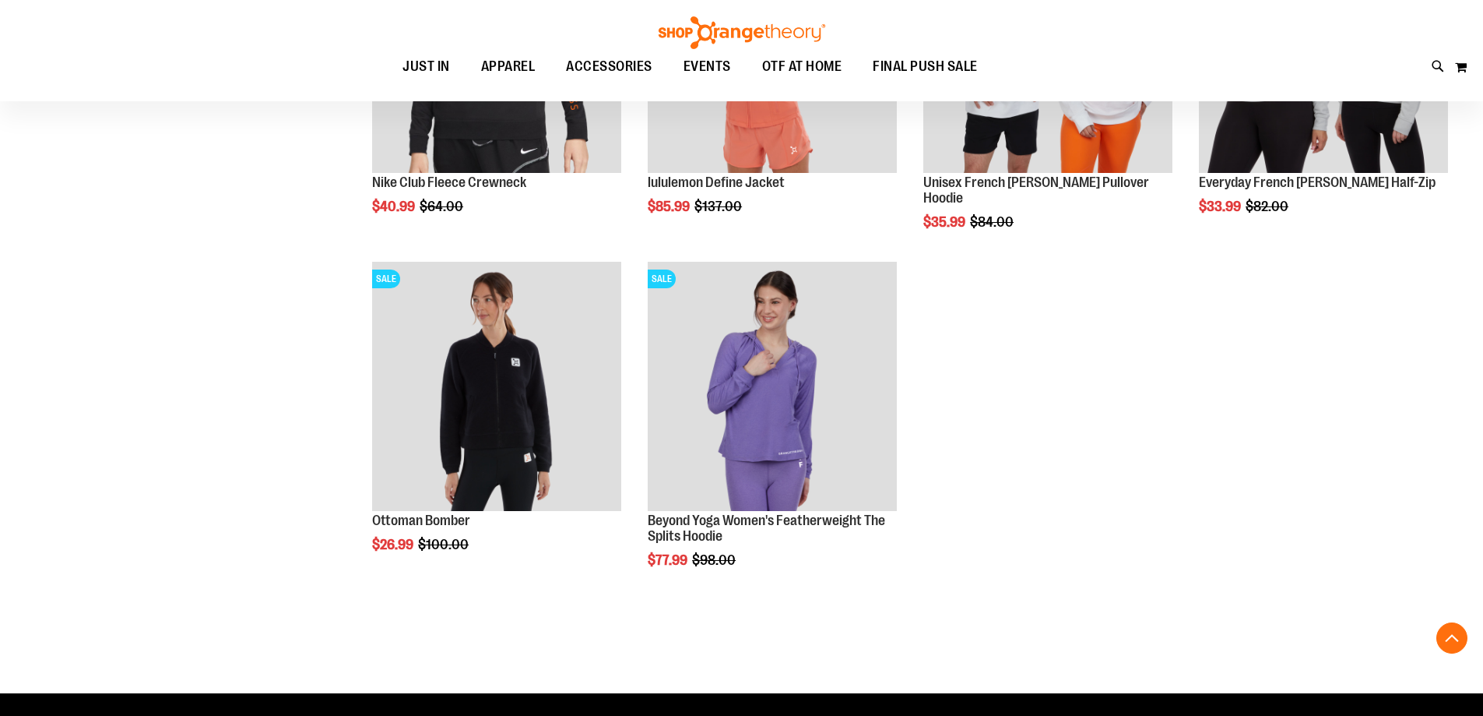
scroll to position [3114, 0]
